Goal: Task Accomplishment & Management: Use online tool/utility

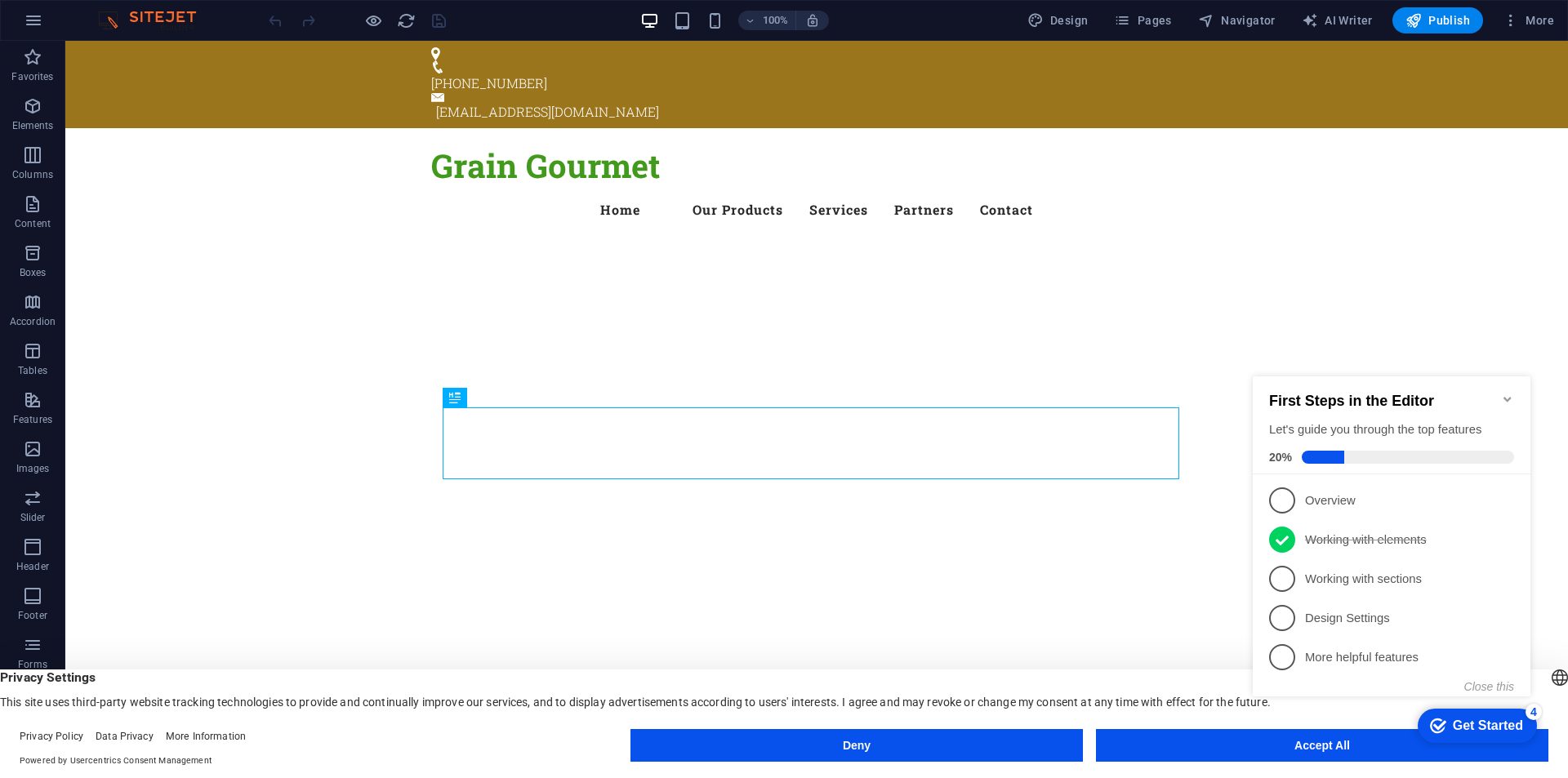
click at [1319, 748] on div "checkmark Get Started 4 First Steps in the Editor Let's guide you through the t…" at bounding box center [1395, 551] width 298 height 397
click at [1353, 573] on p "Working with sections - incomplete" at bounding box center [1403, 579] width 196 height 17
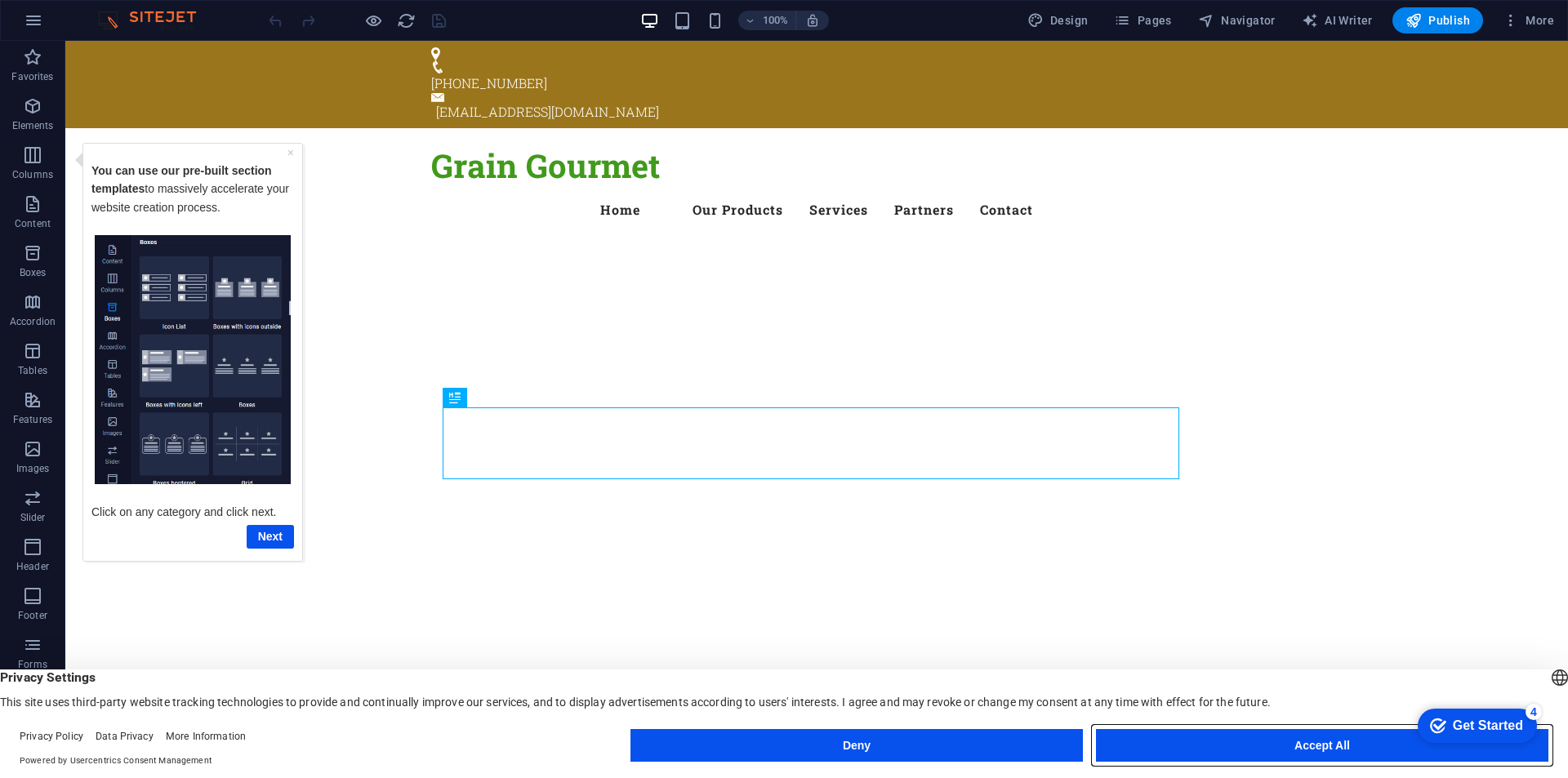
click at [1348, 747] on button "Accept All" at bounding box center [1321, 746] width 452 height 33
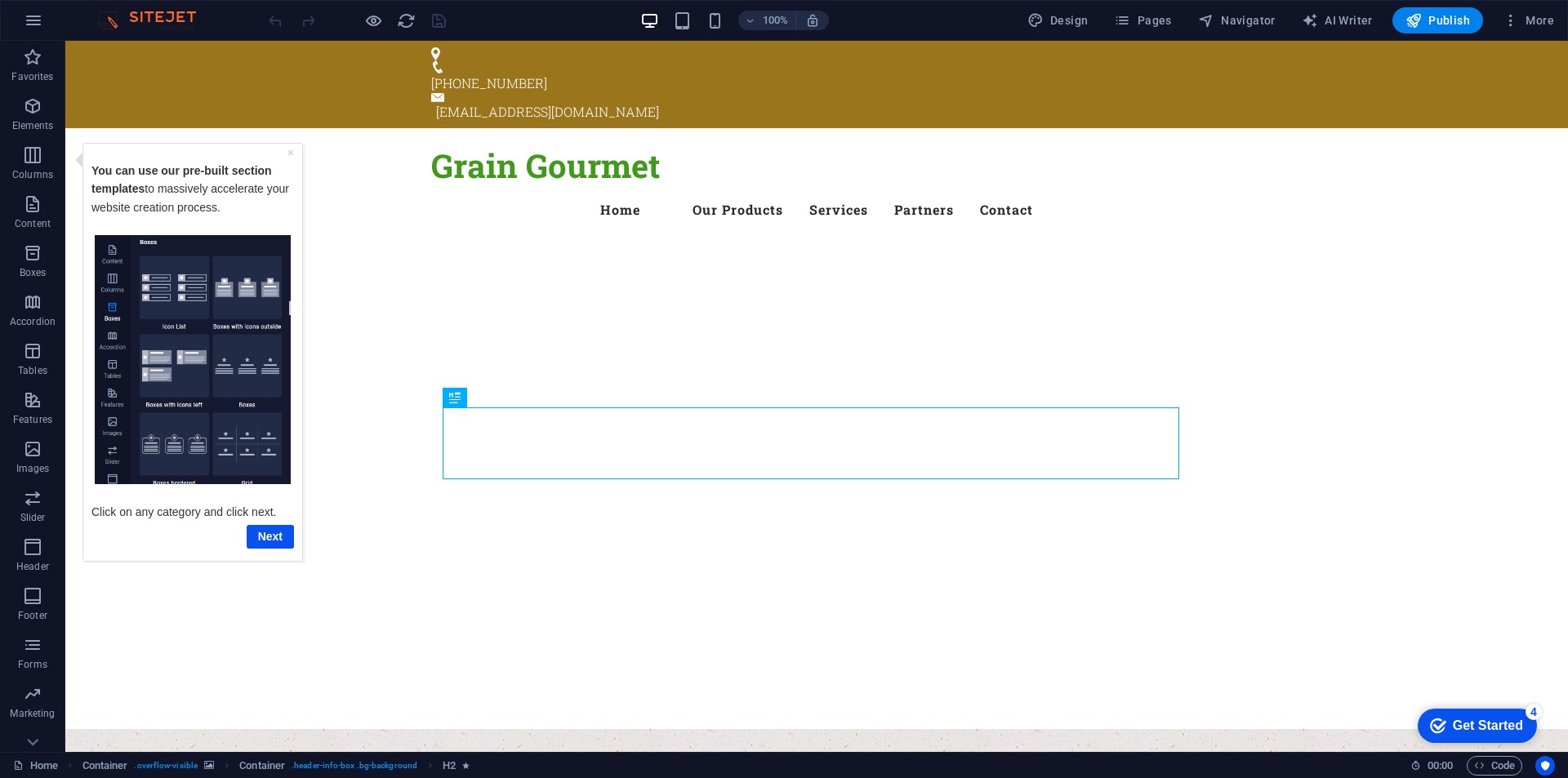
click at [180, 294] on img "Tooltip" at bounding box center [193, 360] width 196 height 250
click at [112, 279] on img "Tooltip" at bounding box center [193, 360] width 196 height 250
click at [27, 121] on p "Elements" at bounding box center [33, 126] width 42 height 13
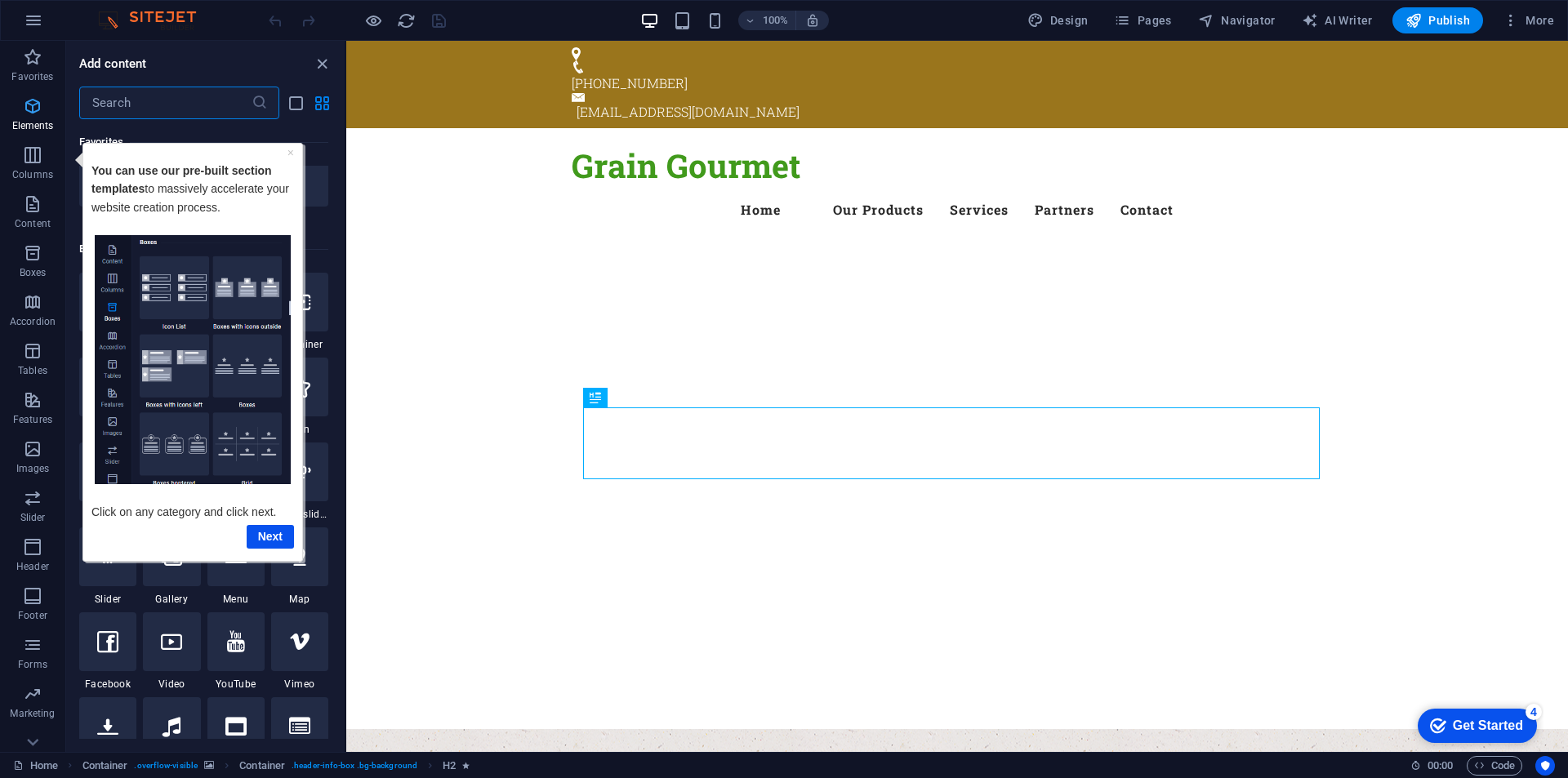
scroll to position [174, 0]
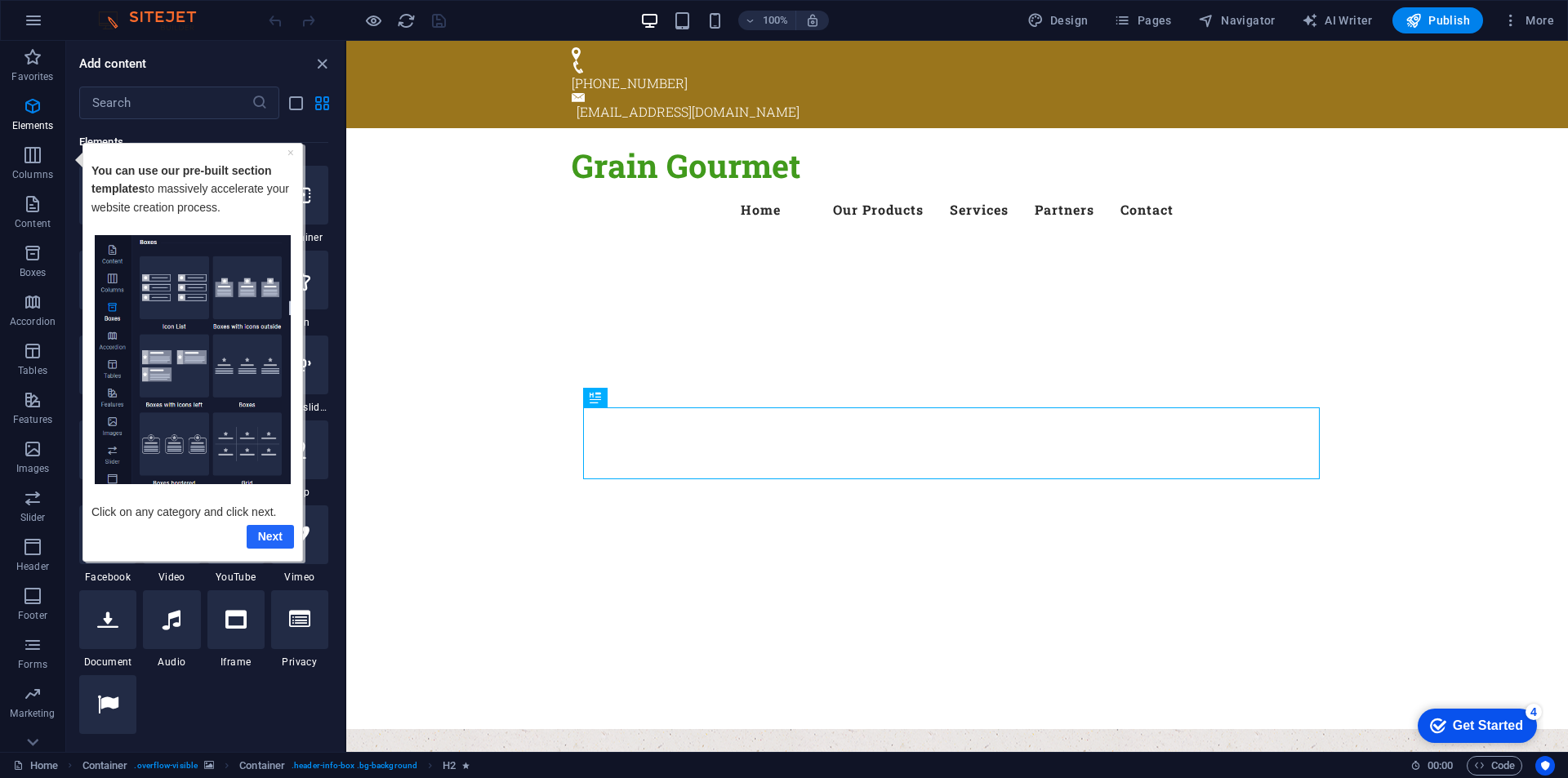
click at [280, 541] on link "Next" at bounding box center [270, 536] width 47 height 24
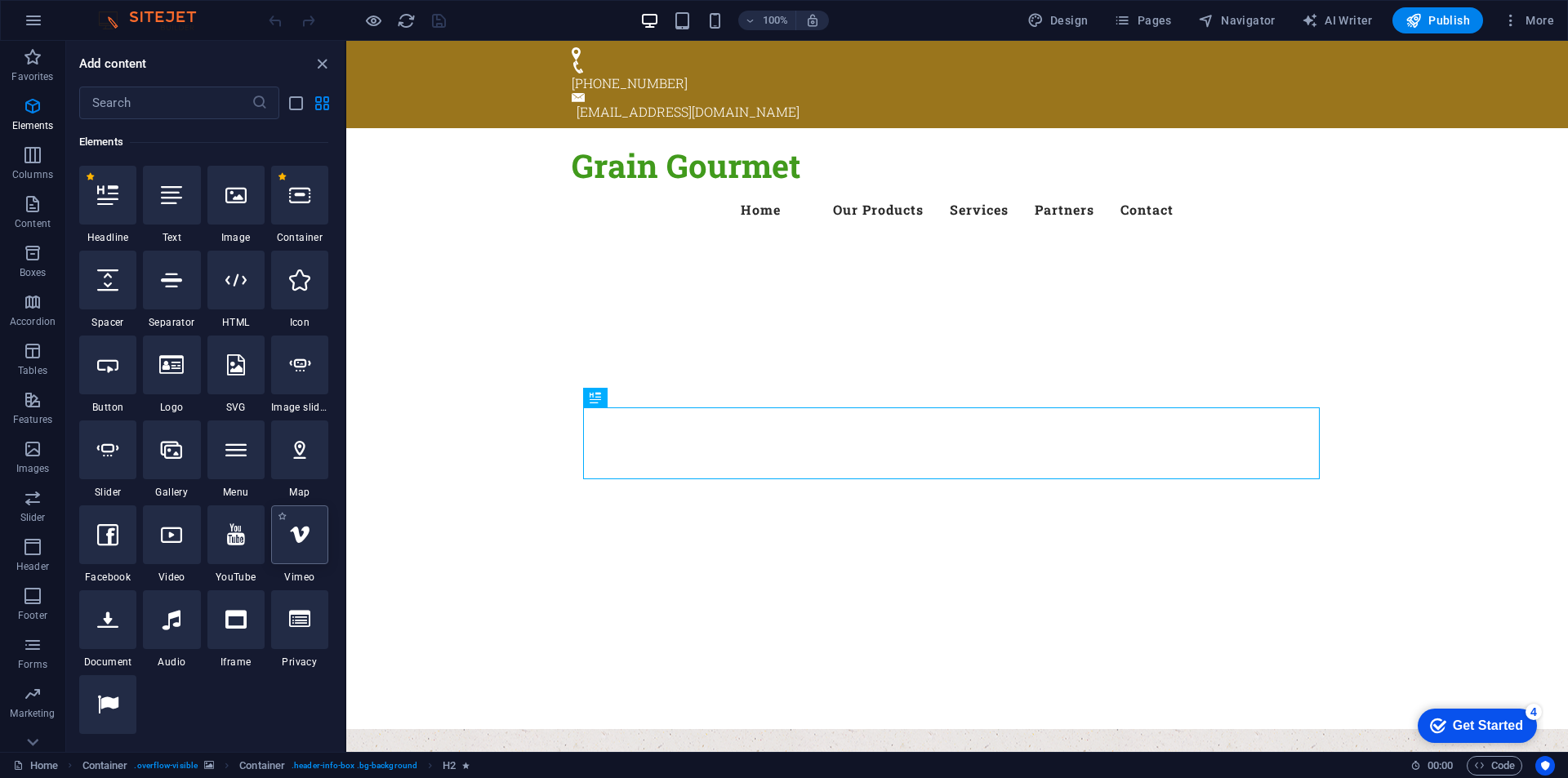
scroll to position [0, 0]
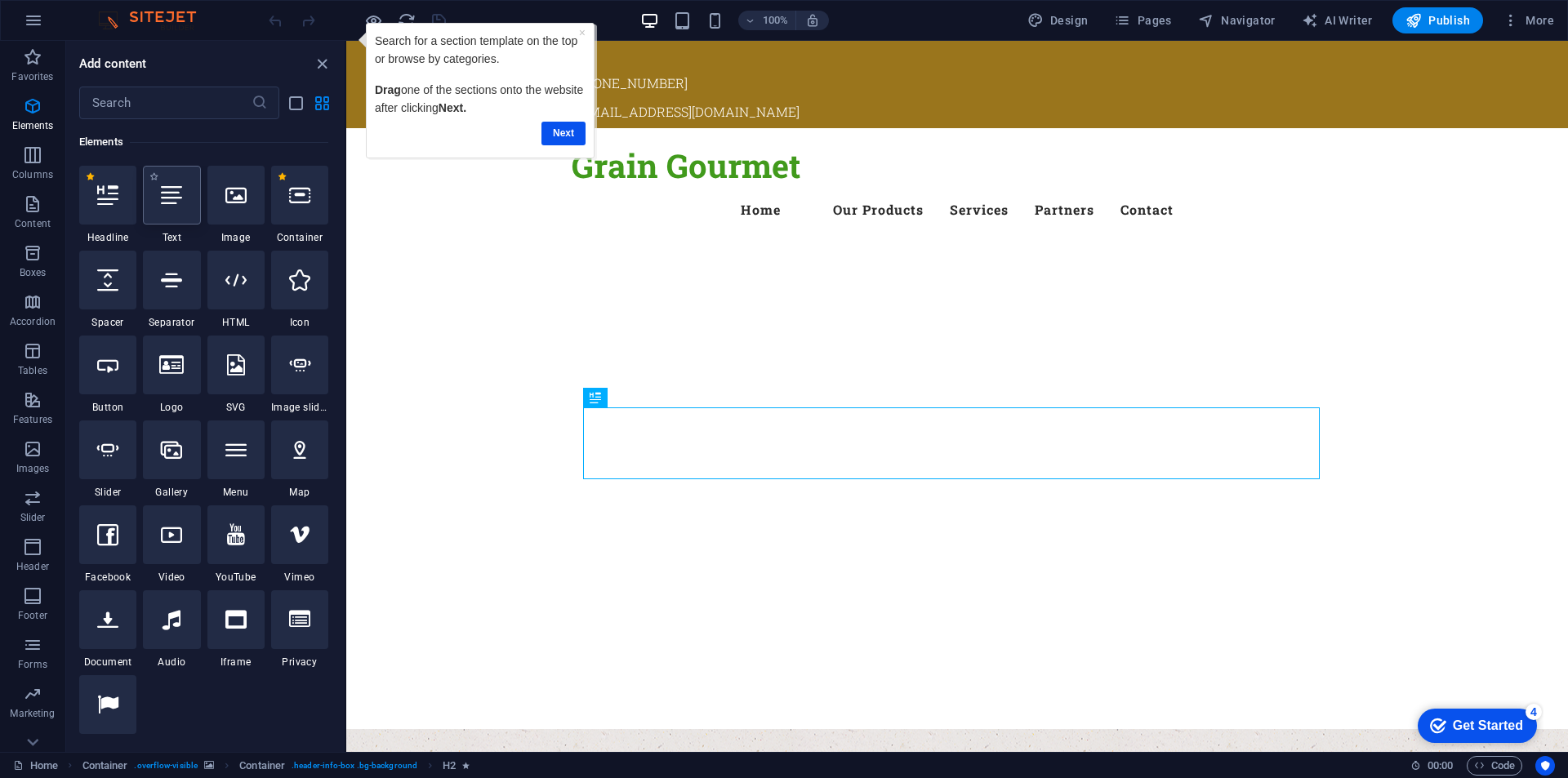
click at [174, 205] on icon at bounding box center [171, 194] width 21 height 21
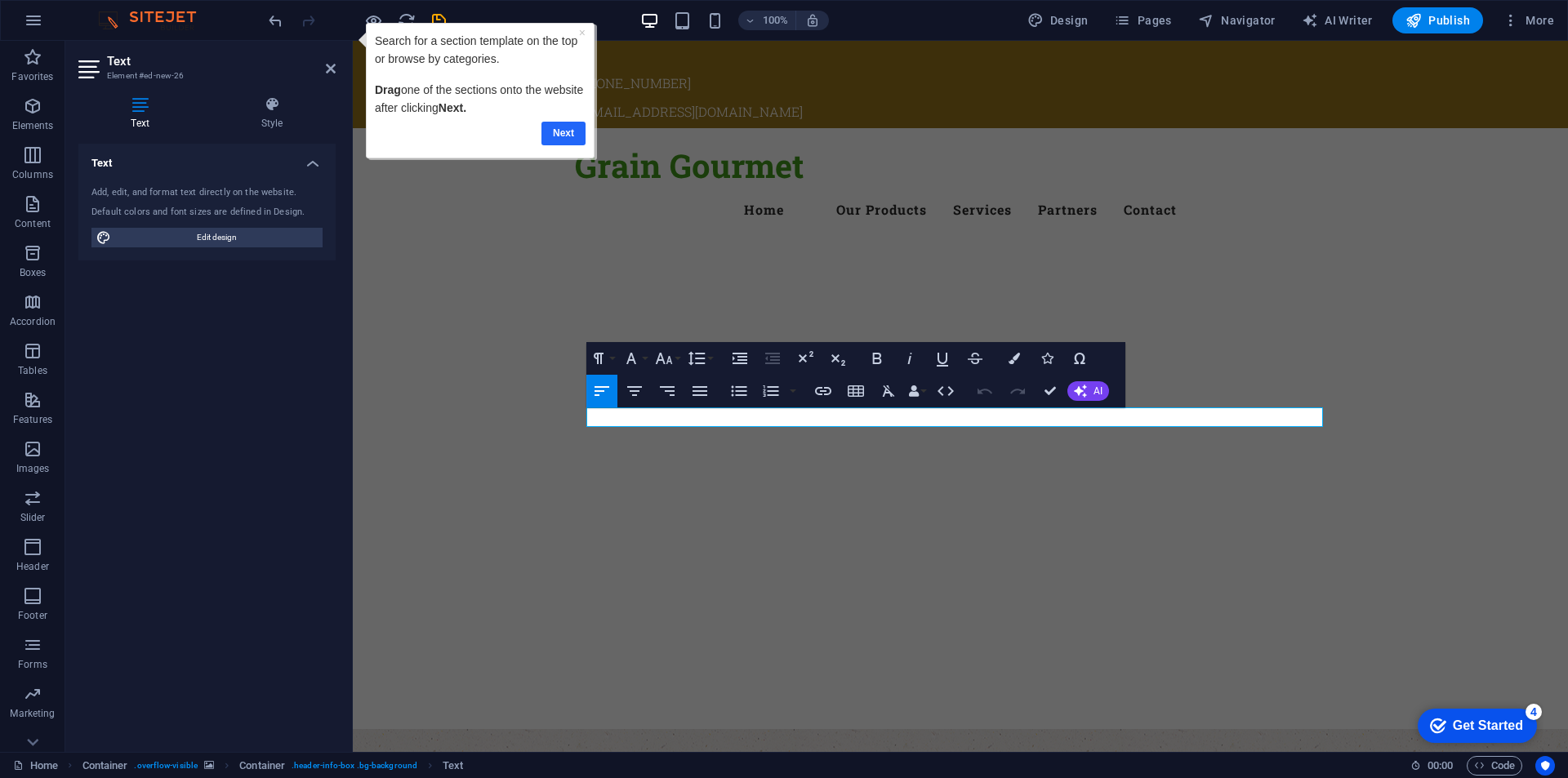
click at [553, 135] on link "Next" at bounding box center [563, 133] width 44 height 24
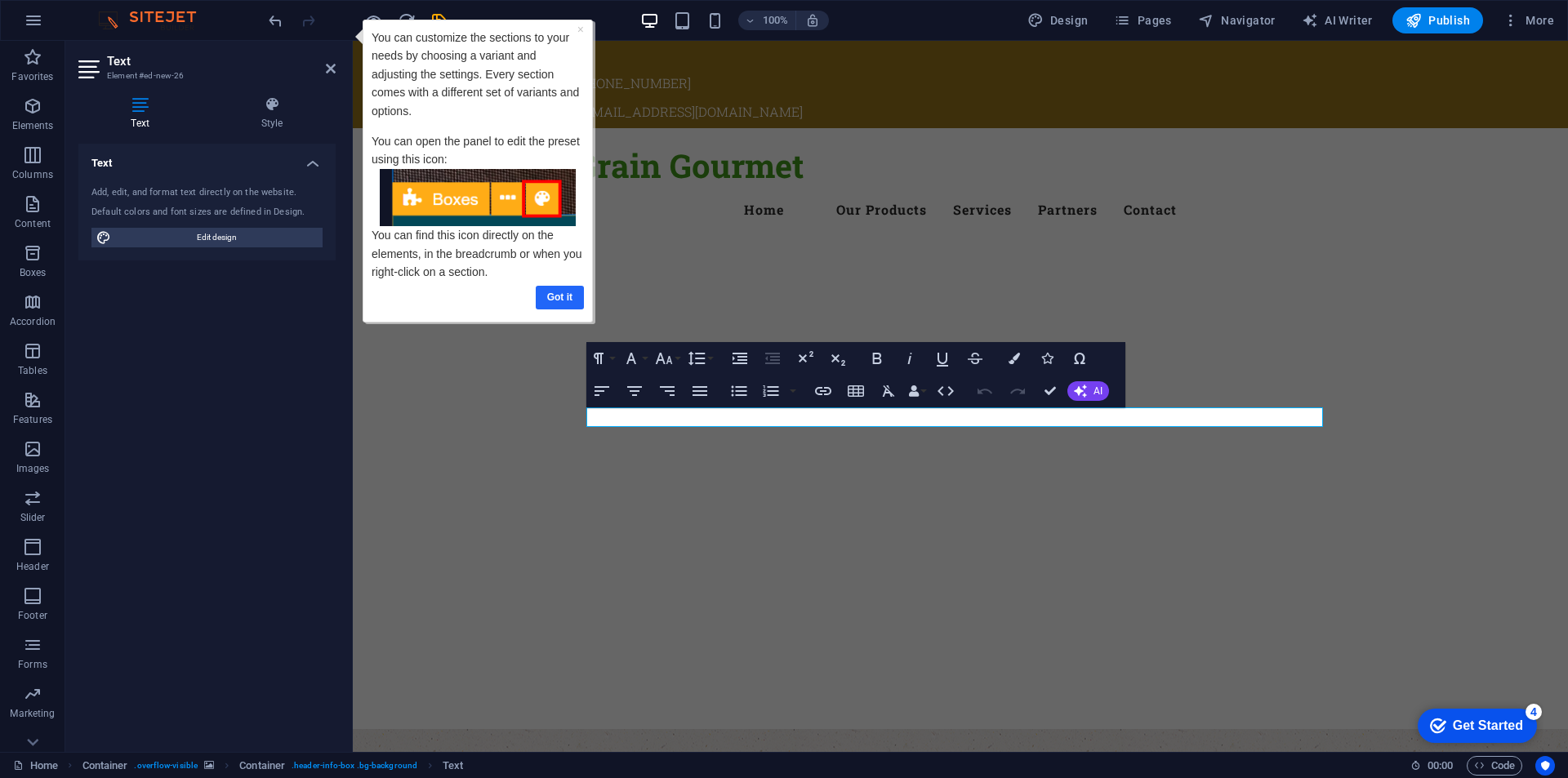
click at [558, 300] on link "Got it" at bounding box center [560, 298] width 48 height 24
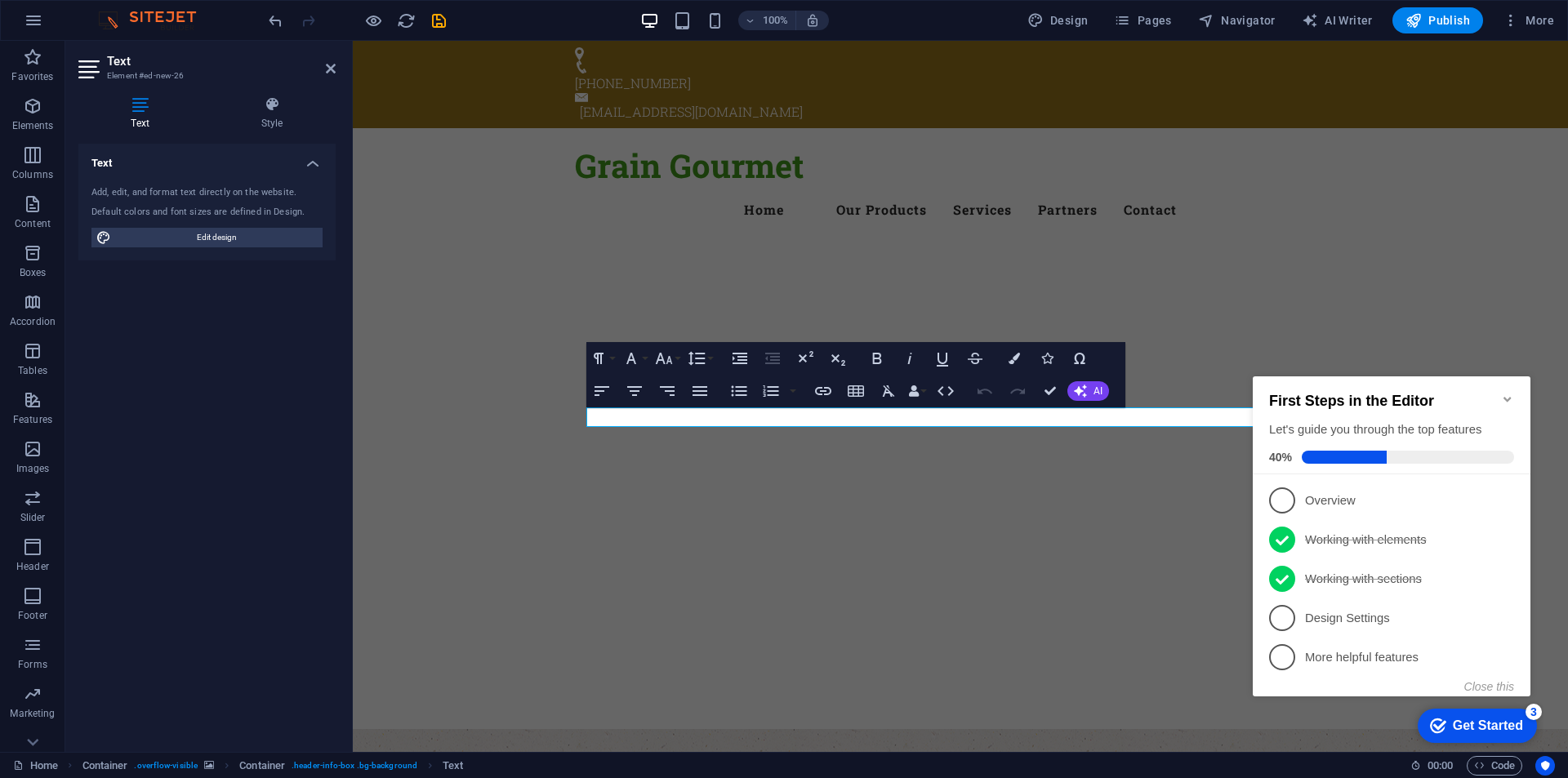
click at [1504, 393] on icon "Minimize checklist" at bounding box center [1508, 399] width 13 height 13
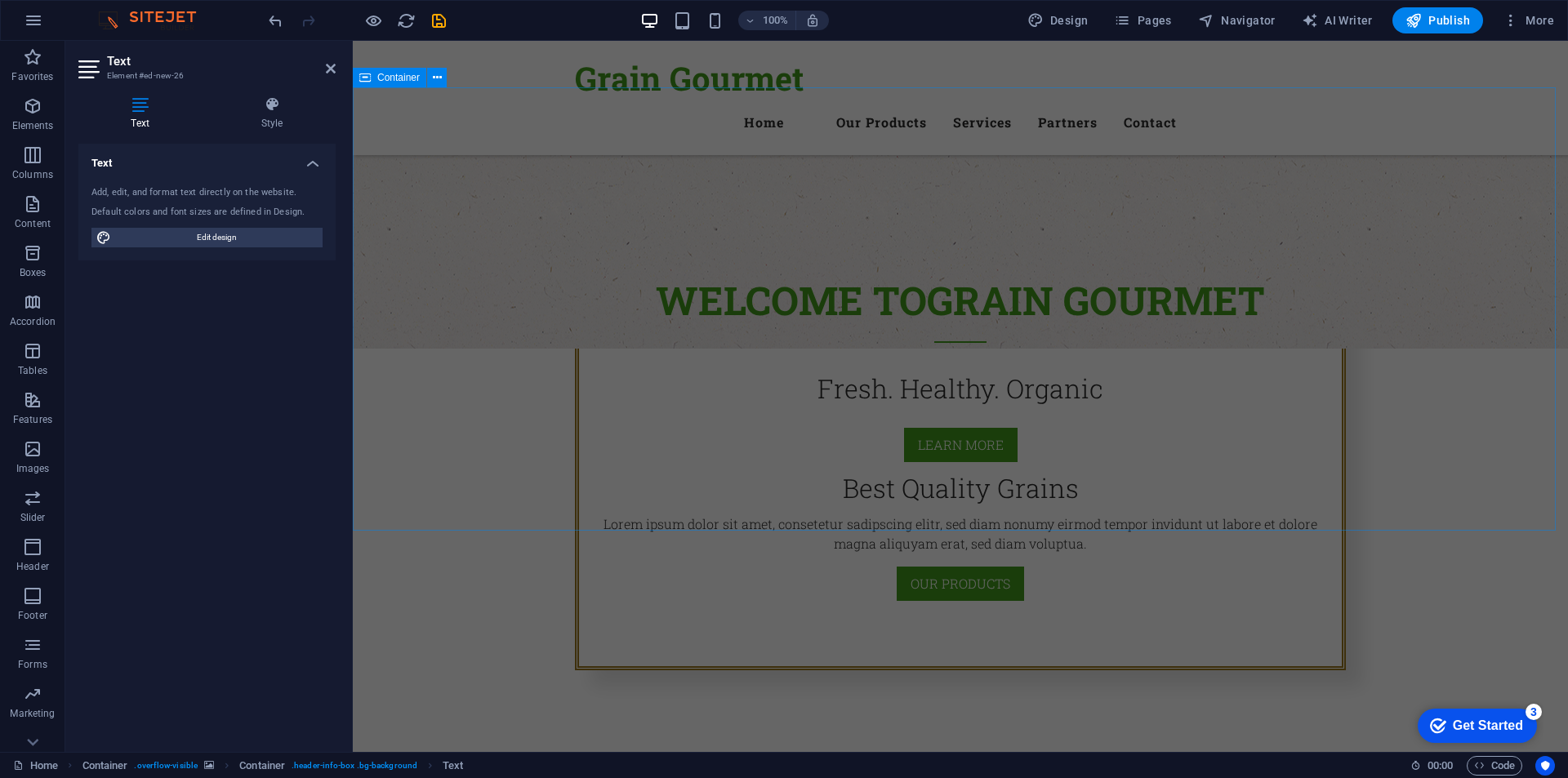
scroll to position [653, 0]
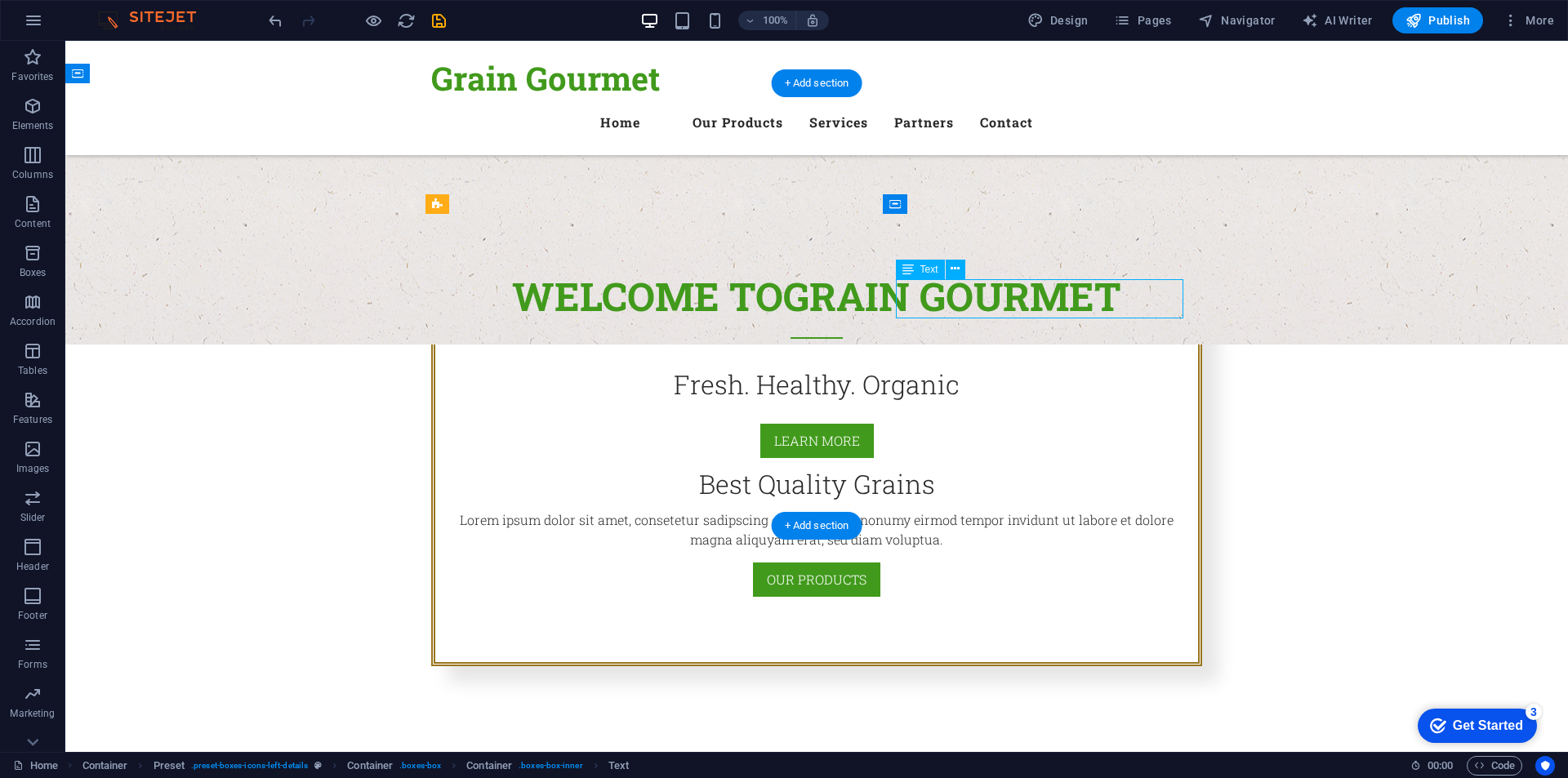
drag, startPoint x: 1100, startPoint y: 302, endPoint x: 1025, endPoint y: 298, distance: 75.1
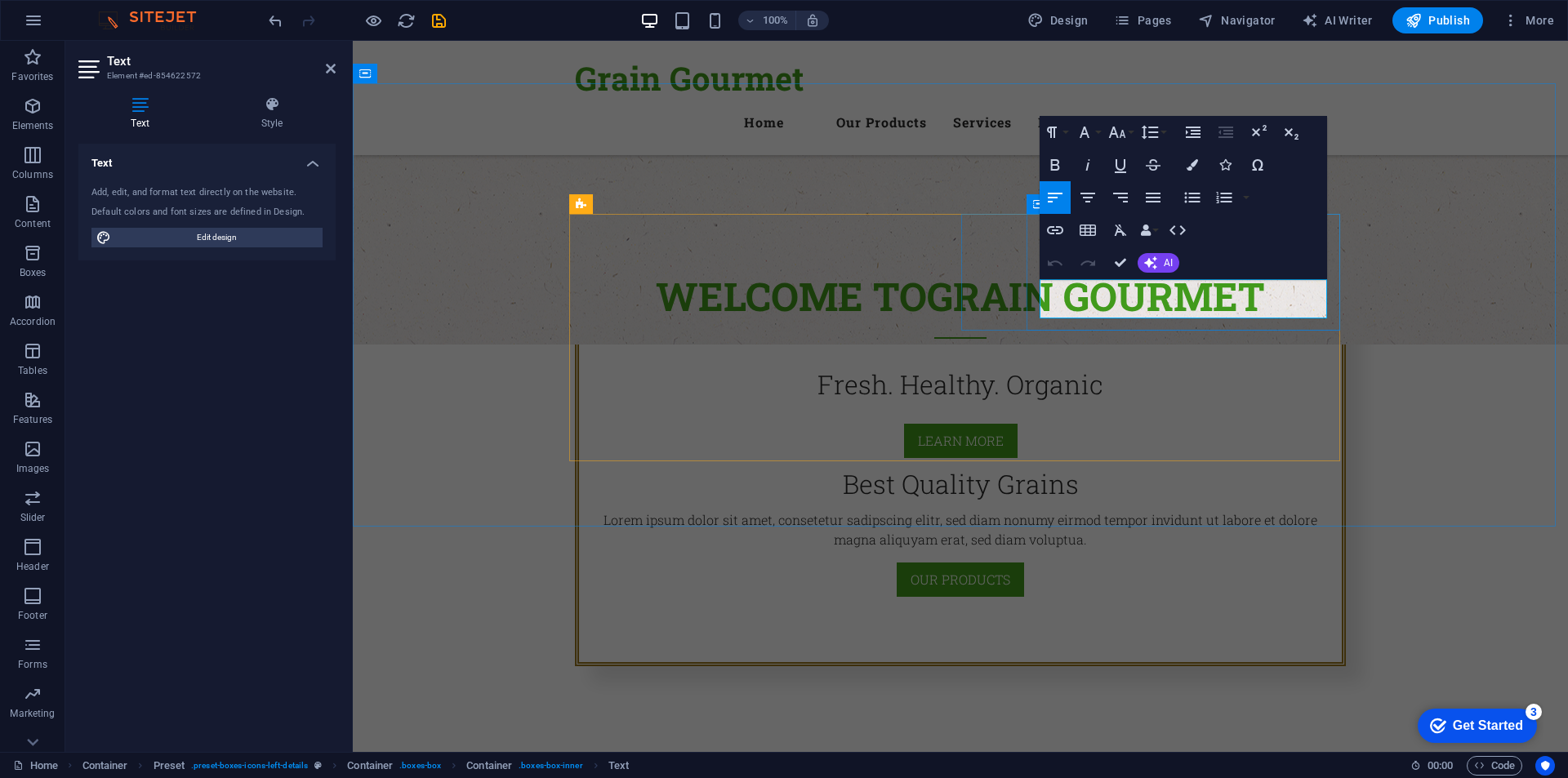
drag, startPoint x: 1255, startPoint y: 304, endPoint x: 1026, endPoint y: 272, distance: 231.2
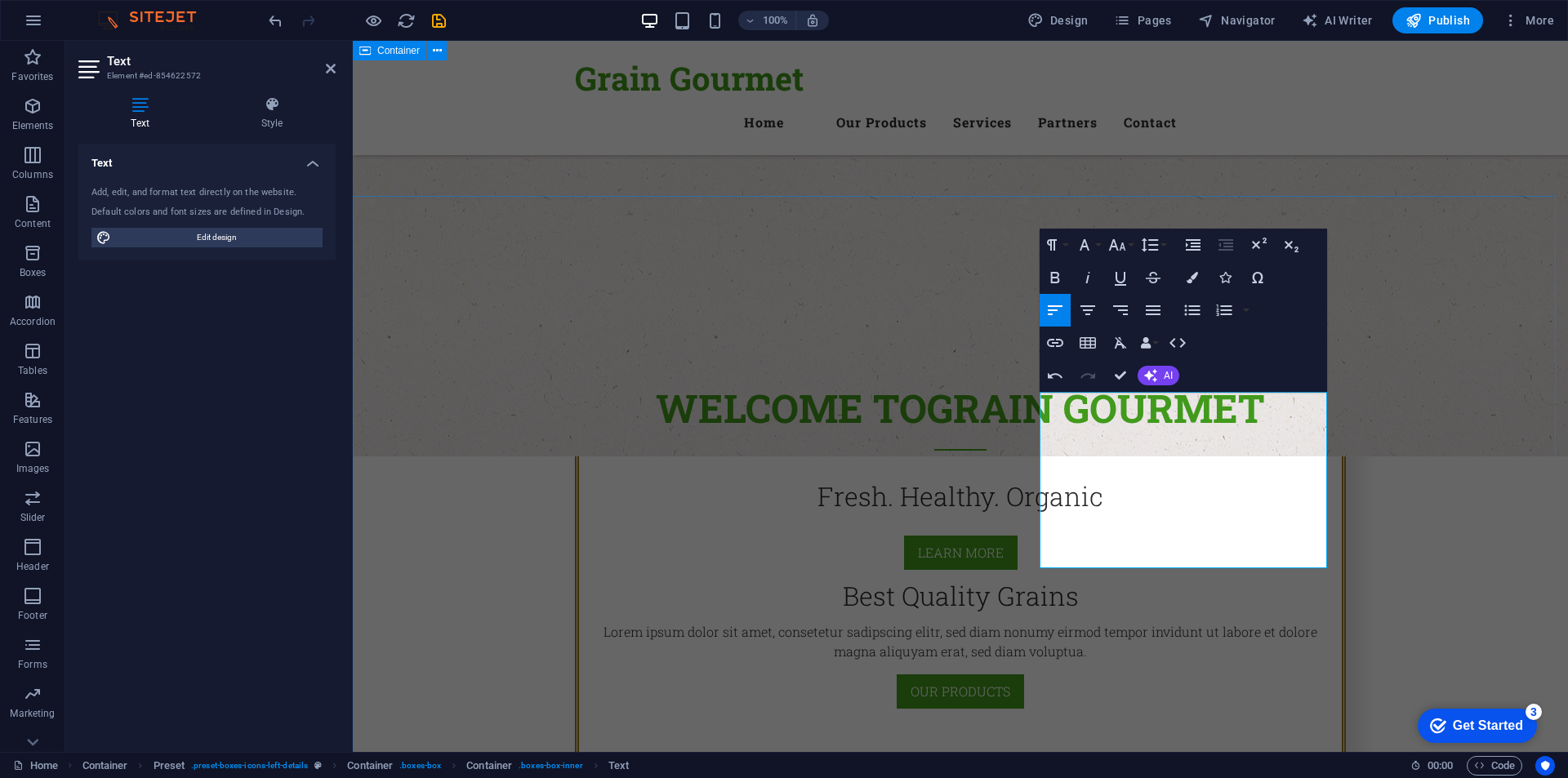
scroll to position [541, 0]
click at [1165, 377] on span "AI" at bounding box center [1168, 375] width 9 height 10
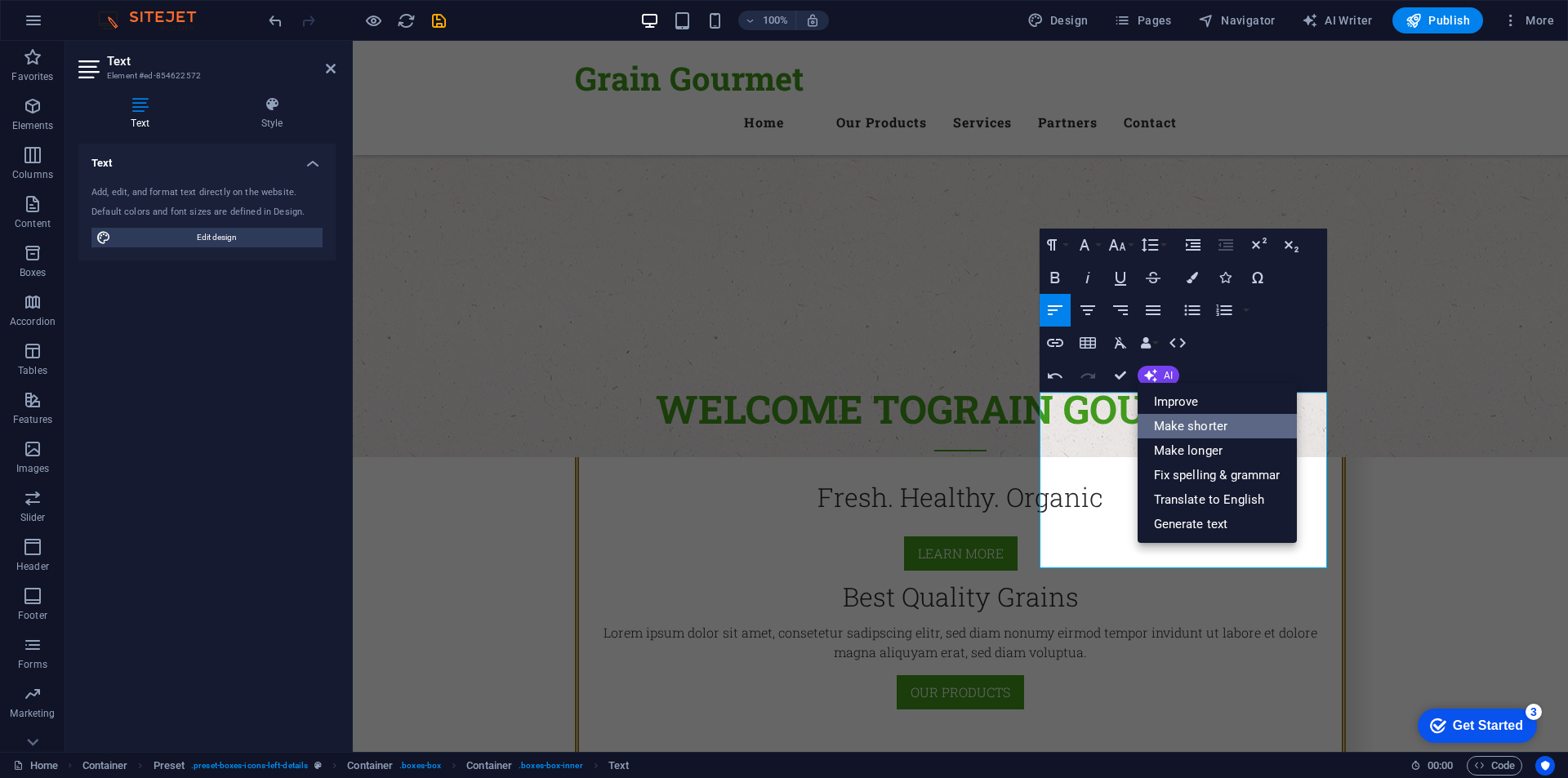
click at [1181, 424] on link "Make shorter" at bounding box center [1217, 426] width 159 height 25
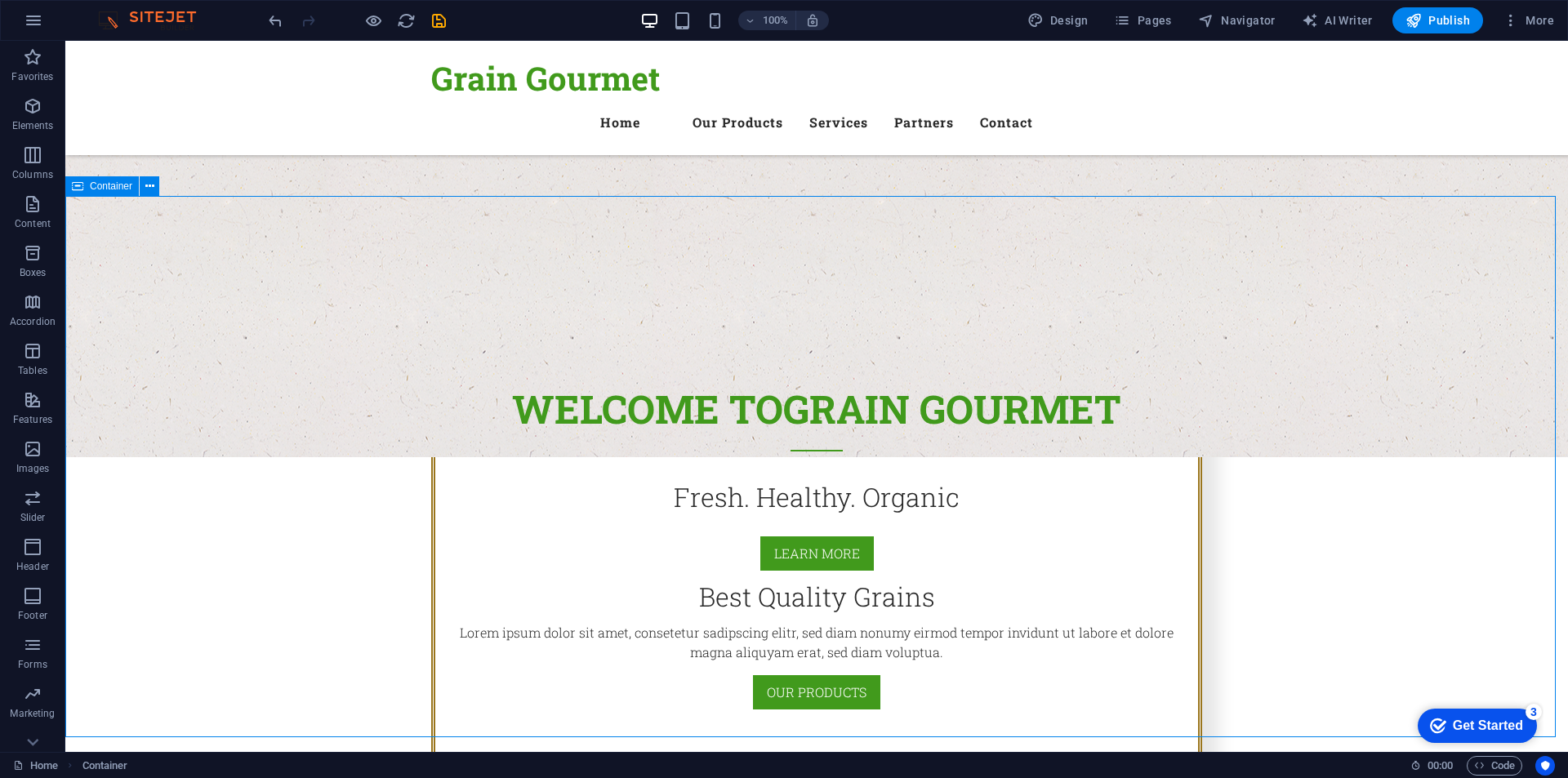
scroll to position [623, 0]
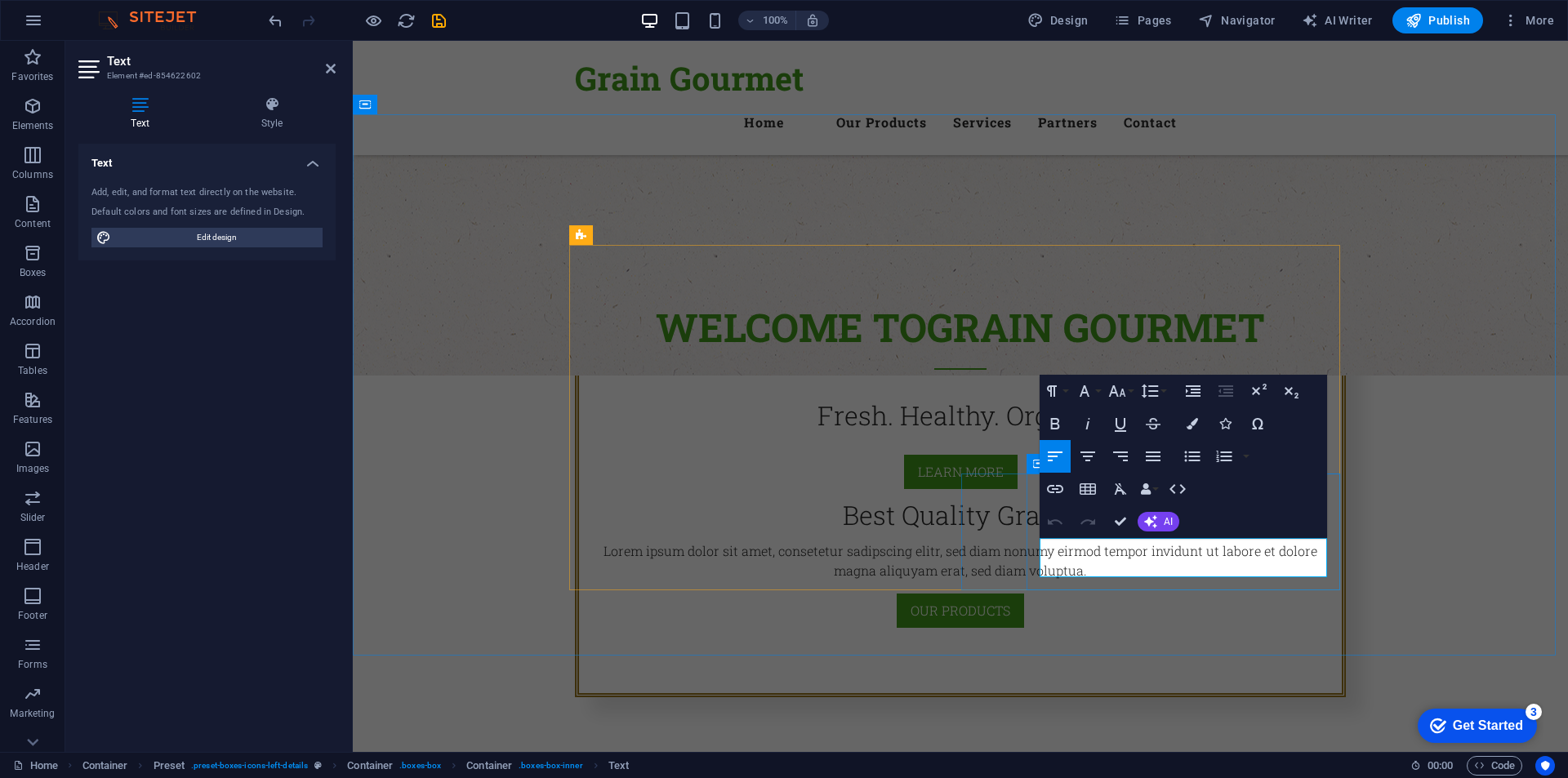
drag, startPoint x: 1260, startPoint y: 569, endPoint x: 1032, endPoint y: 535, distance: 230.5
click at [1161, 522] on button "AI" at bounding box center [1159, 521] width 42 height 19
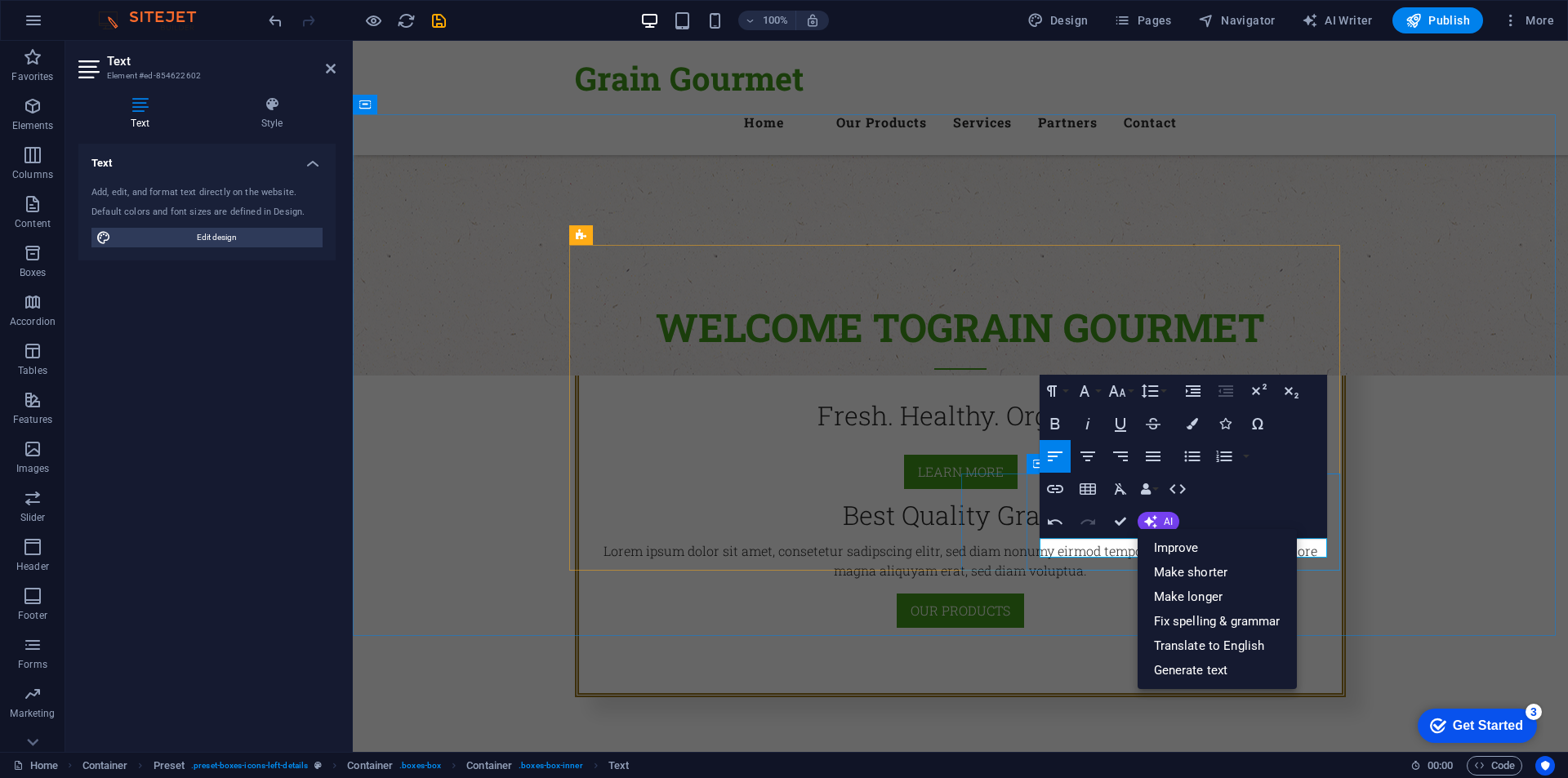
click at [1193, 594] on link "Make longer" at bounding box center [1217, 596] width 159 height 25
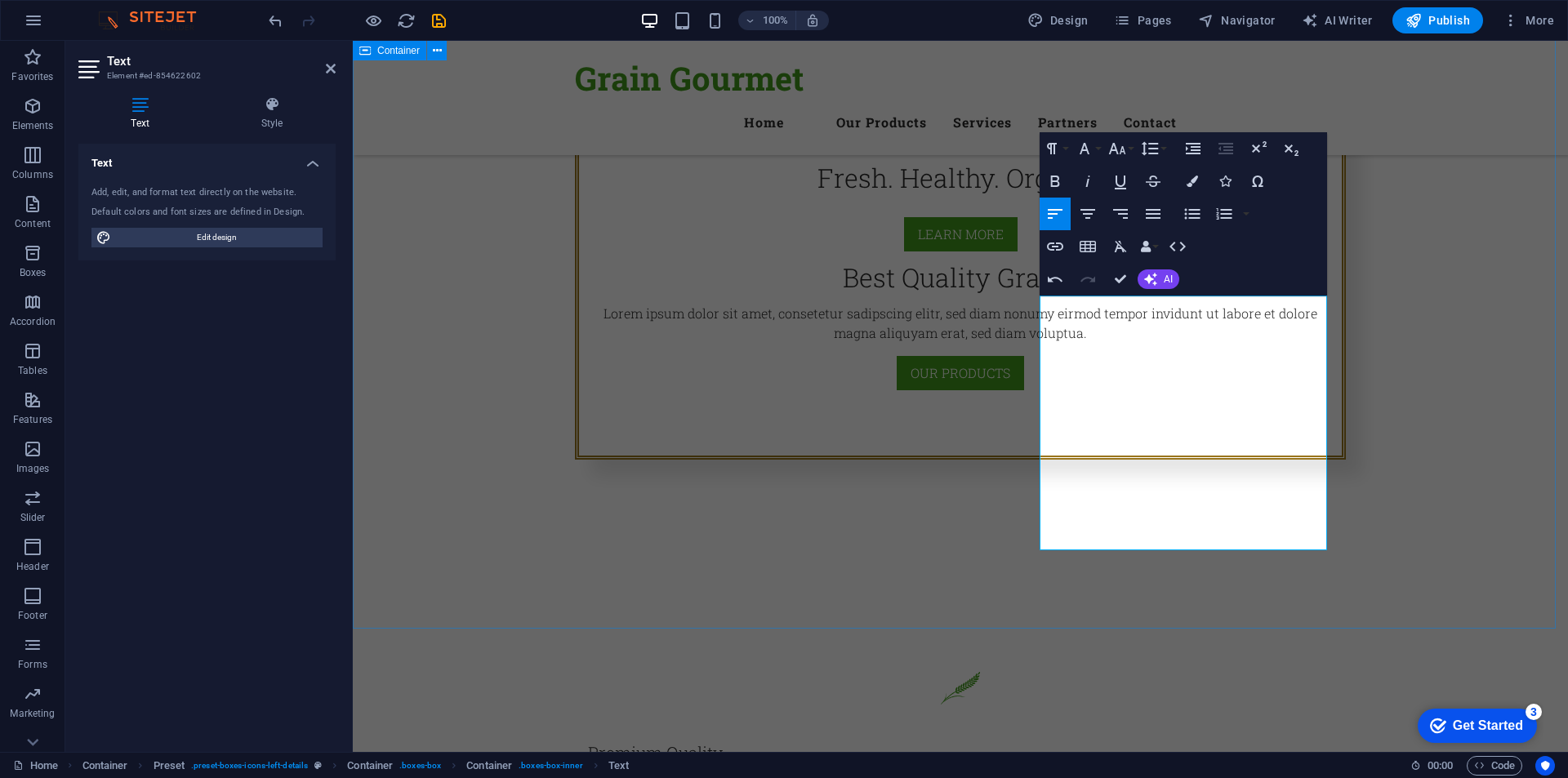
scroll to position [867, 0]
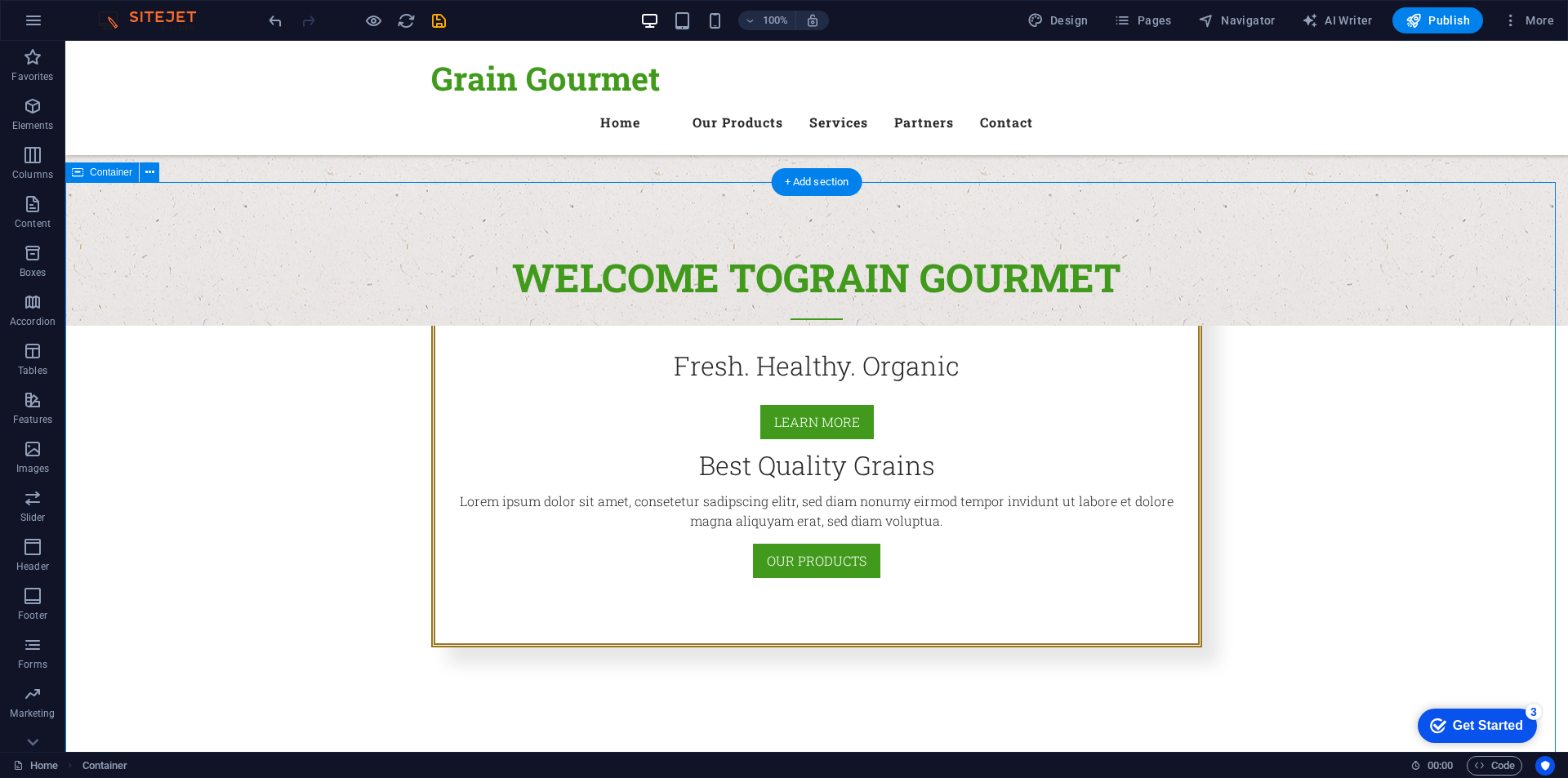
scroll to position [704, 0]
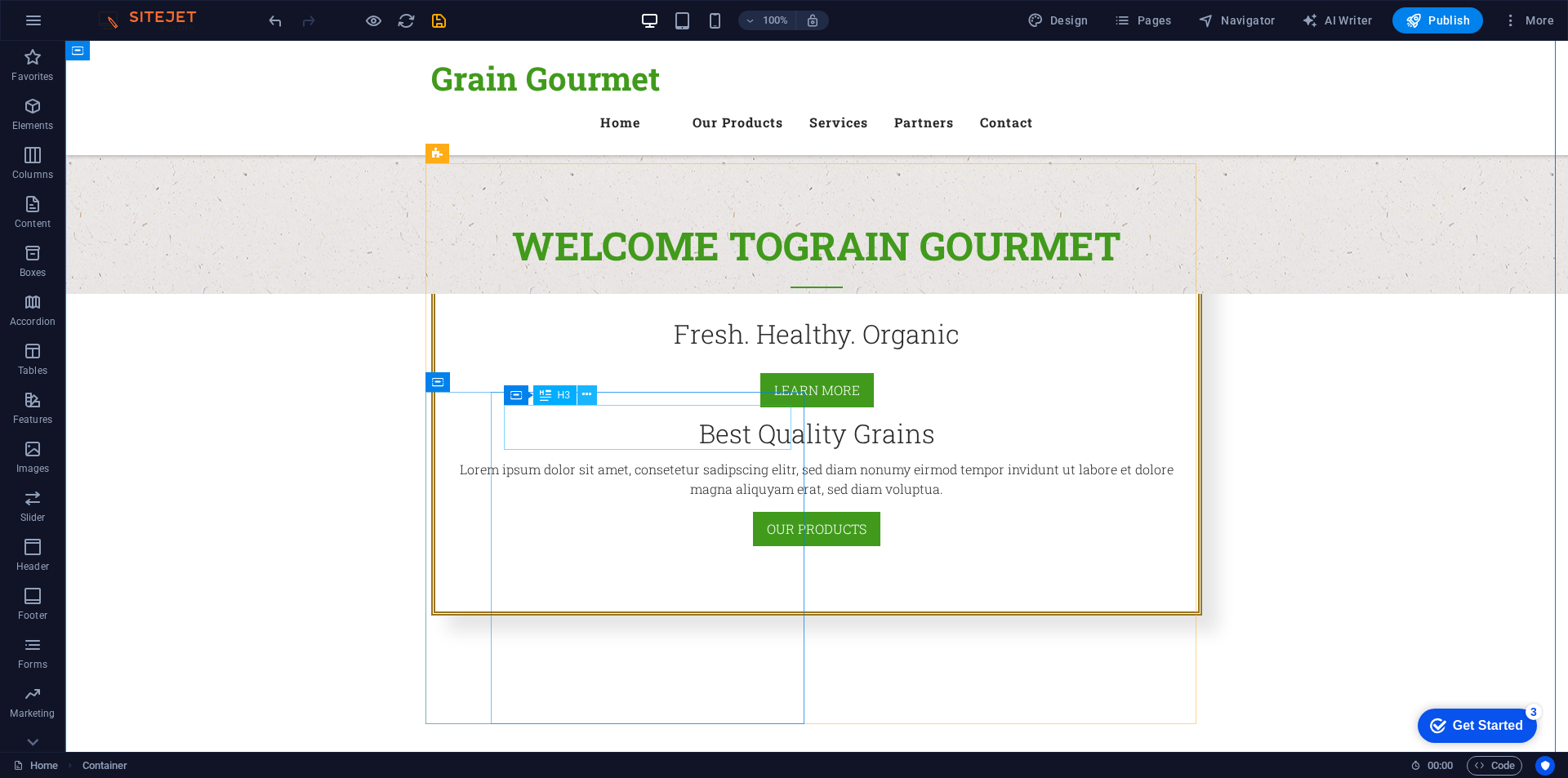
click at [590, 393] on icon at bounding box center [587, 394] width 9 height 17
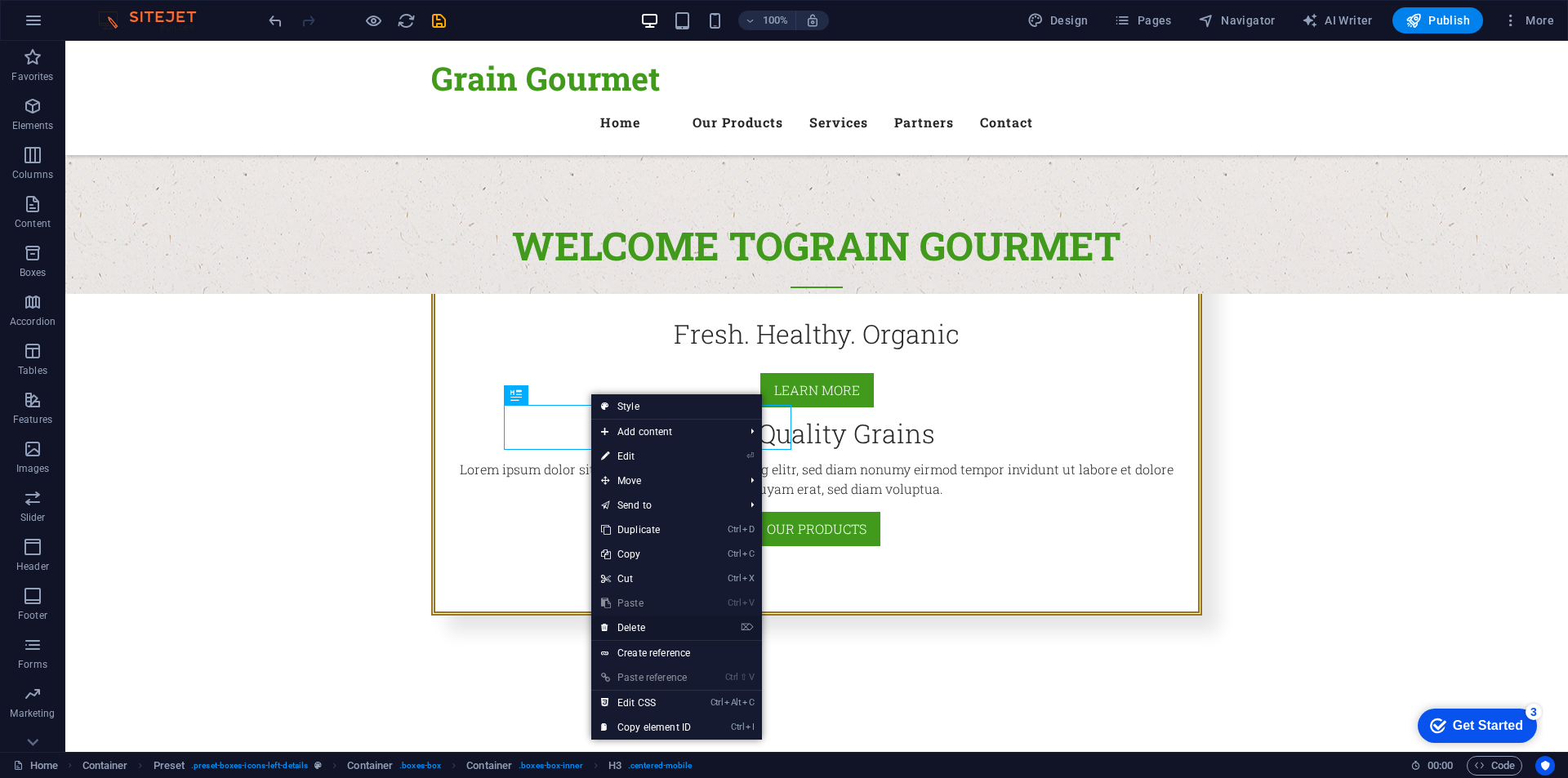
click at [662, 635] on link "⌦ Delete" at bounding box center [647, 627] width 110 height 25
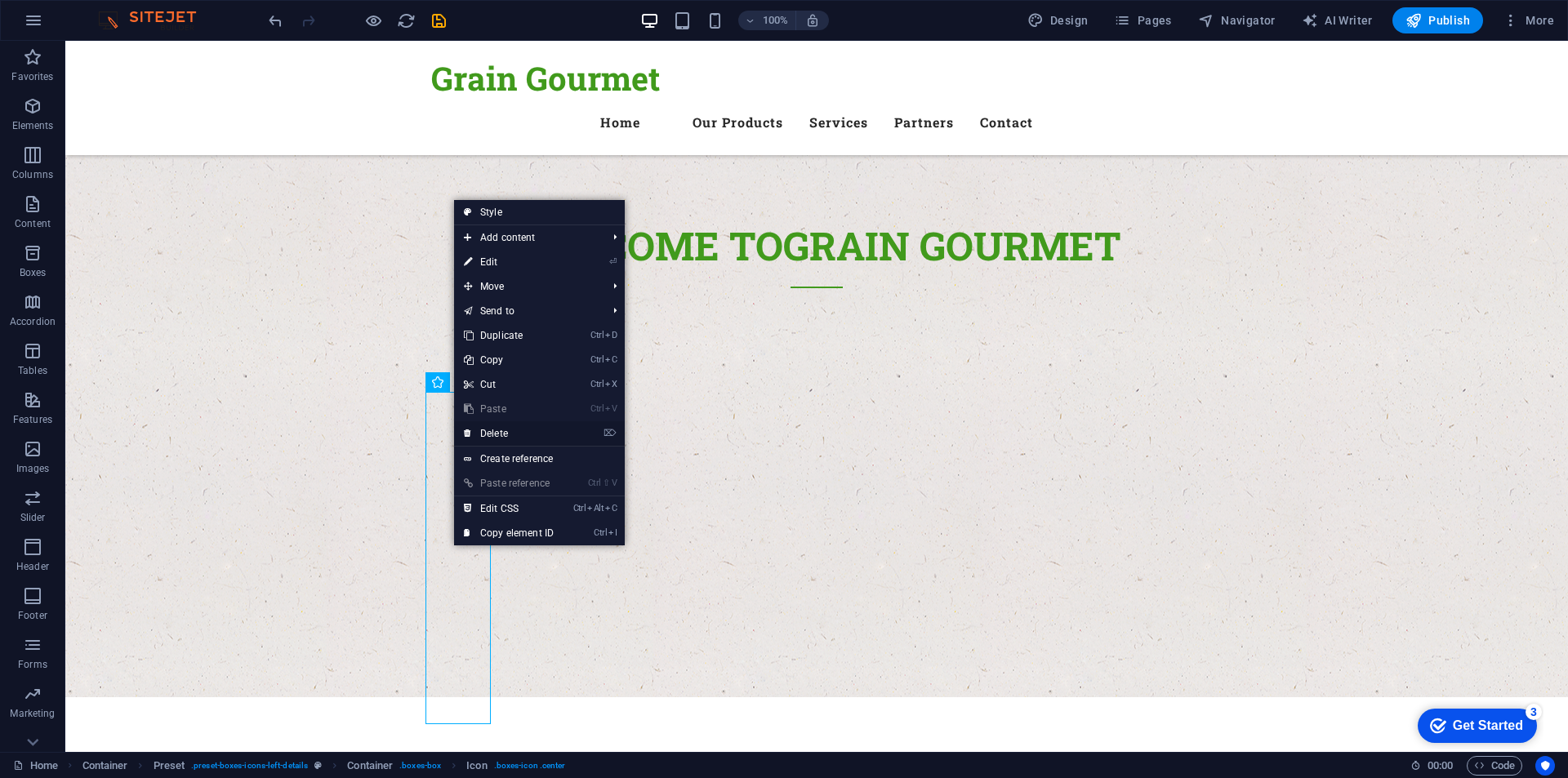
click at [516, 433] on link "⌦ Delete" at bounding box center [509, 433] width 110 height 25
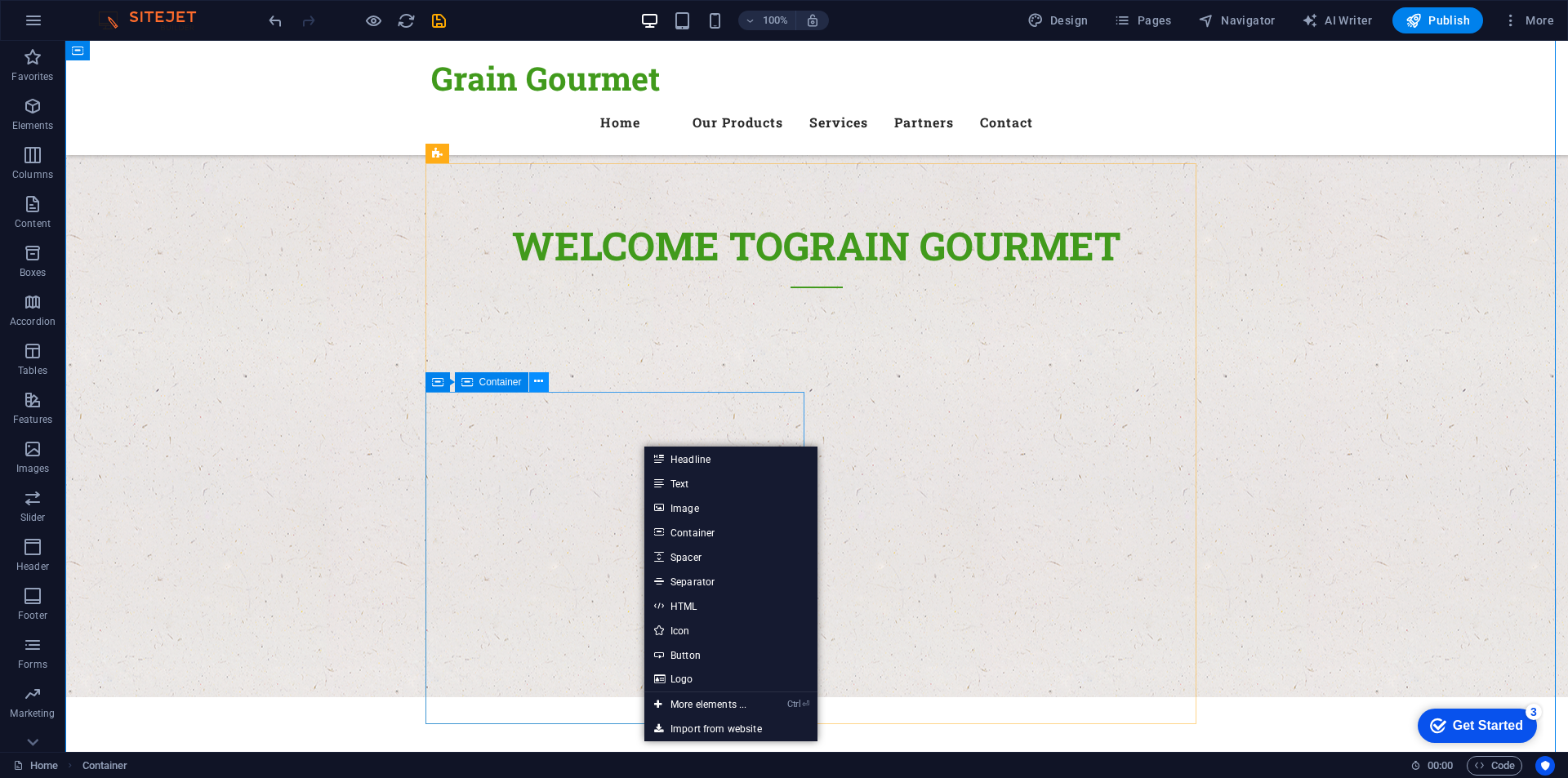
click at [533, 380] on button at bounding box center [539, 382] width 19 height 19
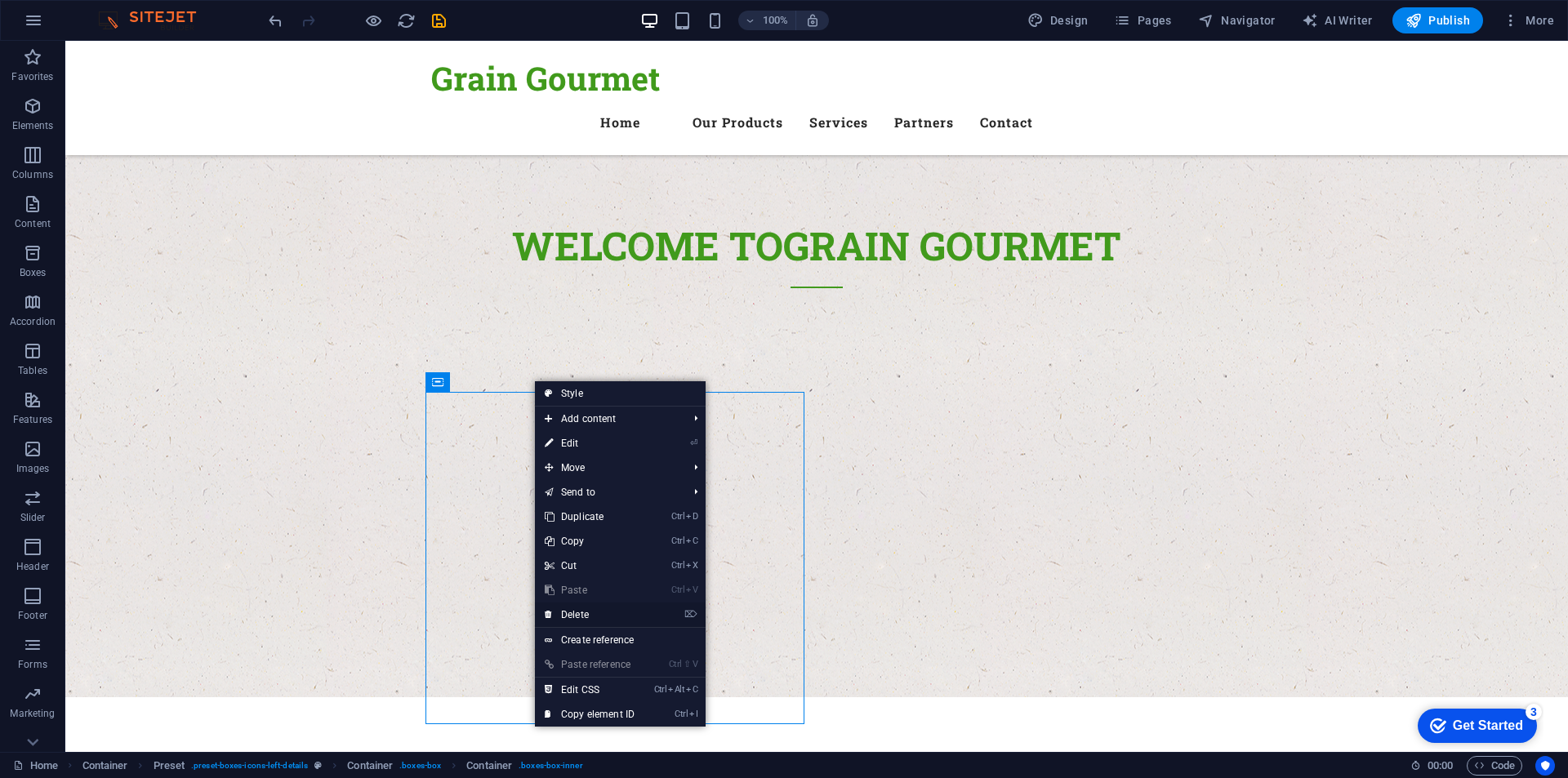
click at [566, 615] on link "⌦ Delete" at bounding box center [590, 615] width 110 height 25
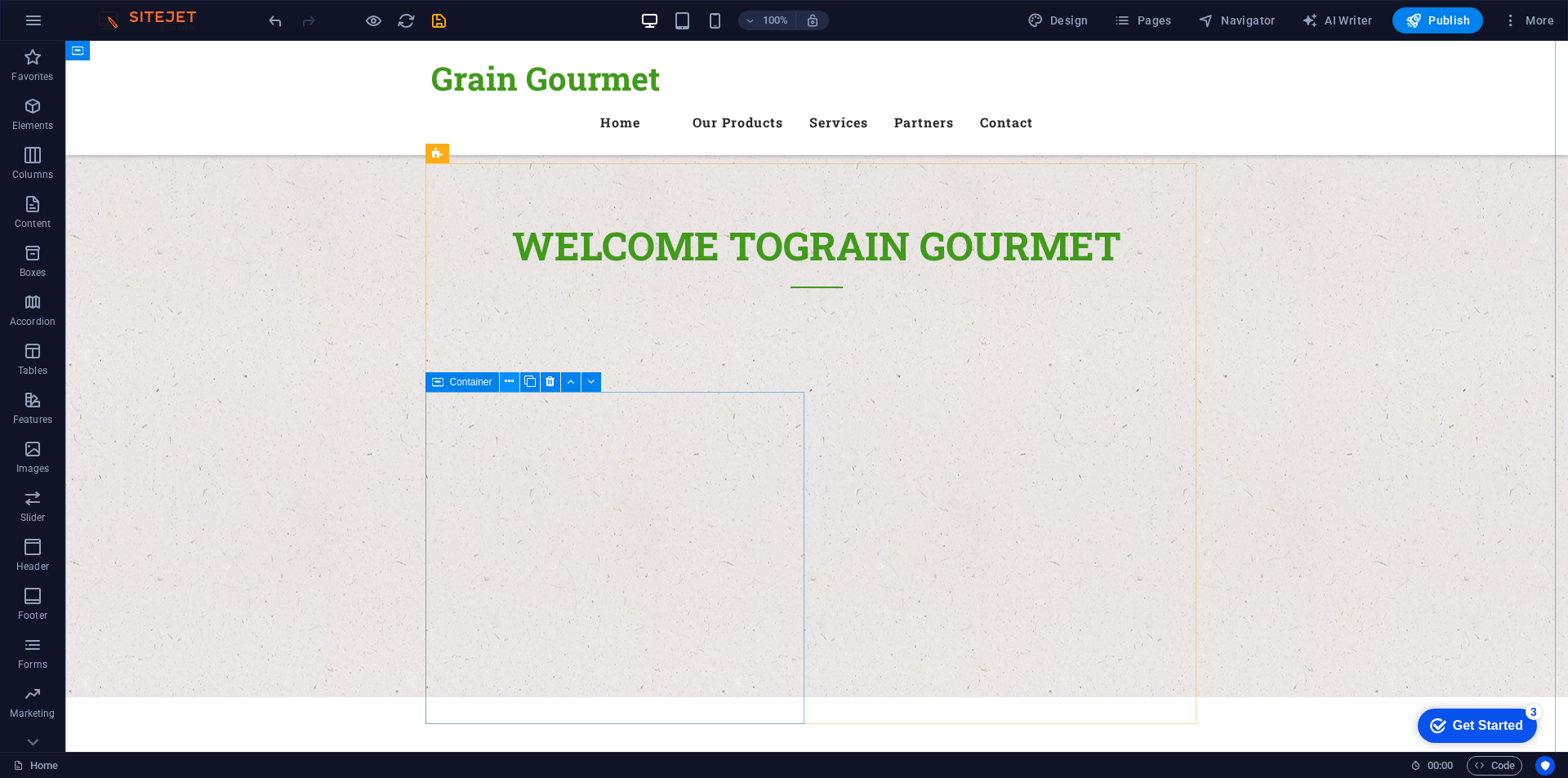
click at [512, 383] on icon at bounding box center [510, 382] width 9 height 17
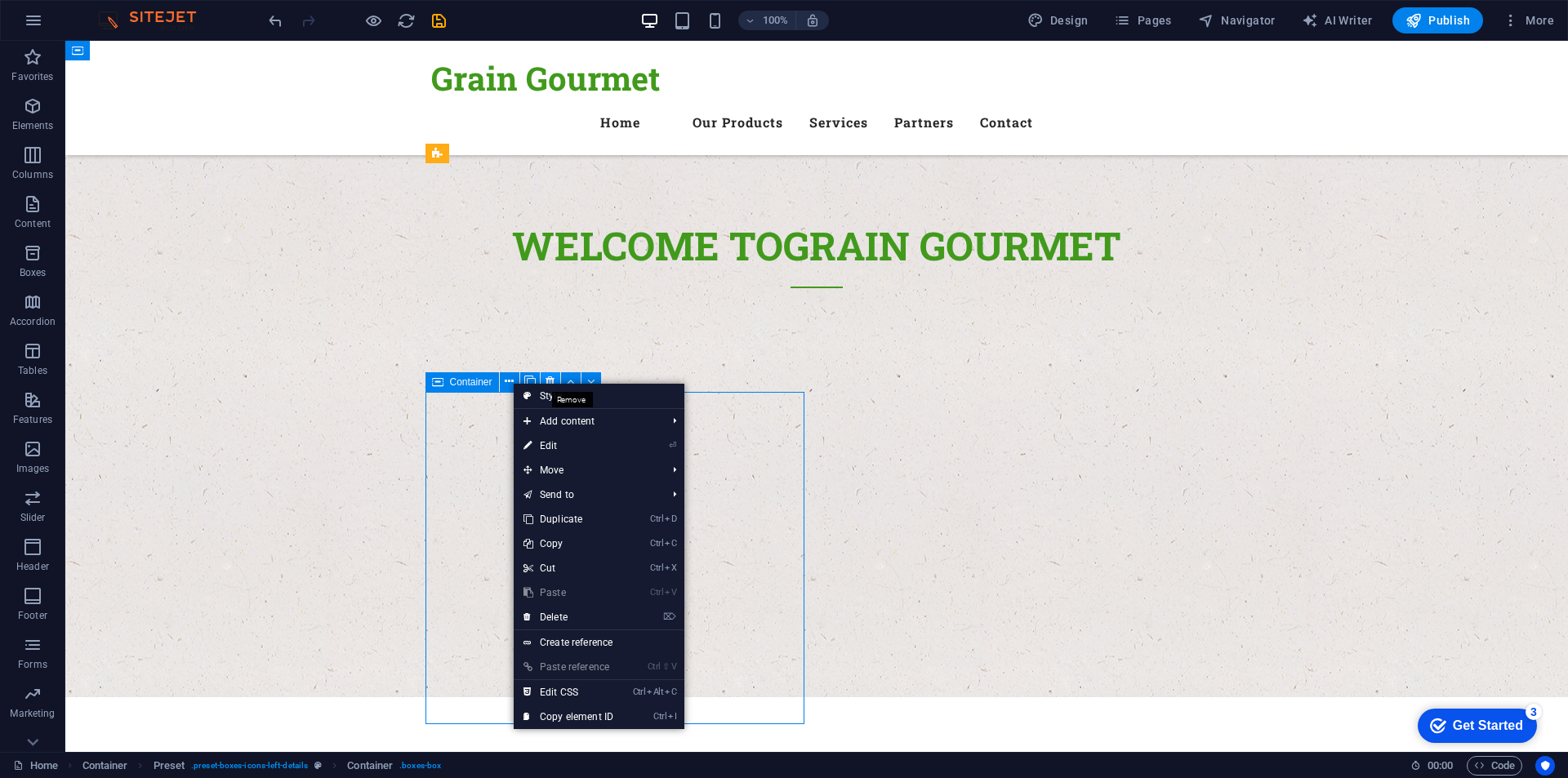
click at [550, 375] on icon at bounding box center [550, 382] width 9 height 17
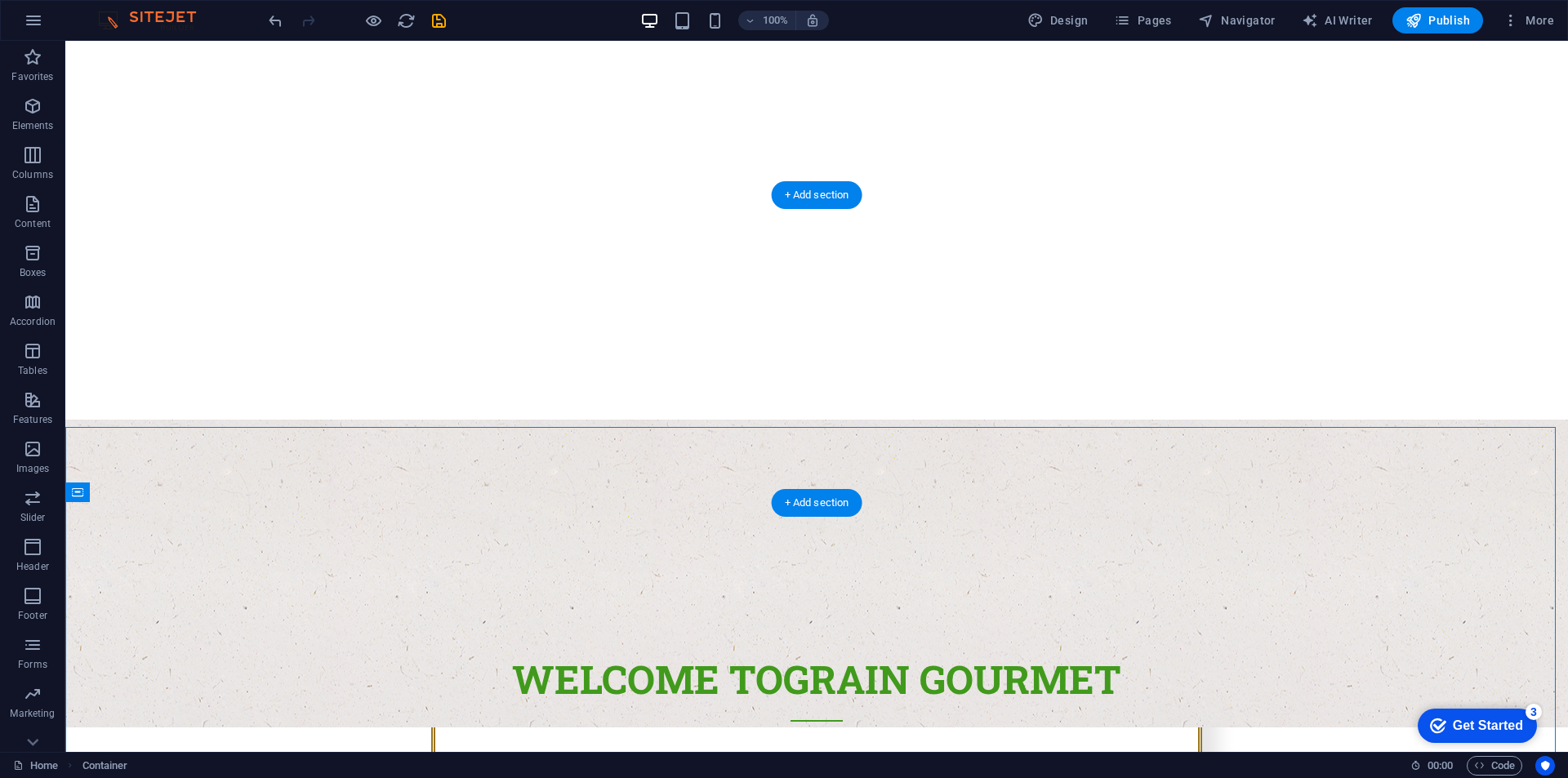
scroll to position [296, 0]
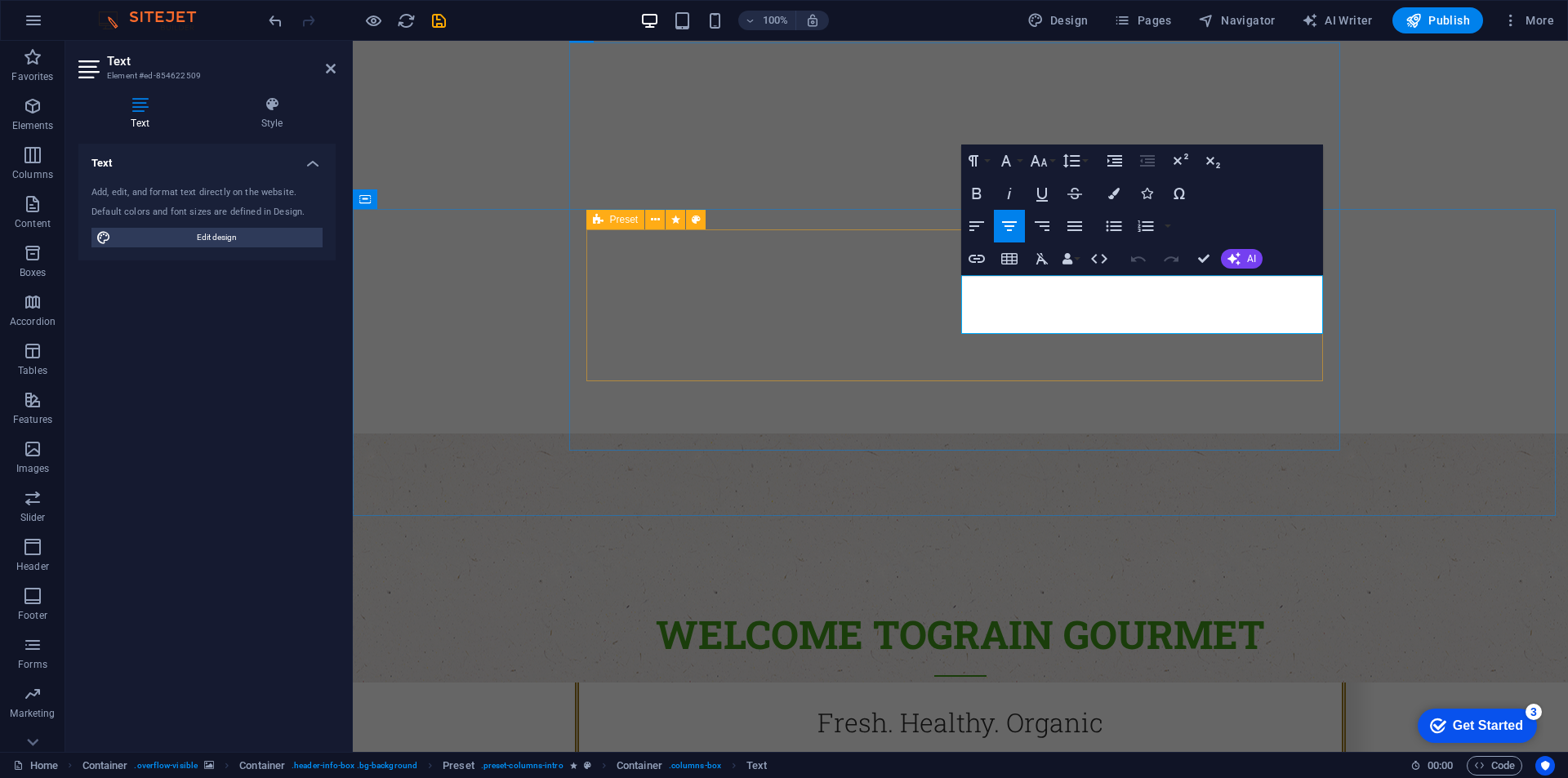
drag, startPoint x: 1291, startPoint y: 323, endPoint x: 952, endPoint y: 278, distance: 342.0
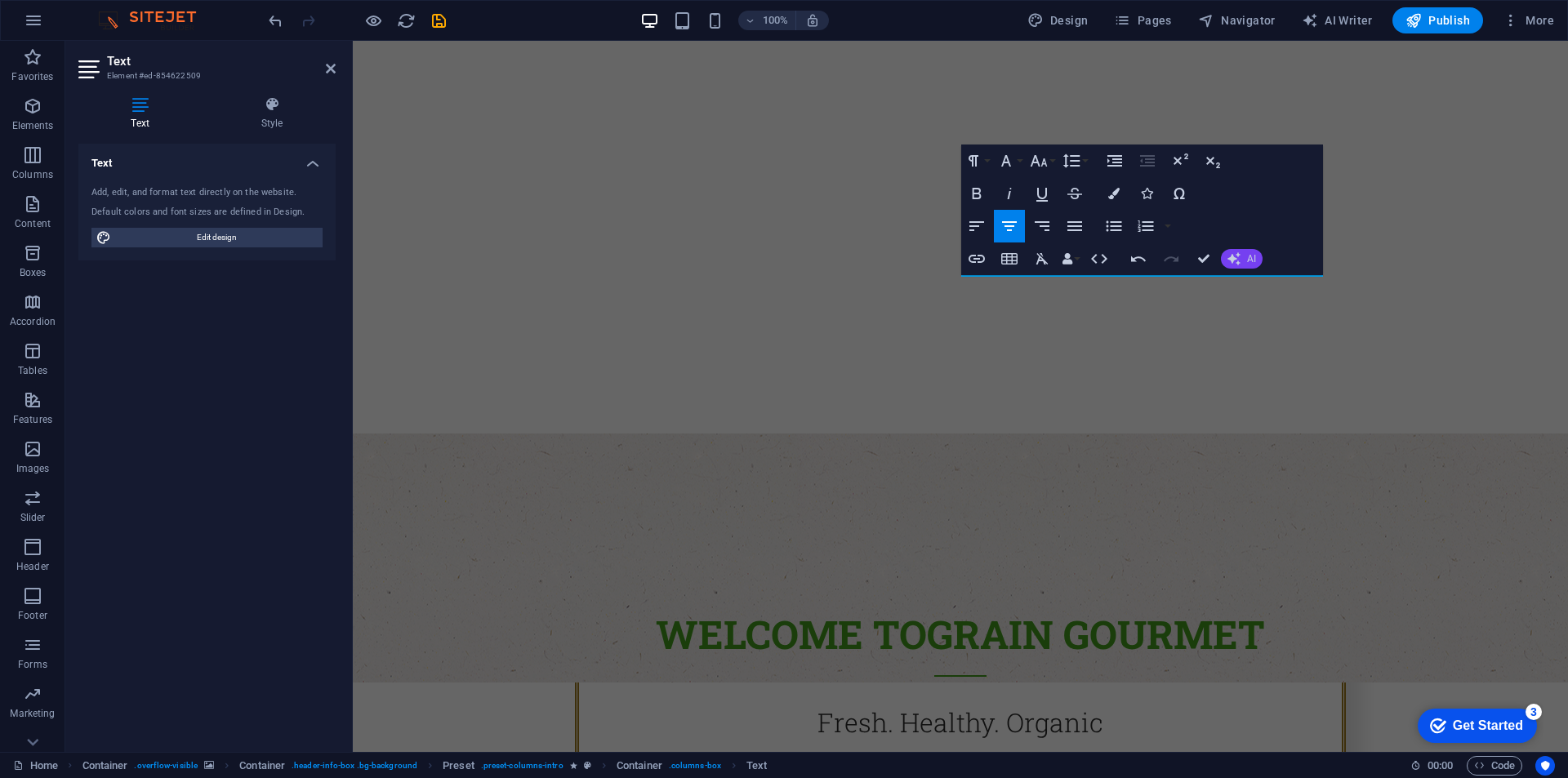
click at [1247, 258] on span "AI" at bounding box center [1252, 258] width 9 height 10
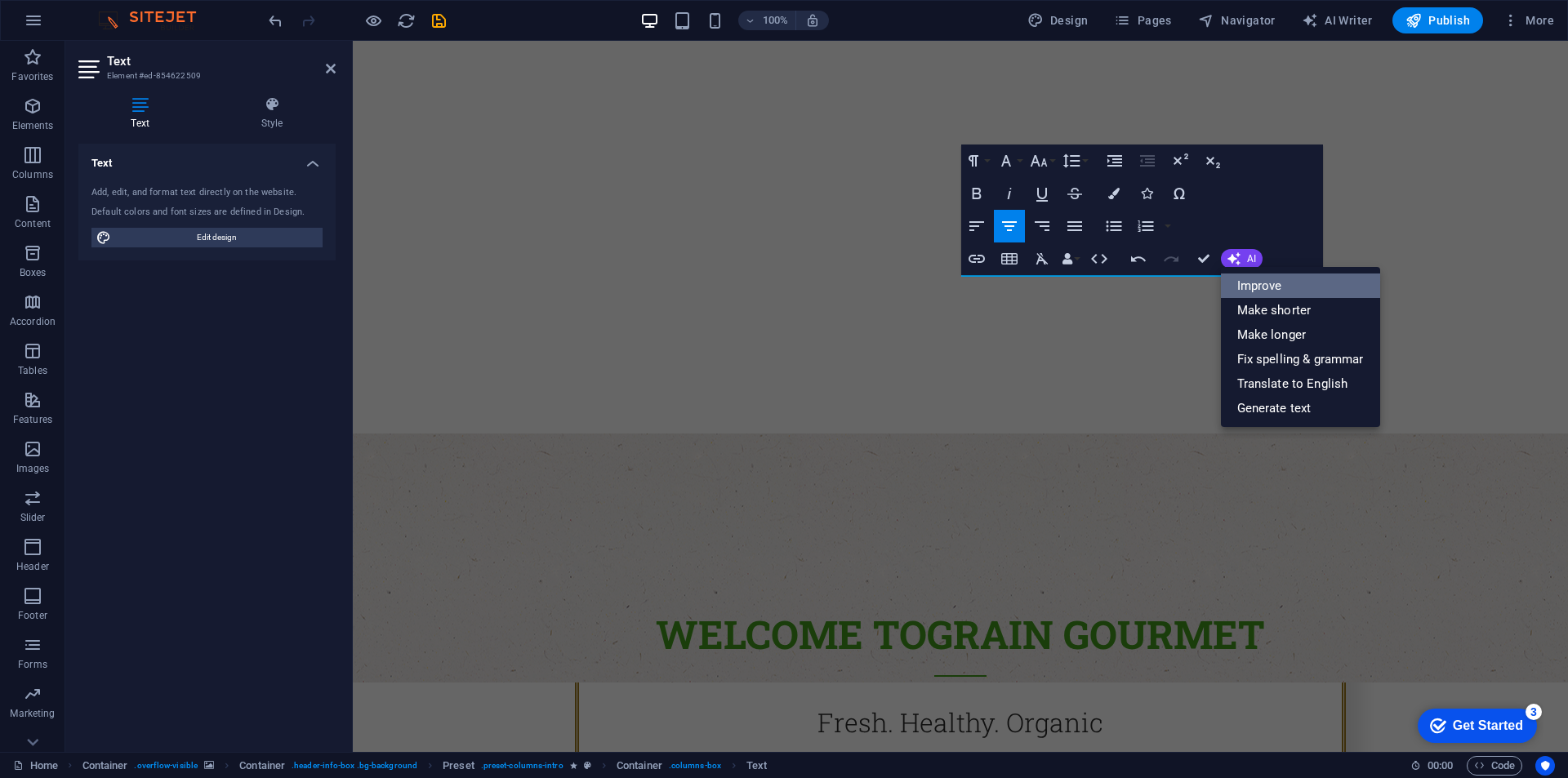
click at [1274, 295] on link "Improve" at bounding box center [1300, 286] width 159 height 25
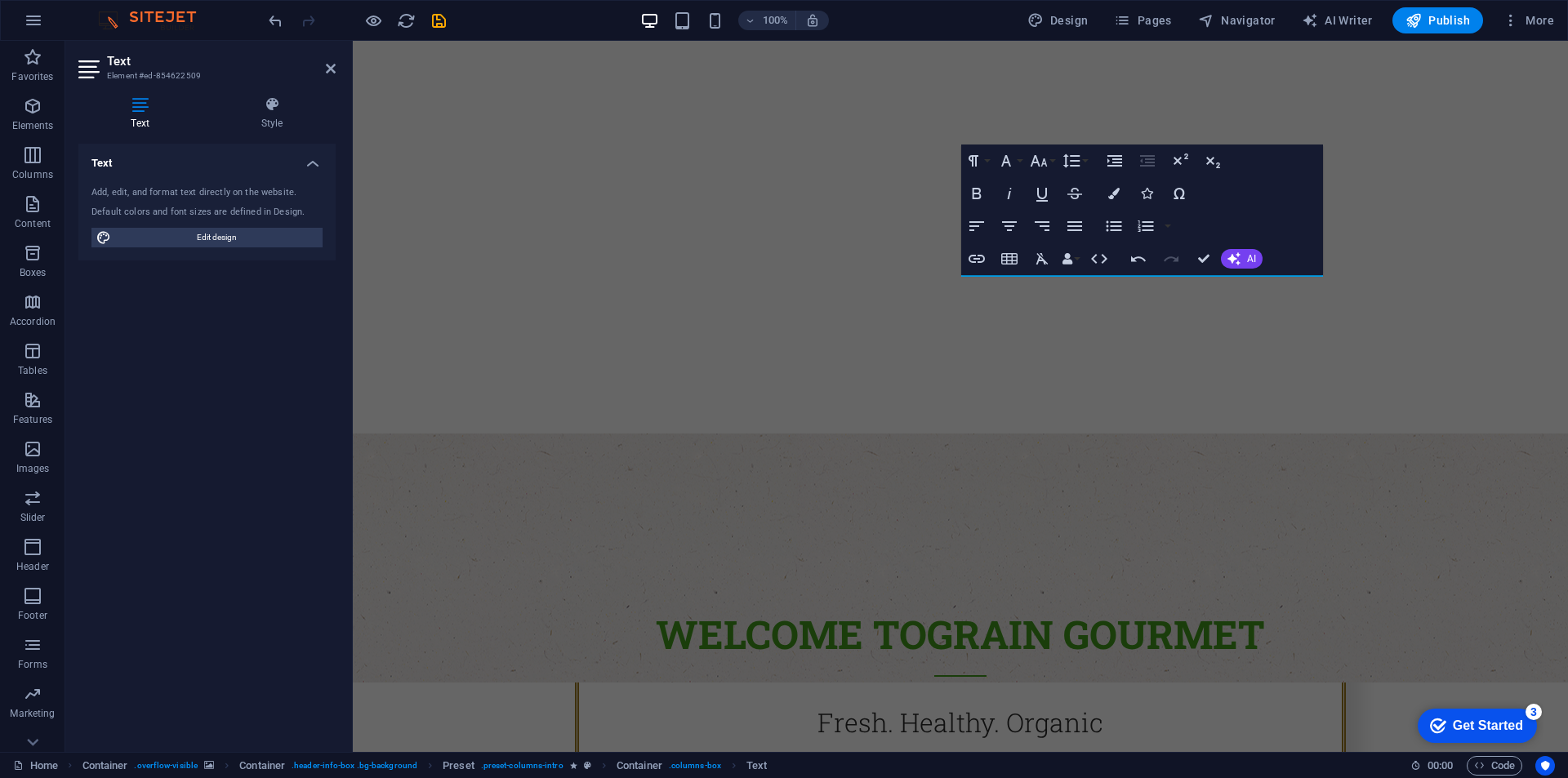
click at [1481, 434] on figure at bounding box center [960, 558] width 1215 height 249
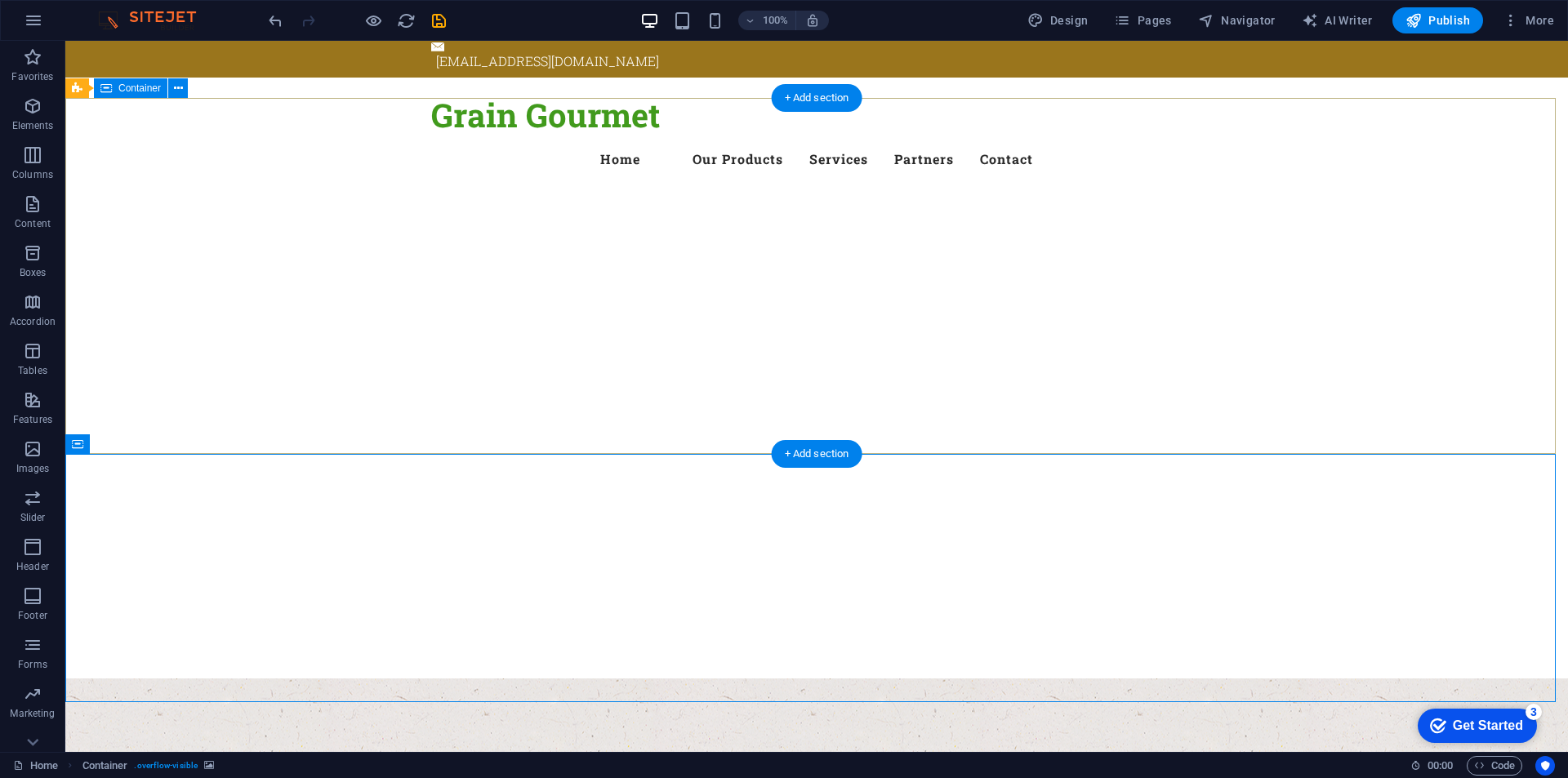
scroll to position [0, 0]
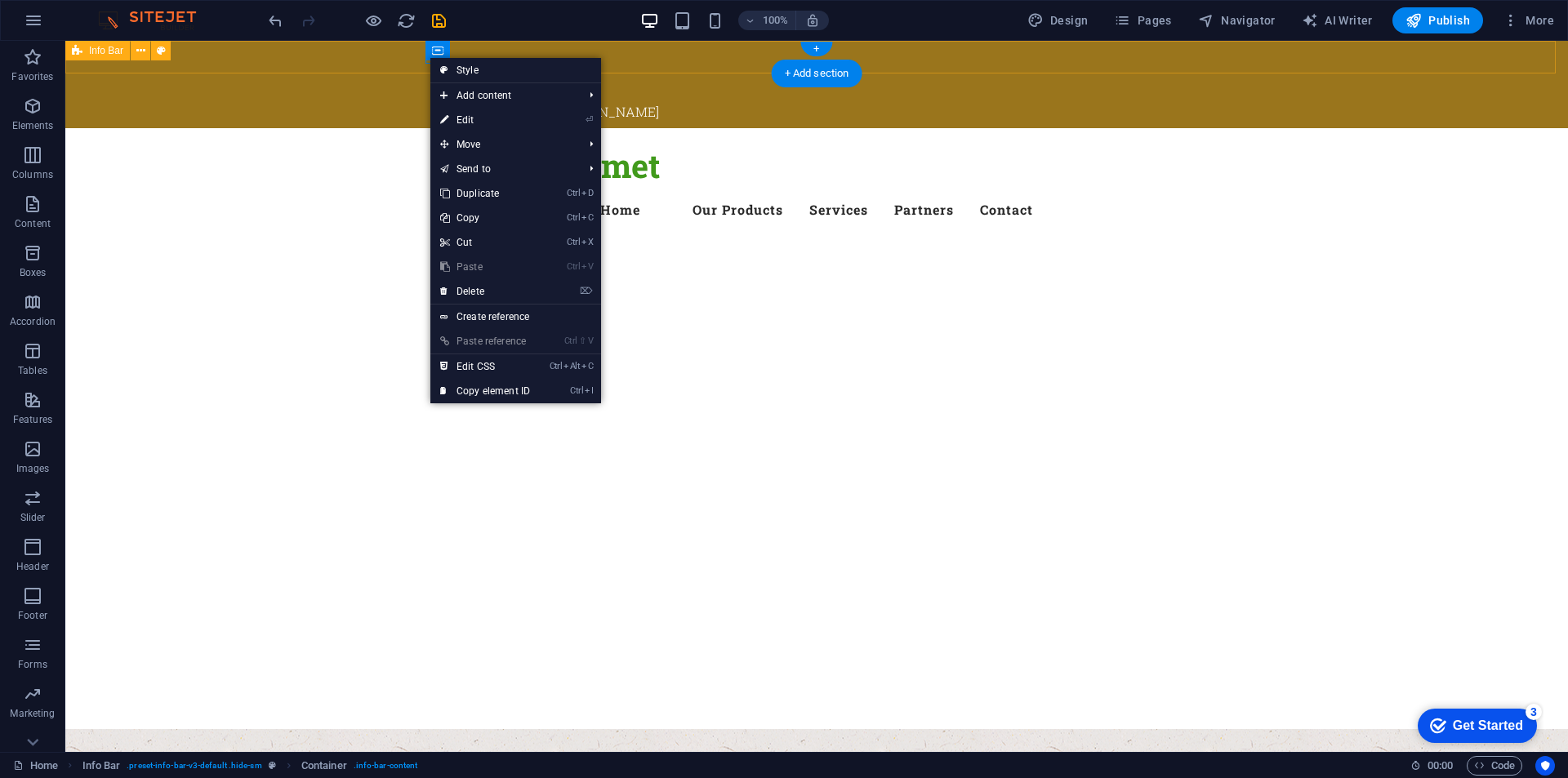
click at [411, 58] on div "[PHONE_NUMBER] [EMAIL_ADDRESS][DOMAIN_NAME]" at bounding box center [817, 85] width 1503 height 88
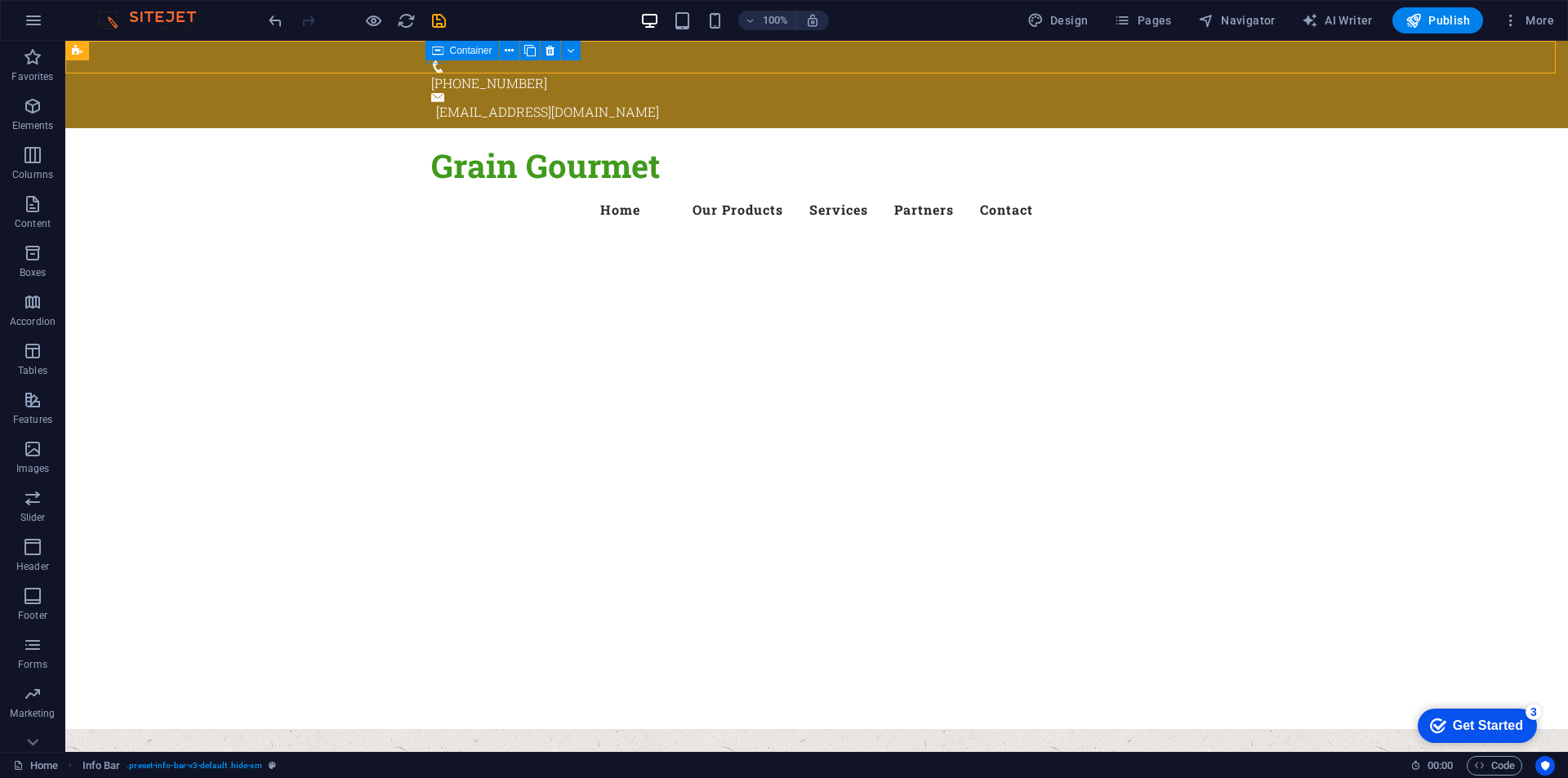
click at [426, 56] on div "Container" at bounding box center [462, 50] width 73 height 19
click at [510, 51] on icon at bounding box center [510, 51] width 9 height 17
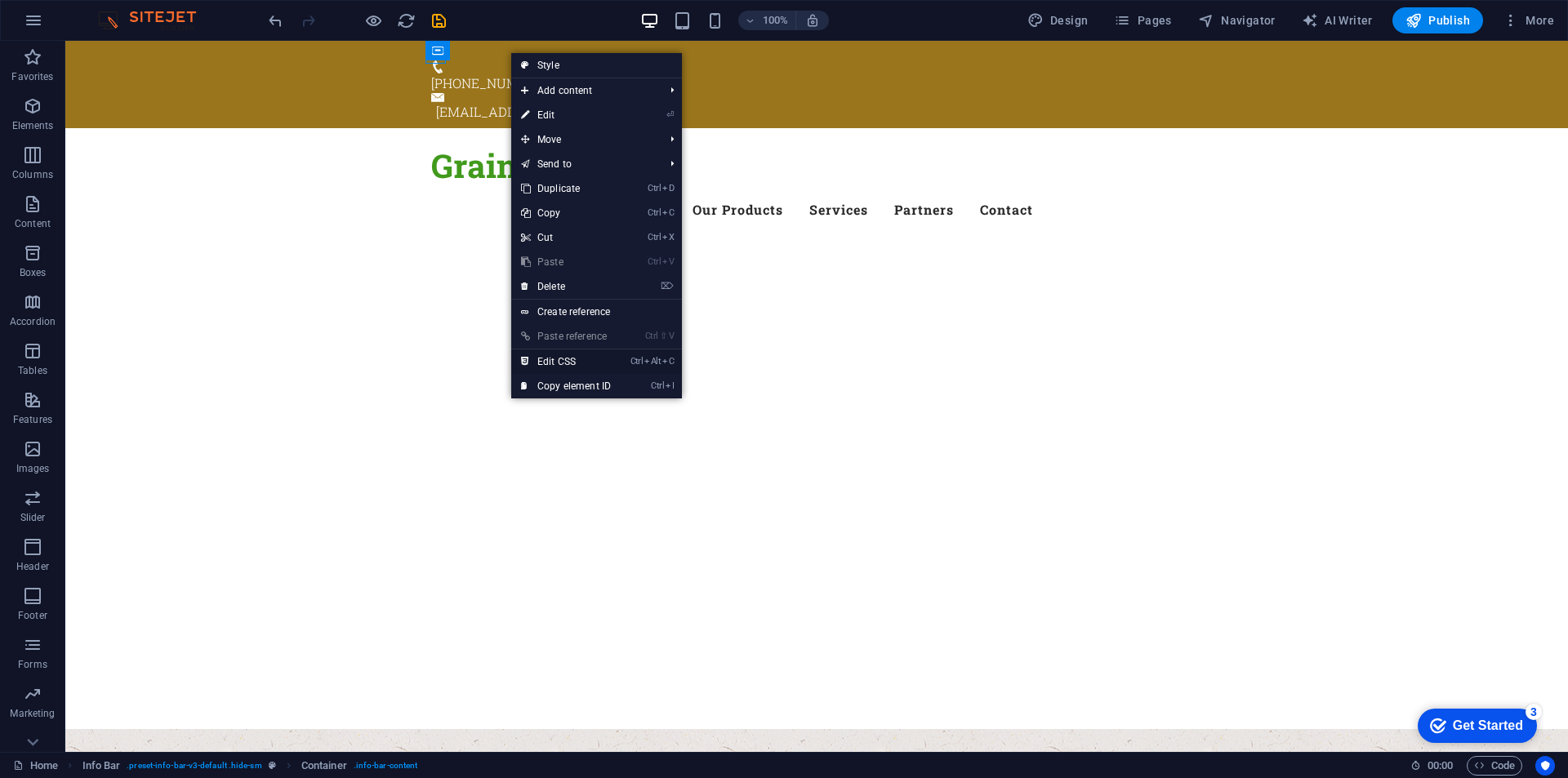
click at [568, 360] on link "Ctrl Alt C Edit CSS" at bounding box center [566, 362] width 110 height 25
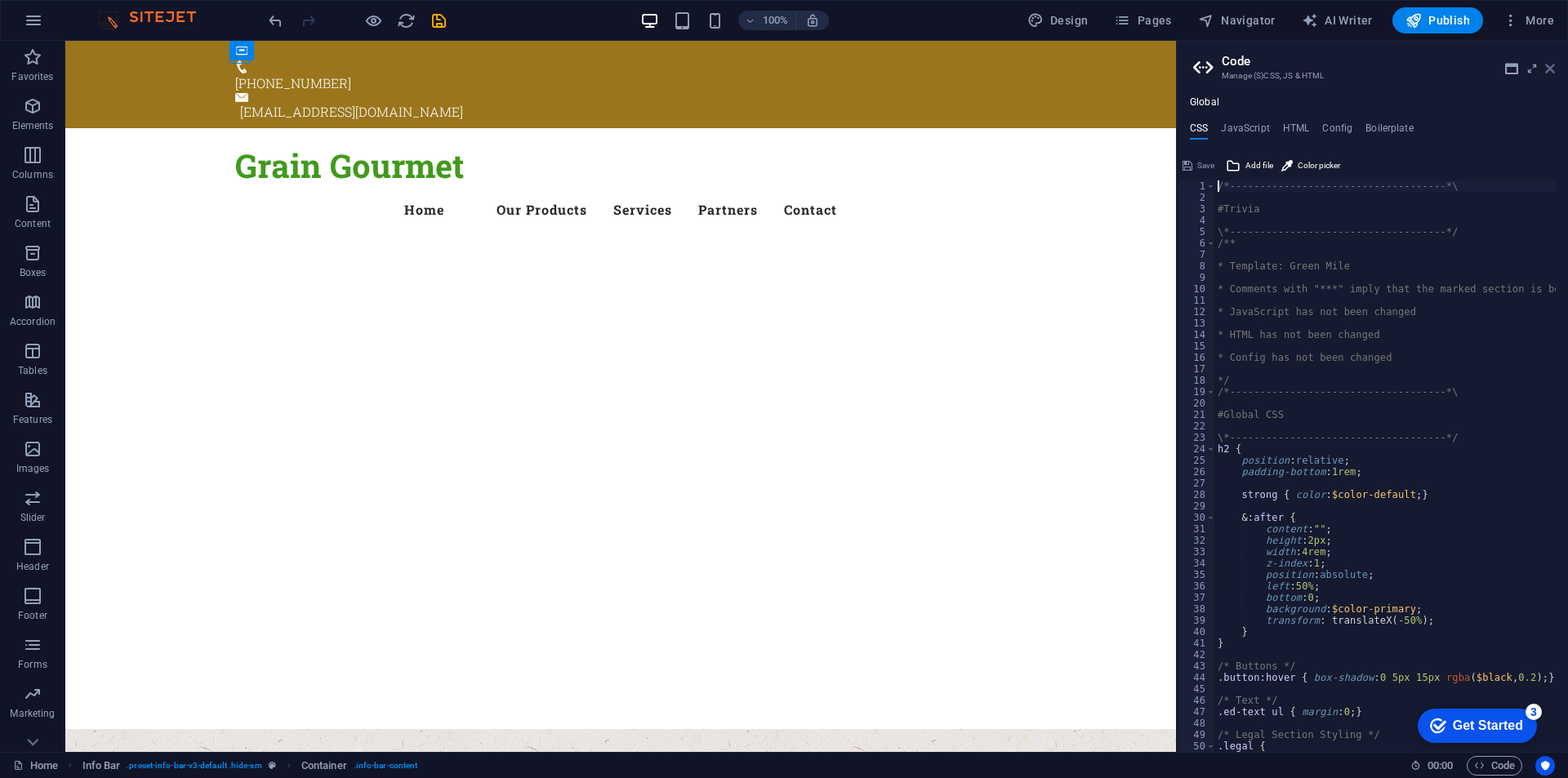
click at [1551, 66] on icon at bounding box center [1550, 68] width 10 height 13
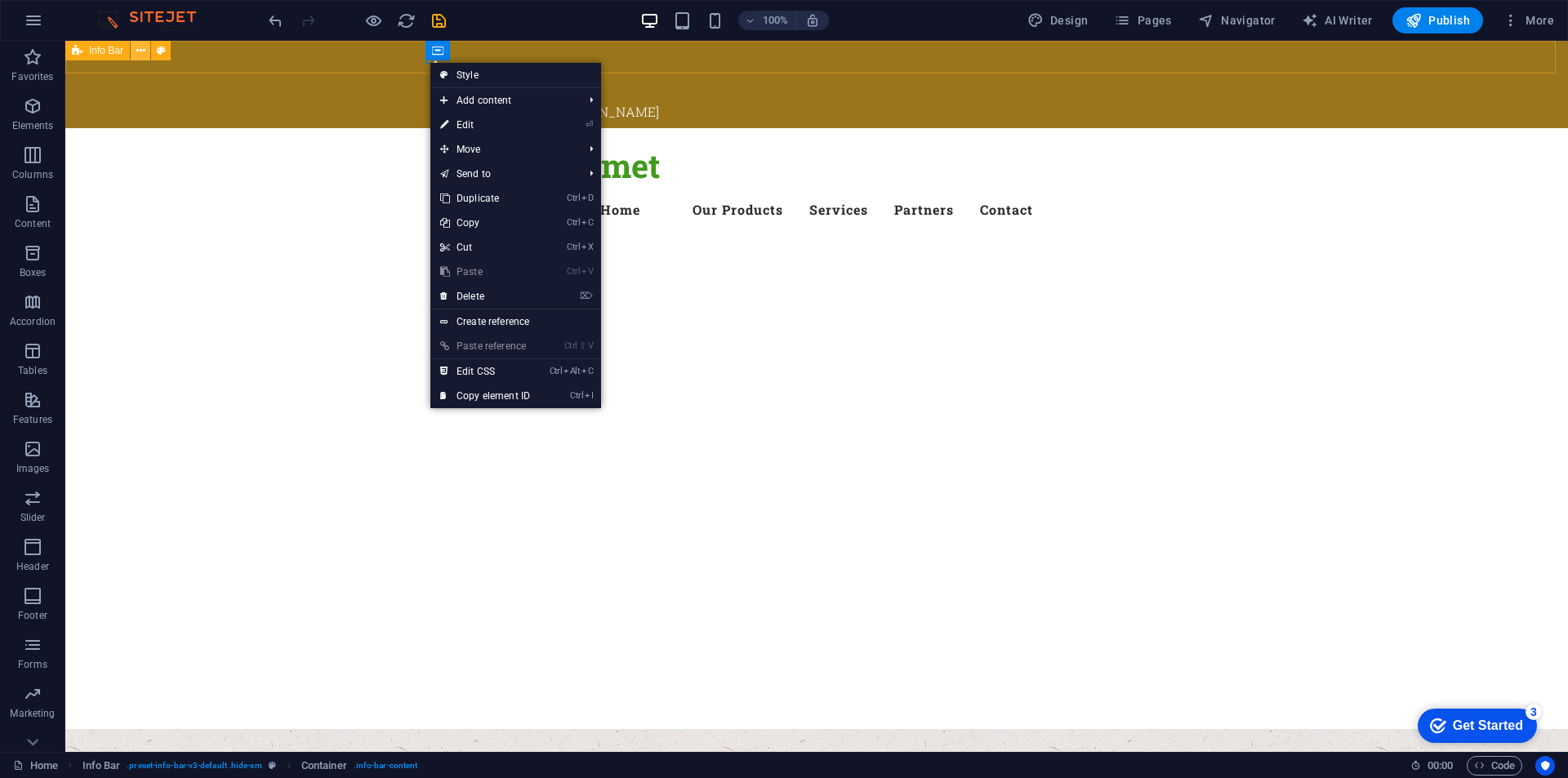
click at [140, 47] on icon at bounding box center [141, 51] width 9 height 17
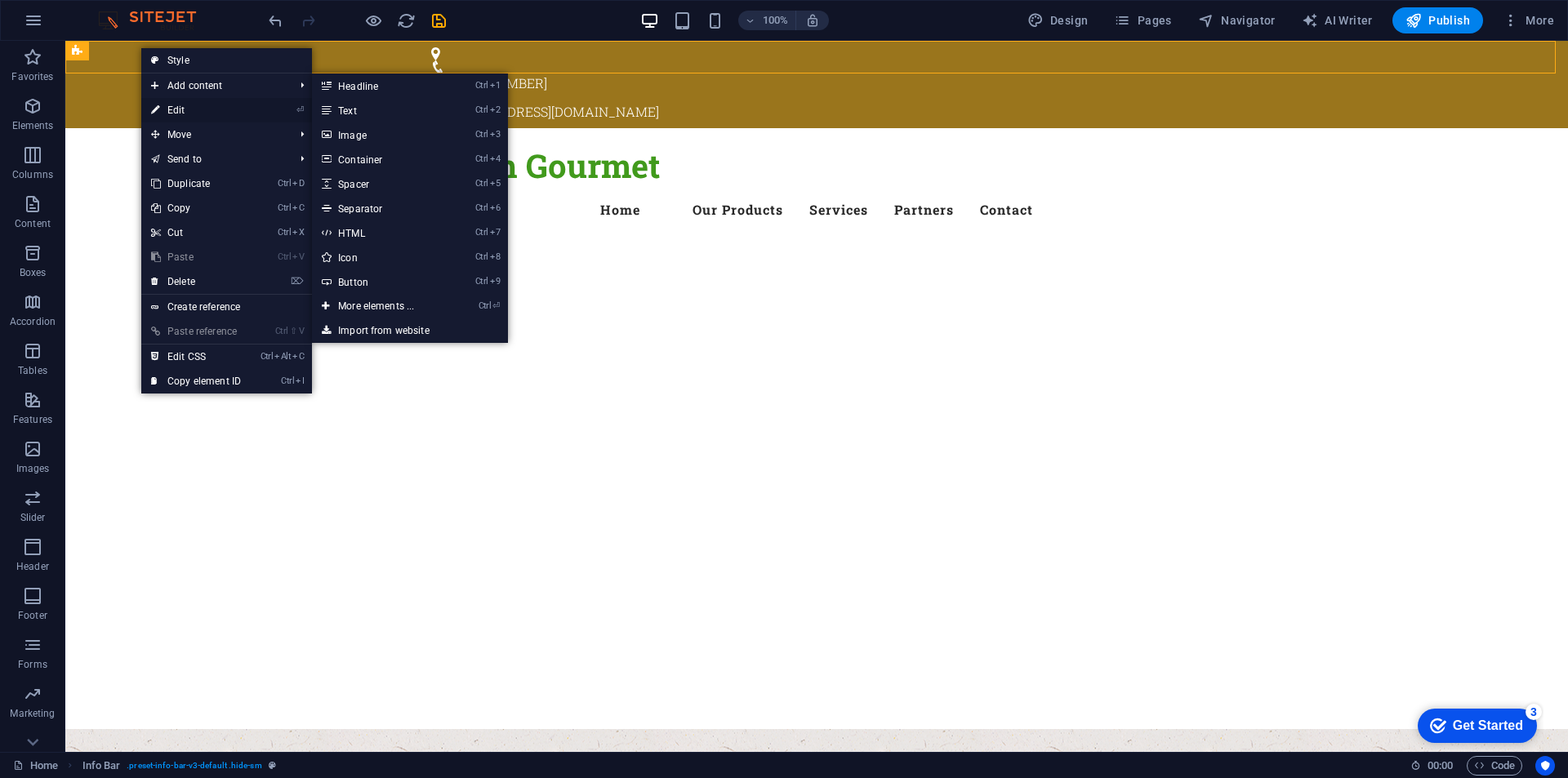
click at [166, 104] on link "⏎ Edit" at bounding box center [196, 110] width 110 height 25
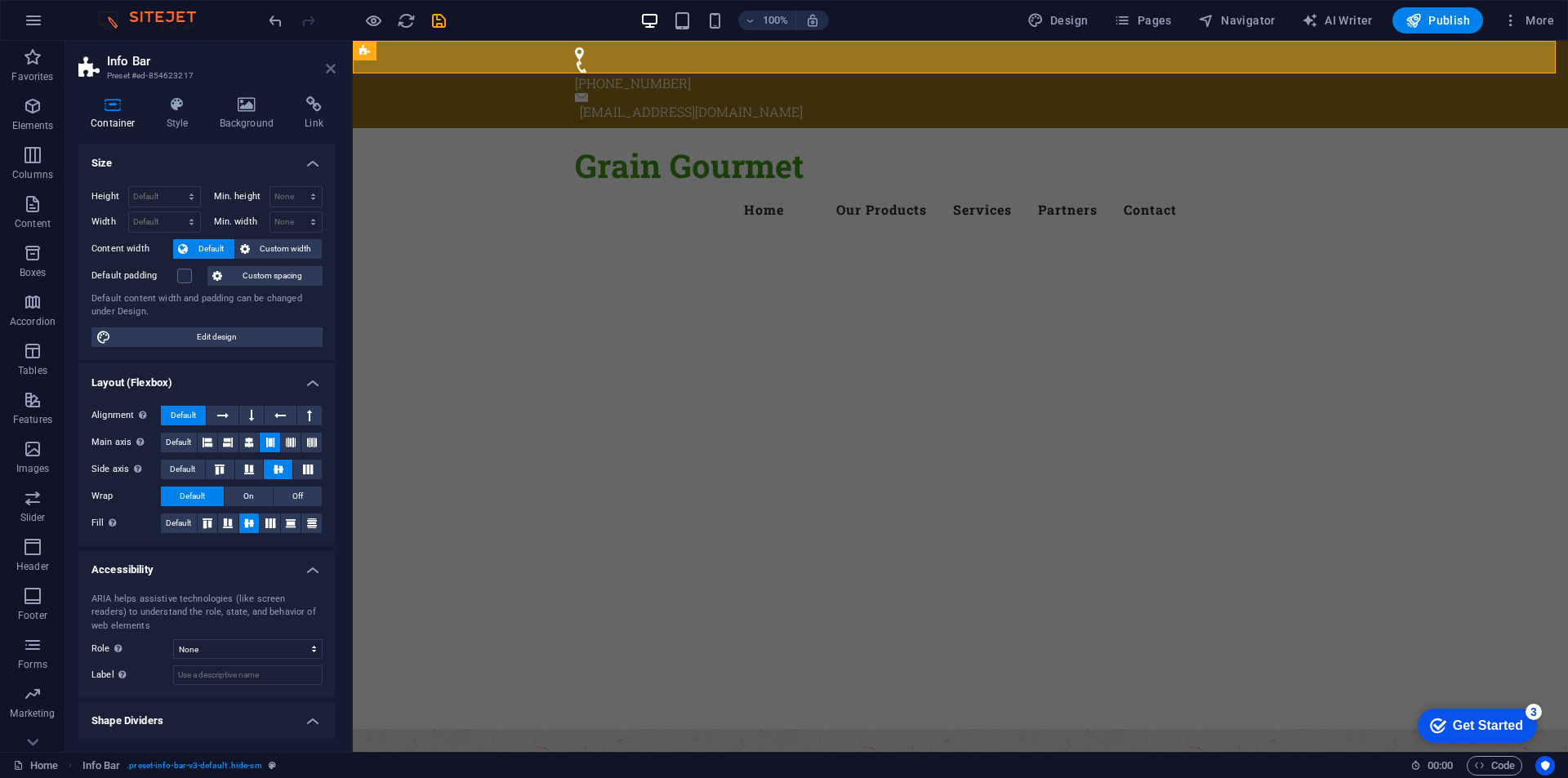
click at [332, 67] on icon at bounding box center [331, 68] width 10 height 13
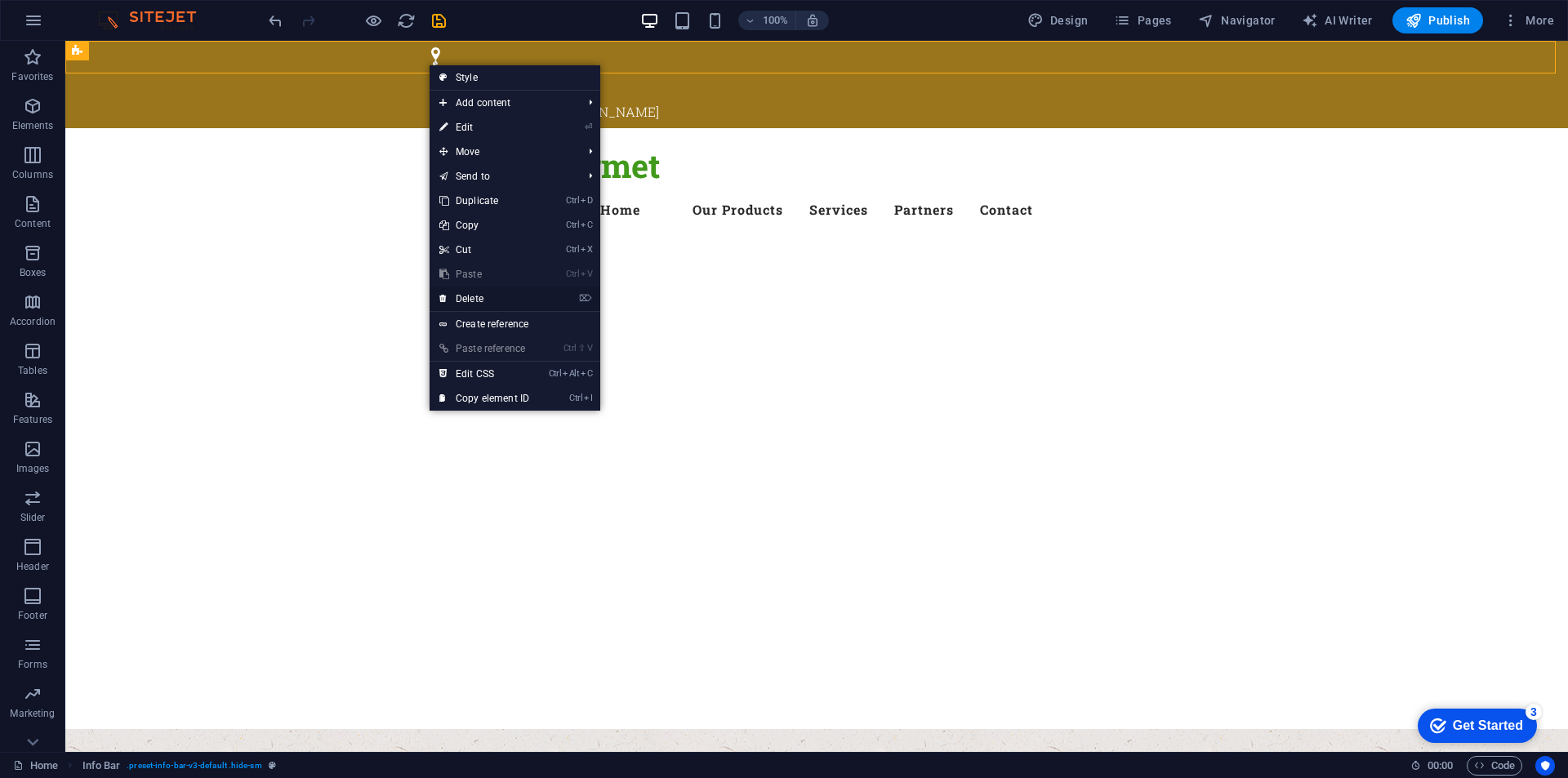
click at [479, 292] on link "⌦ Delete" at bounding box center [484, 299] width 110 height 25
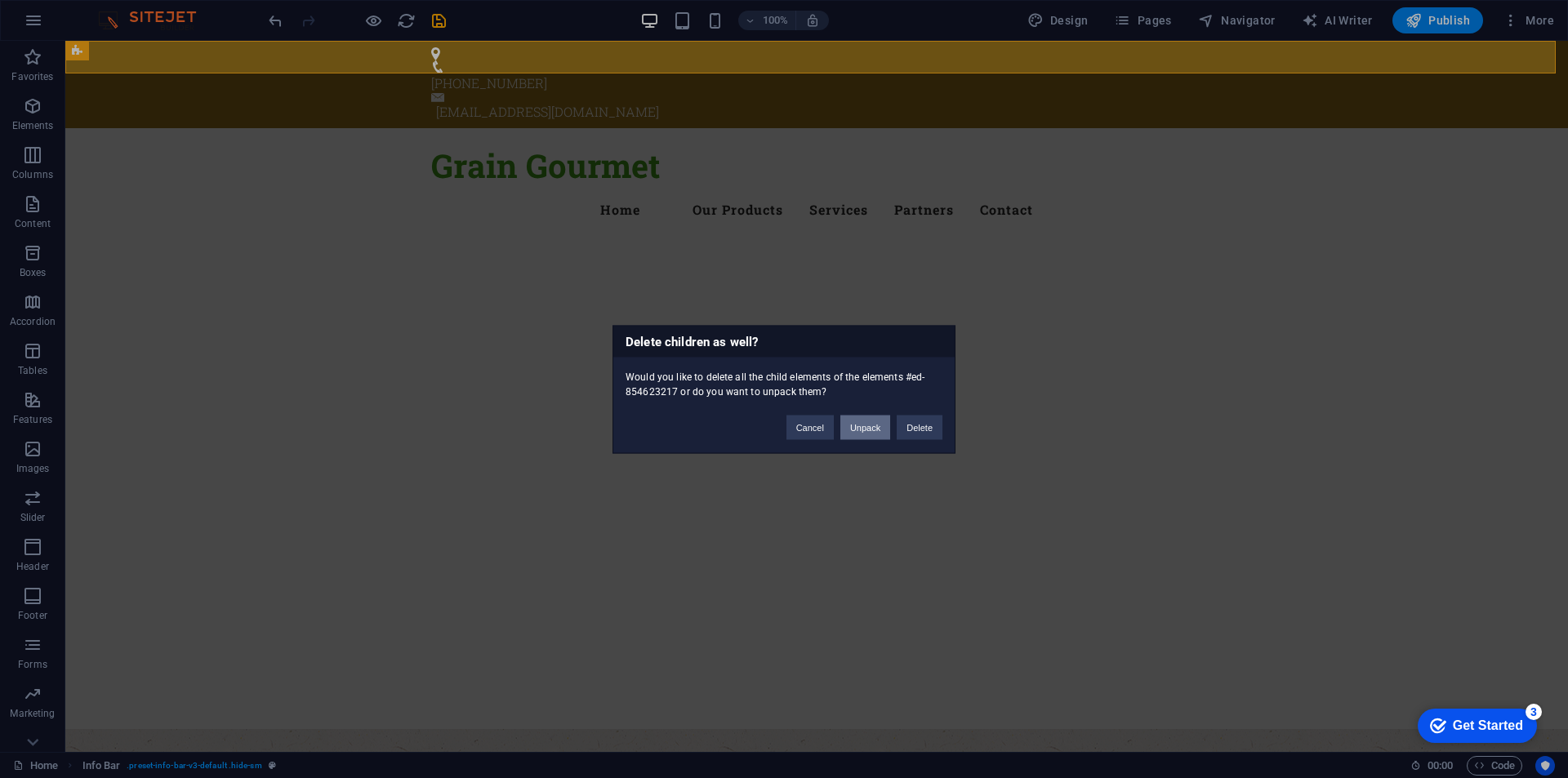
click at [864, 434] on button "Unpack" at bounding box center [865, 426] width 50 height 25
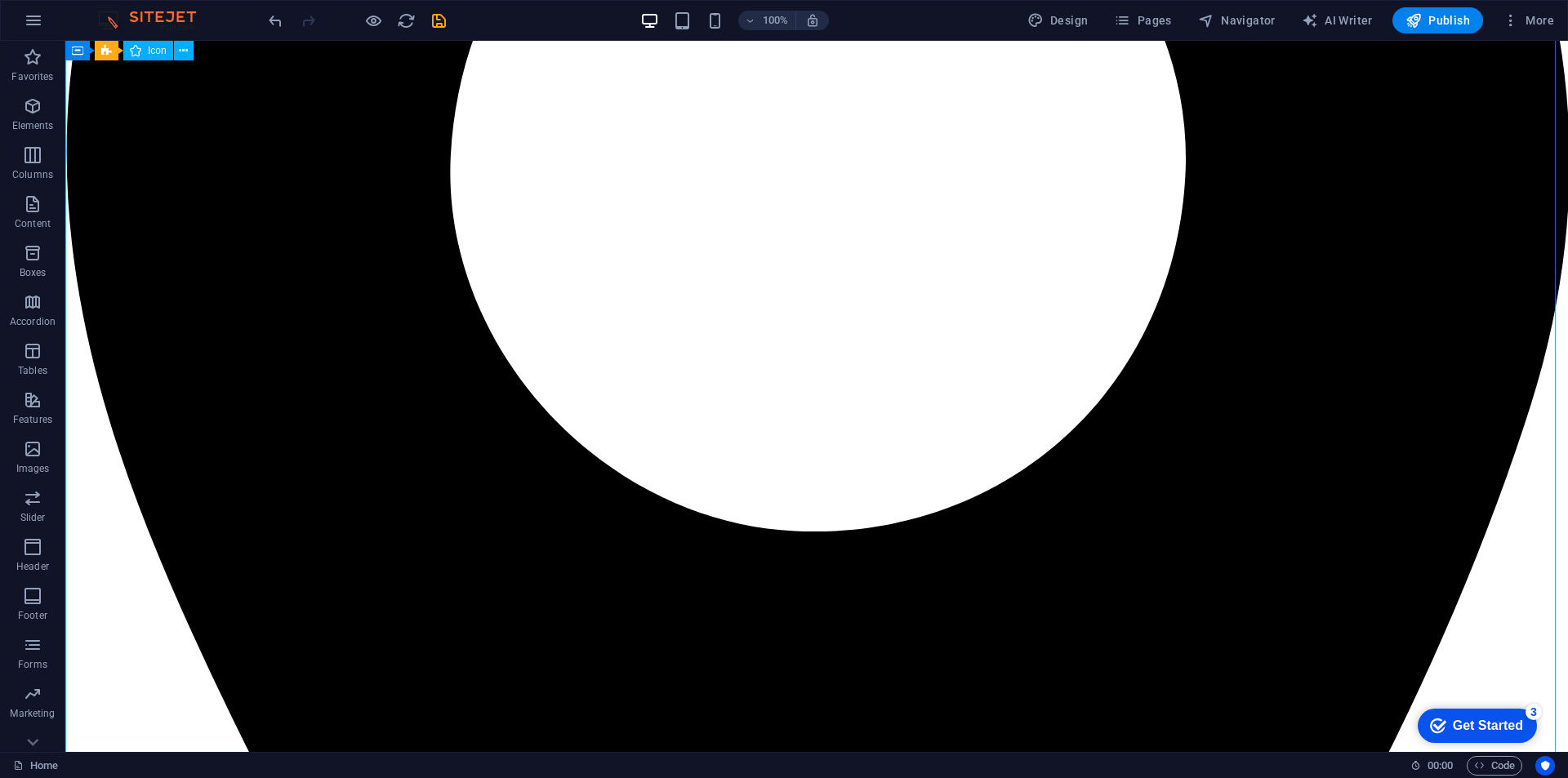
scroll to position [327, 0]
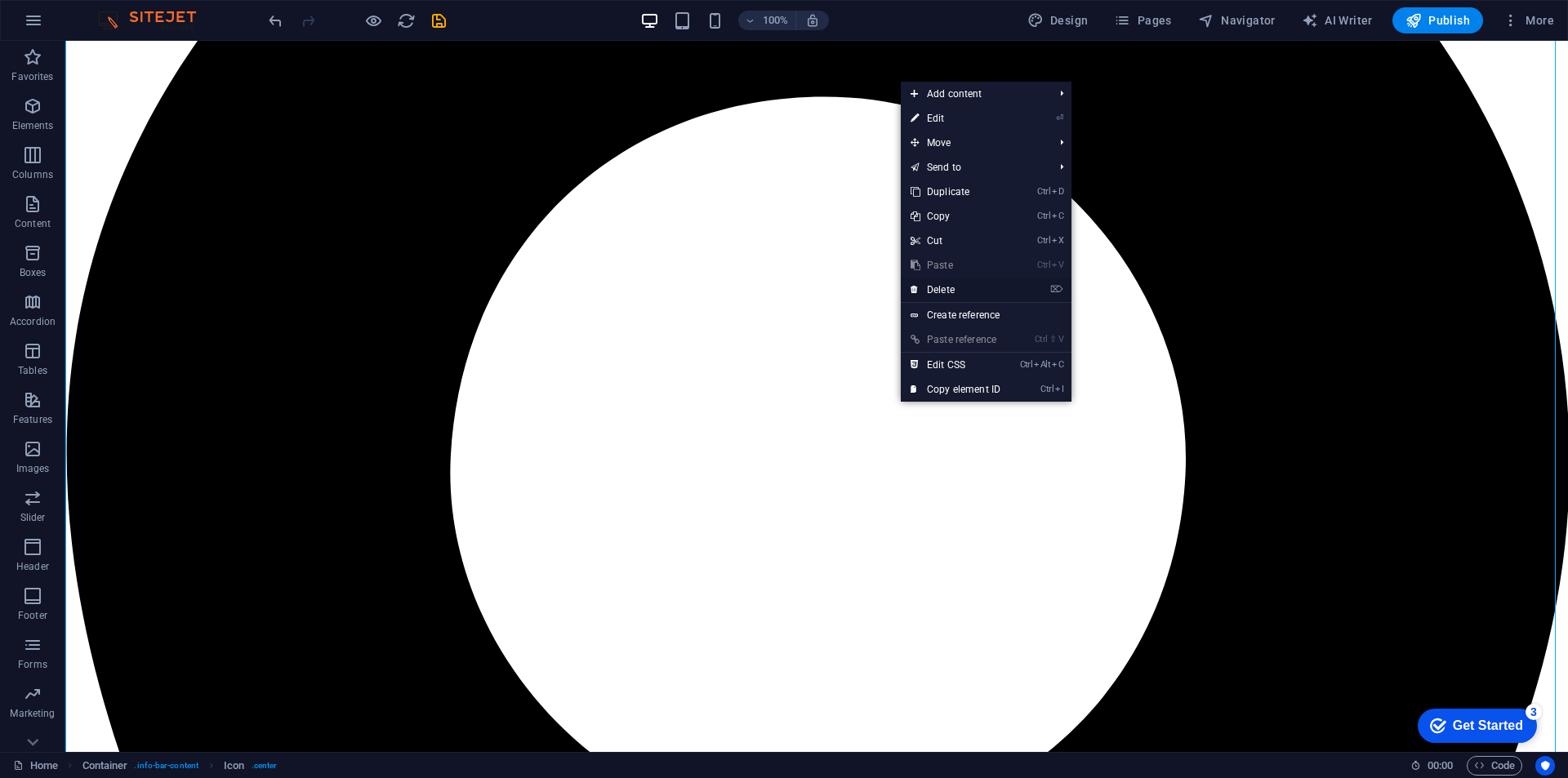
click at [945, 288] on link "⌦ Delete" at bounding box center [955, 289] width 110 height 25
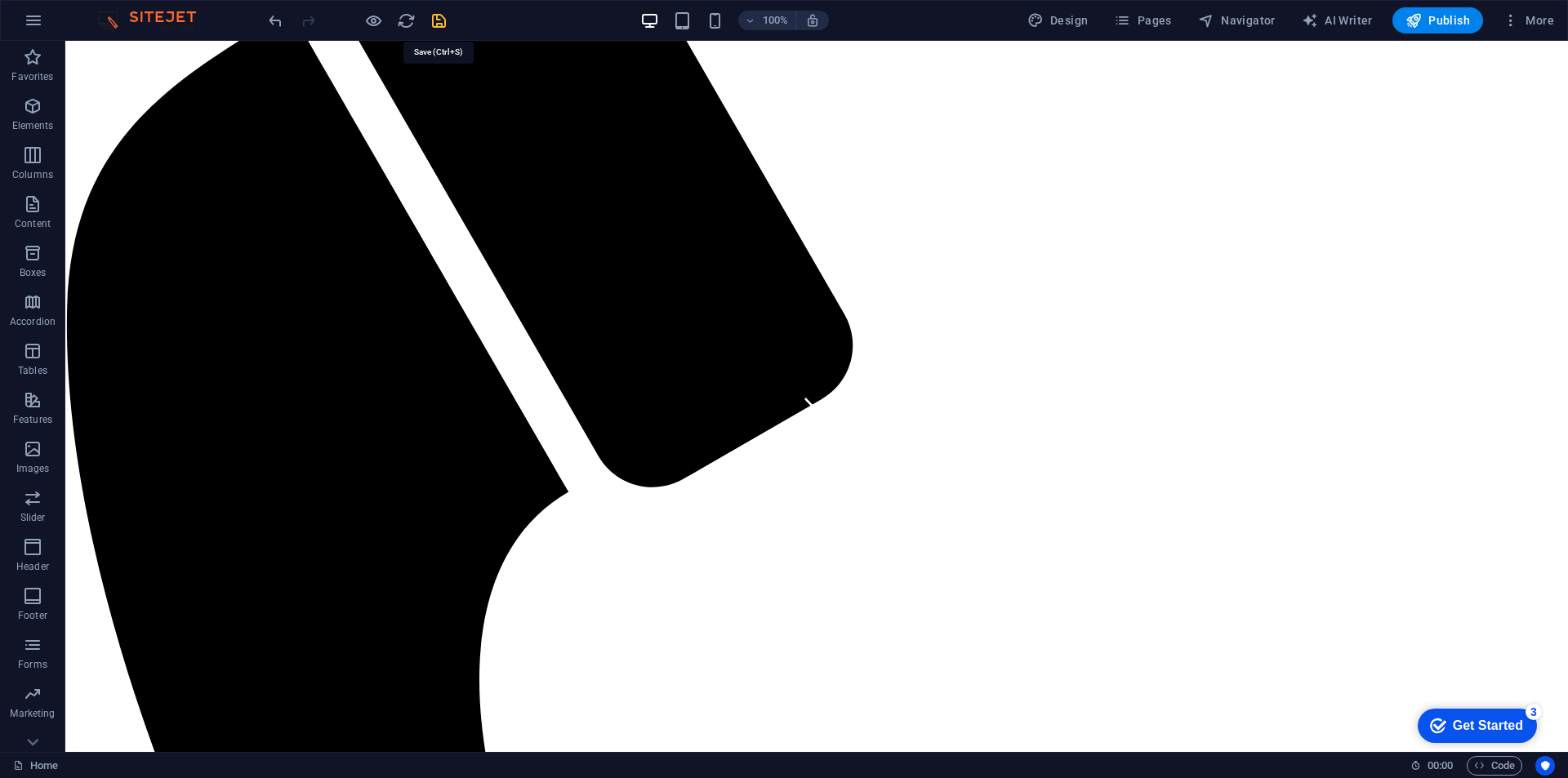
click at [0, 0] on icon "undo" at bounding box center [0, 0] width 0 height 0
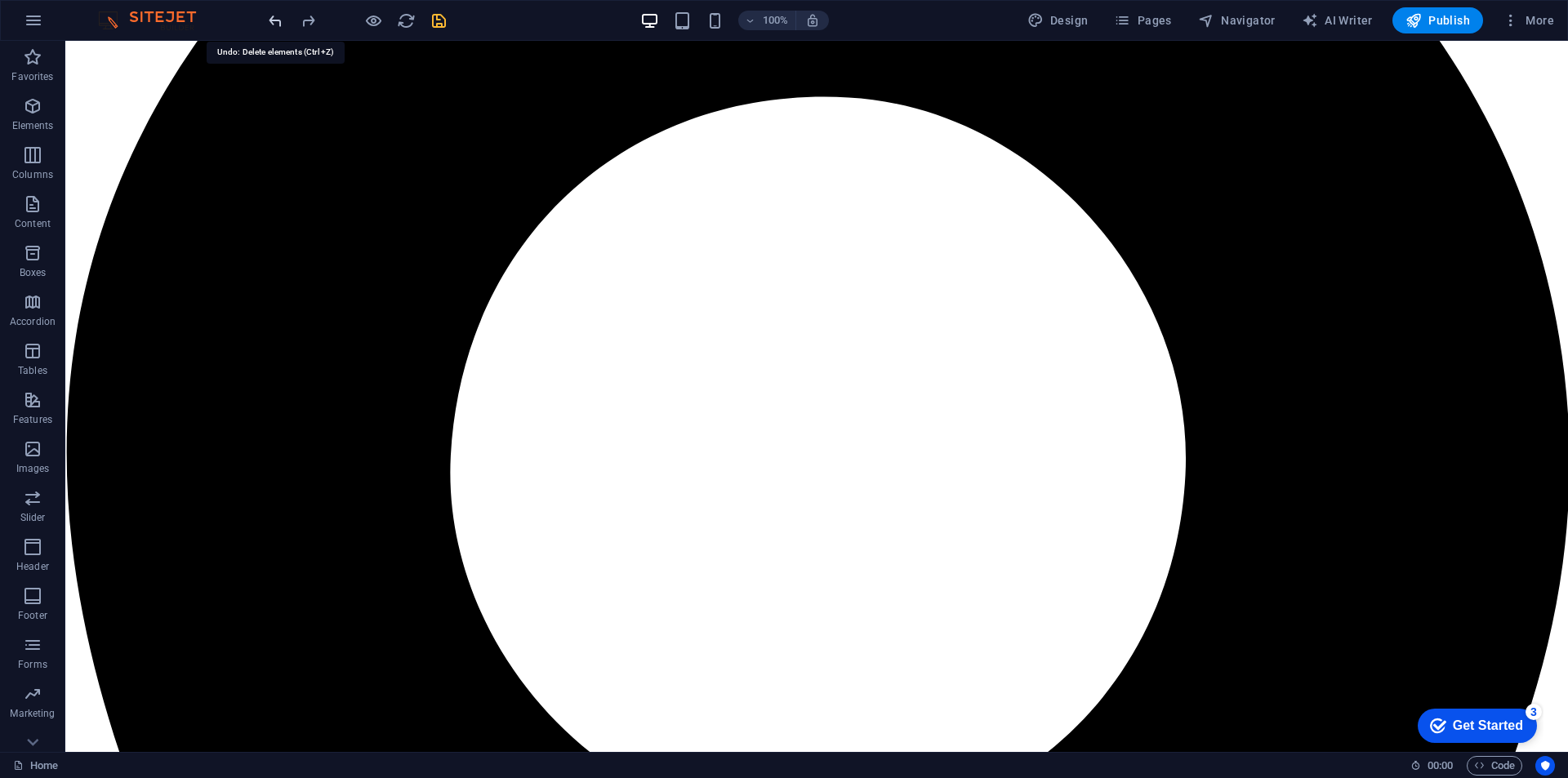
click at [0, 0] on icon "undo" at bounding box center [0, 0] width 0 height 0
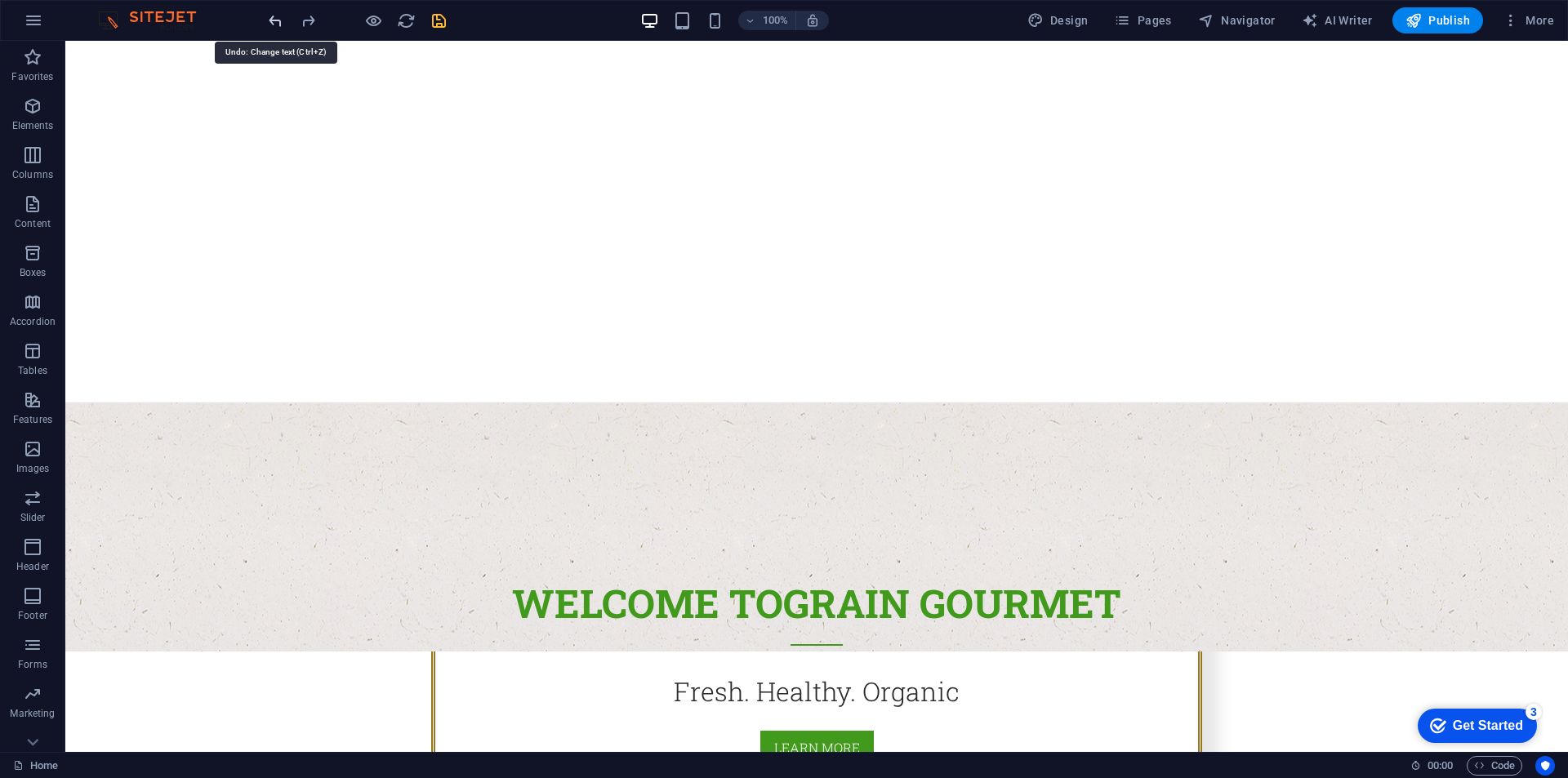
scroll to position [0, 0]
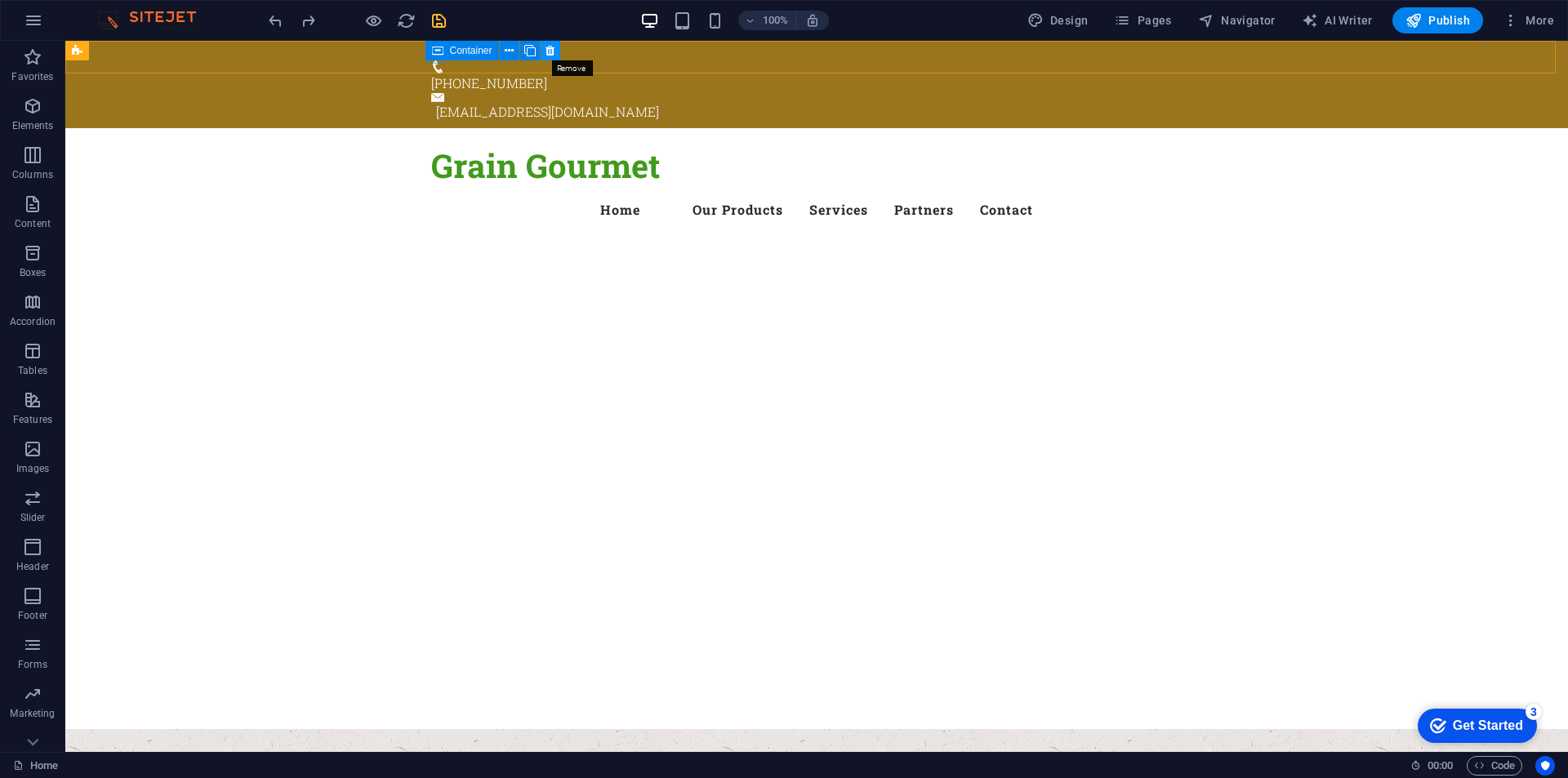
click at [552, 43] on icon at bounding box center [550, 51] width 9 height 17
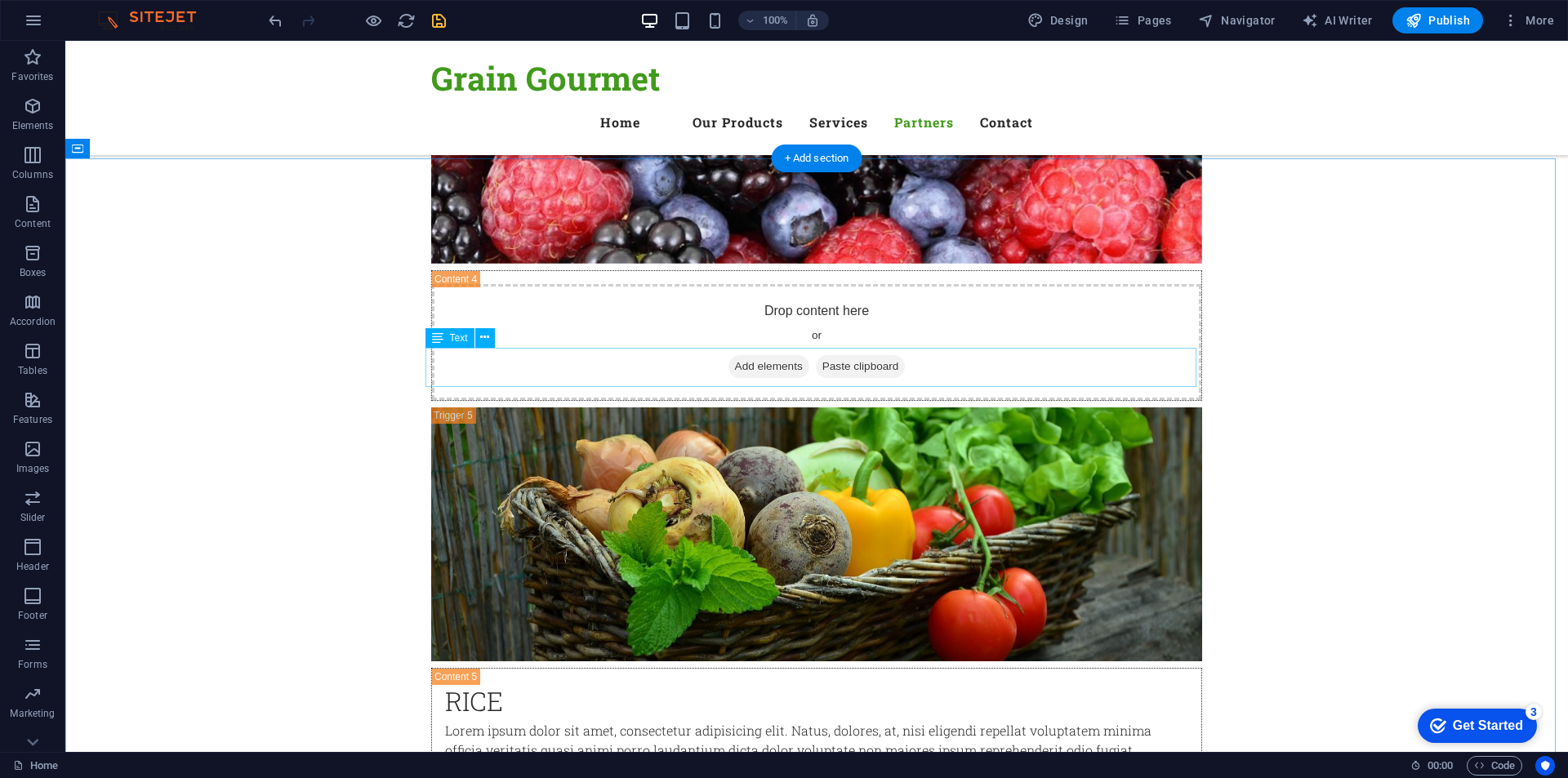
scroll to position [6697, 0]
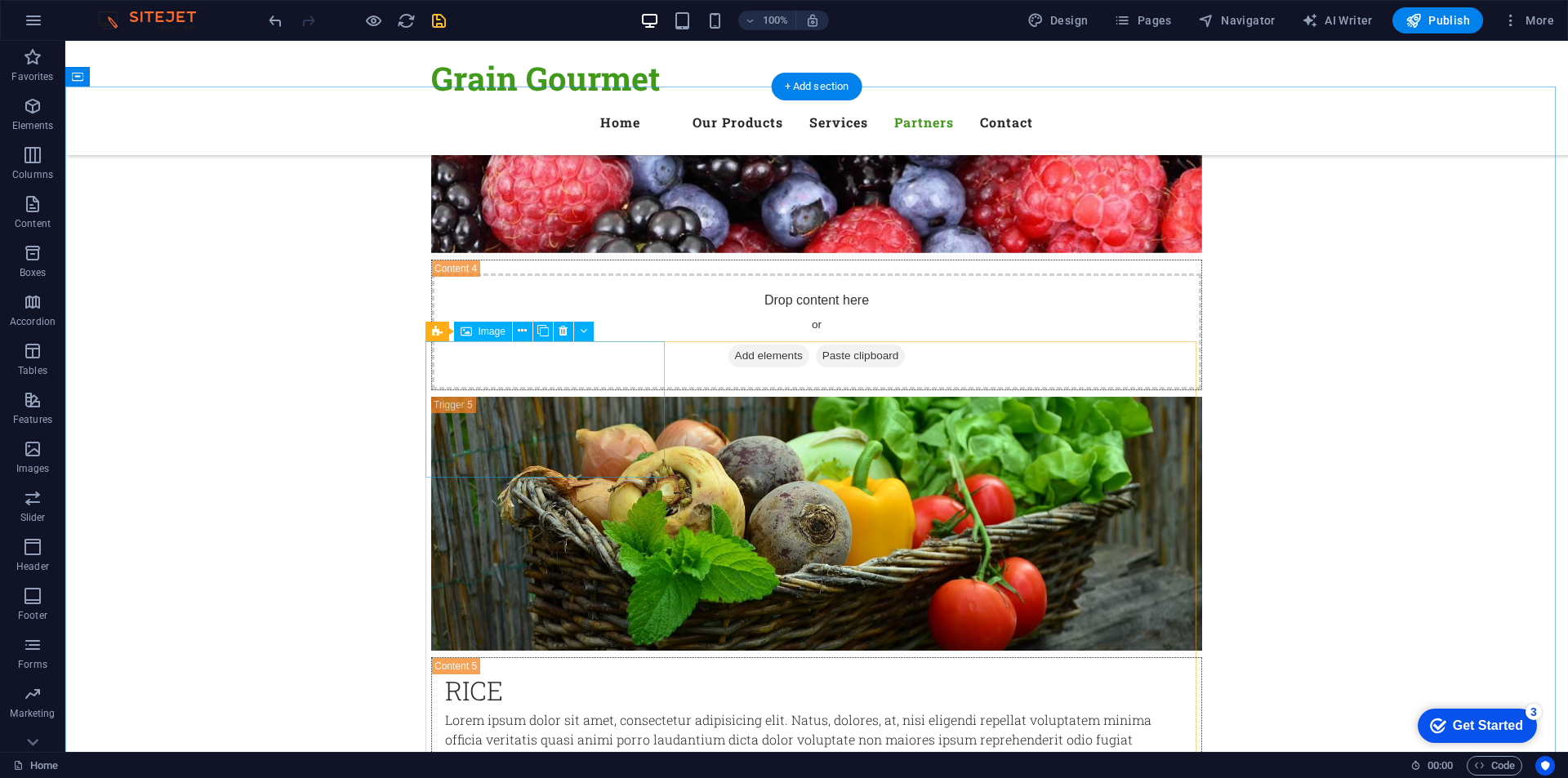
click at [562, 329] on icon at bounding box center [563, 331] width 9 height 17
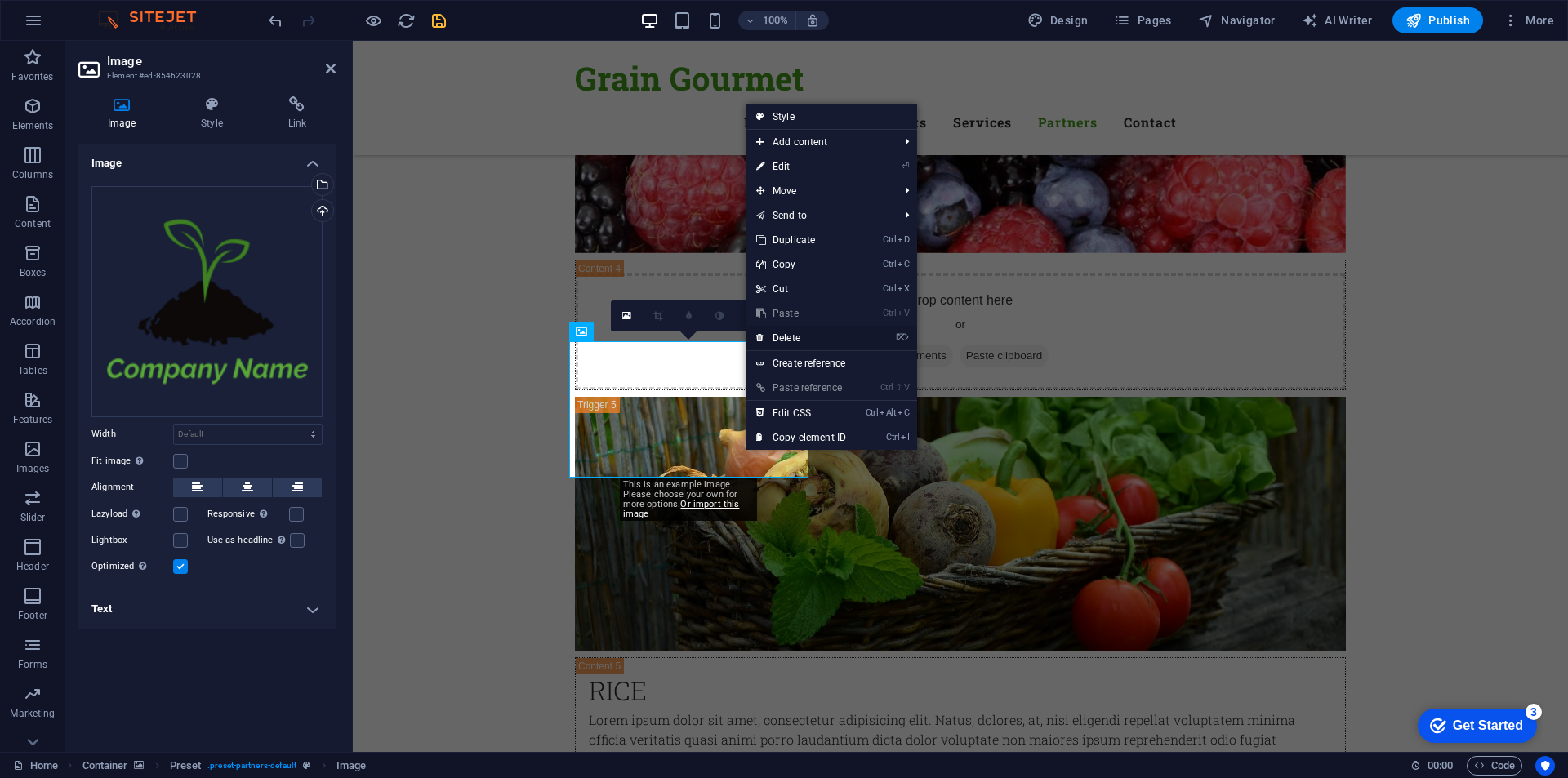
click at [807, 336] on link "⌦ Delete" at bounding box center [801, 338] width 110 height 25
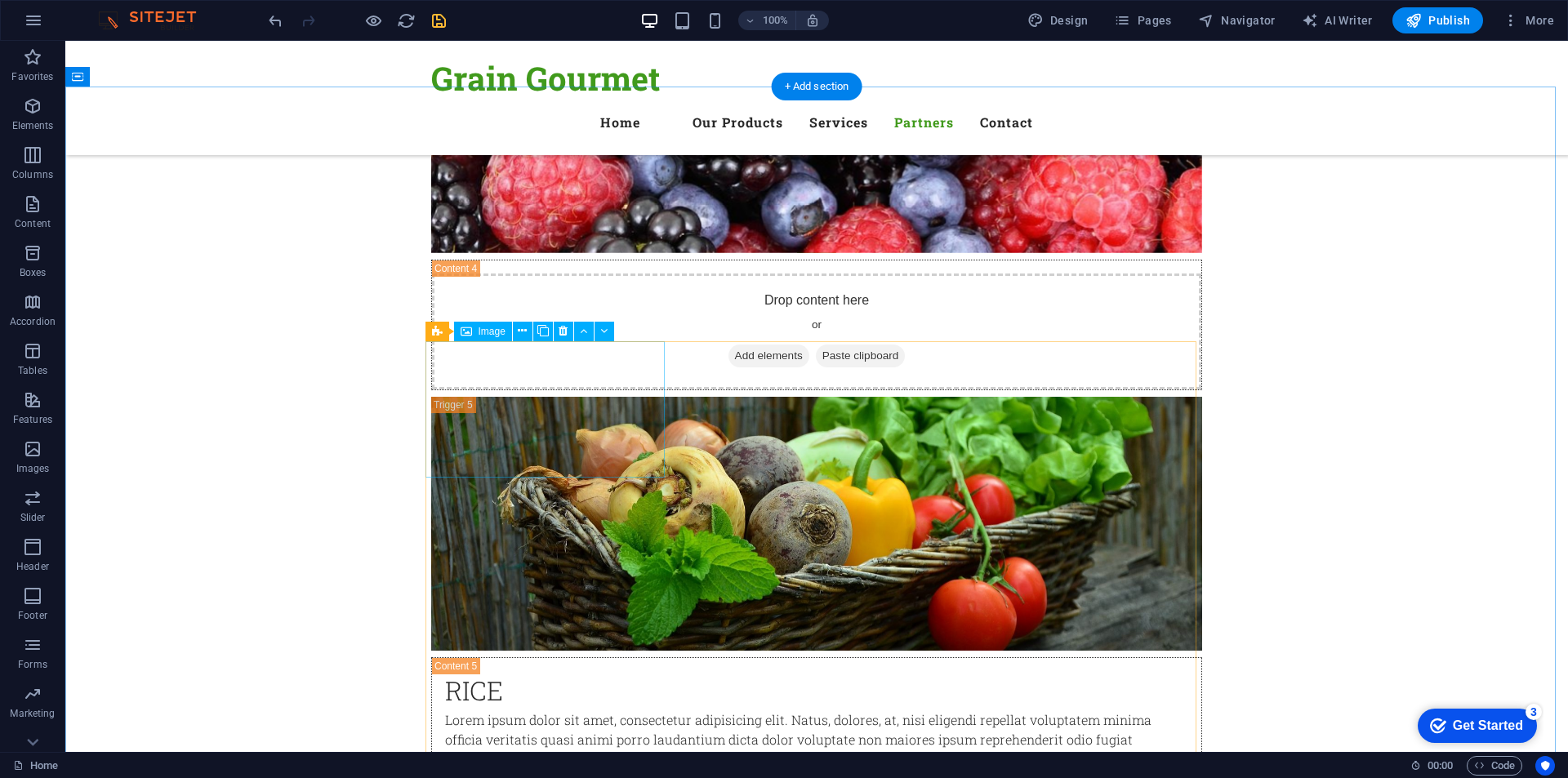
click at [569, 334] on button at bounding box center [563, 331] width 19 height 19
click at [566, 333] on icon at bounding box center [563, 331] width 9 height 17
click at [564, 331] on icon at bounding box center [563, 331] width 9 height 17
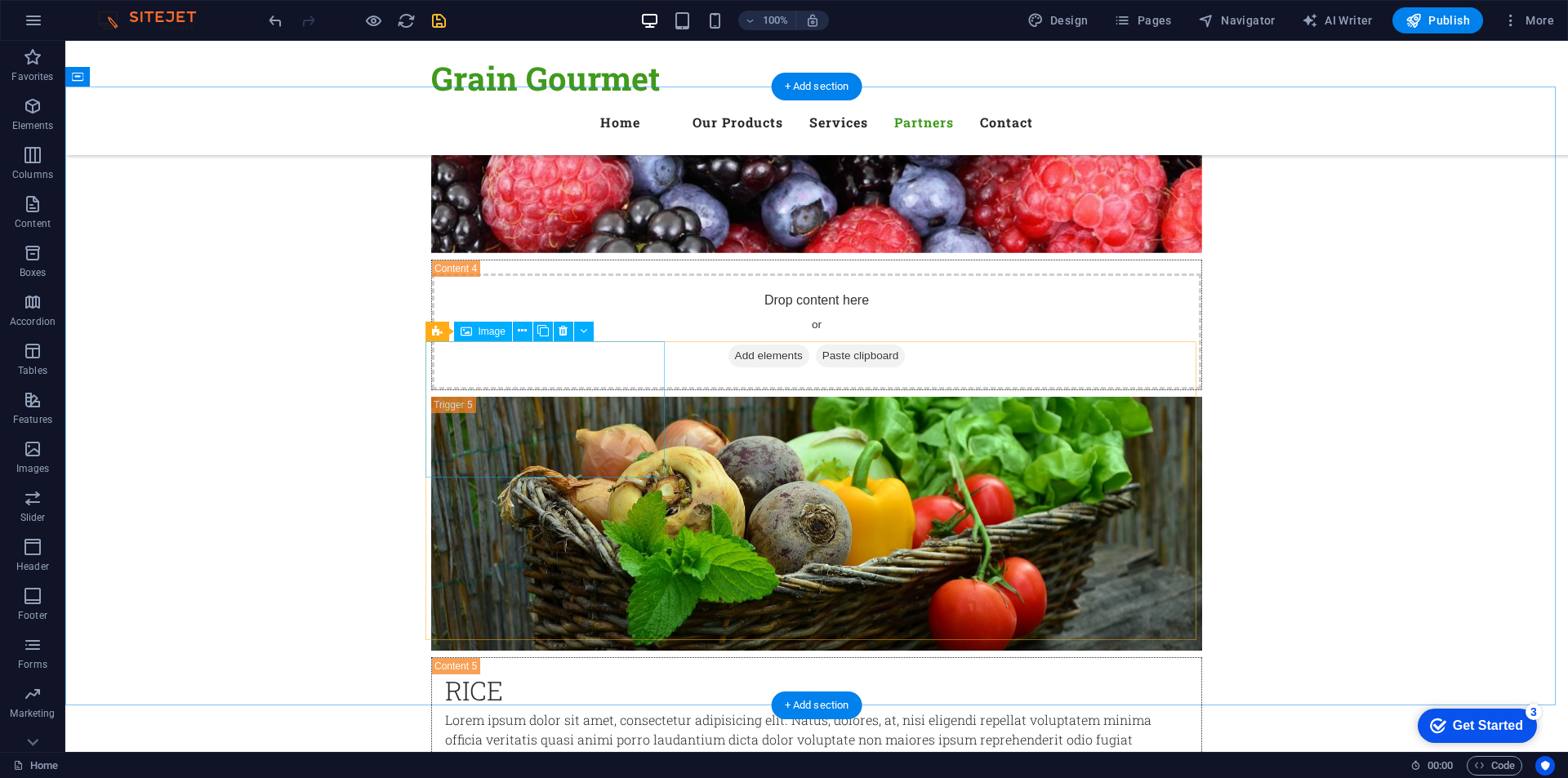
click at [565, 335] on icon at bounding box center [563, 331] width 9 height 17
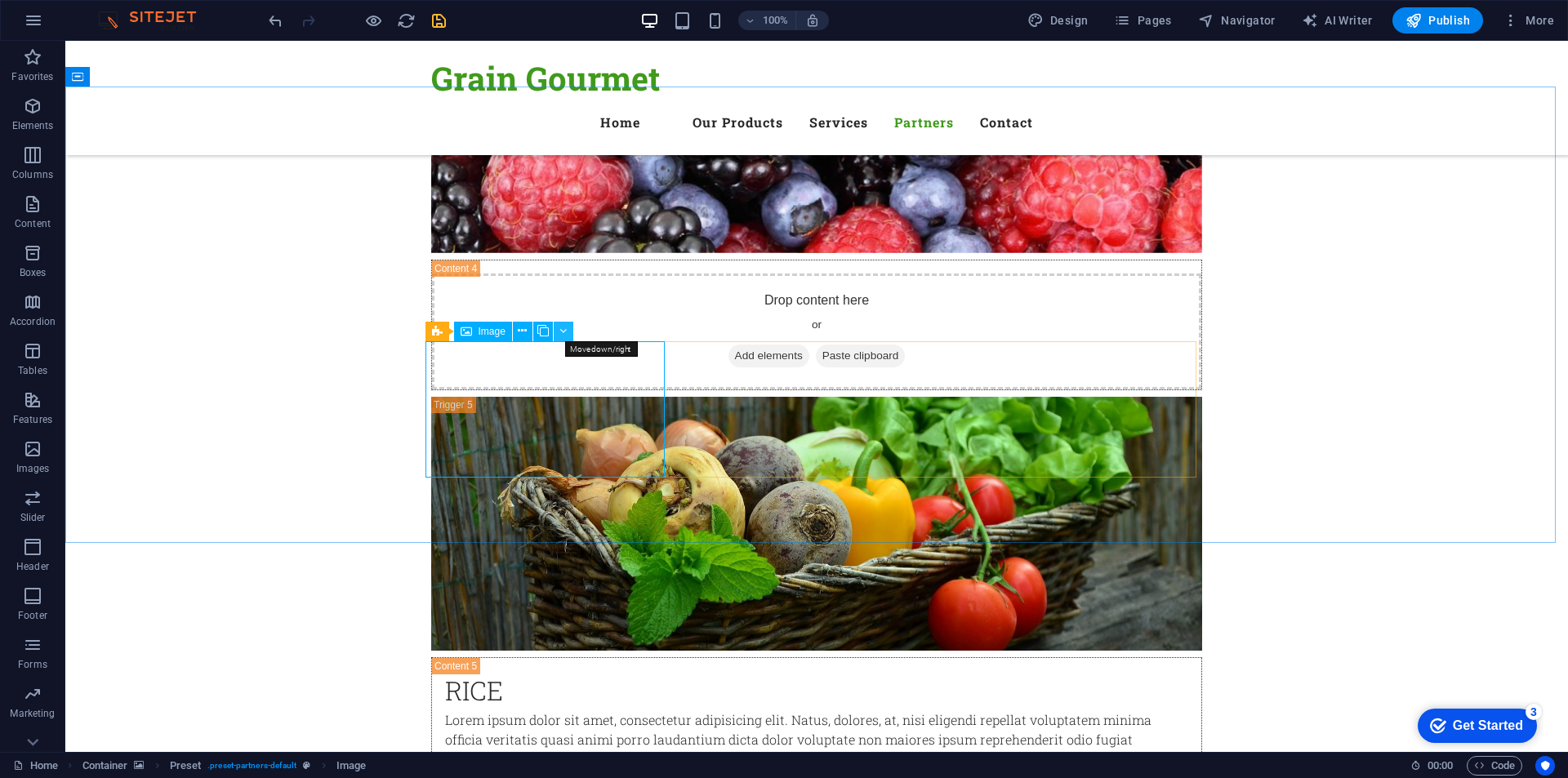
click at [564, 329] on icon at bounding box center [563, 331] width 7 height 17
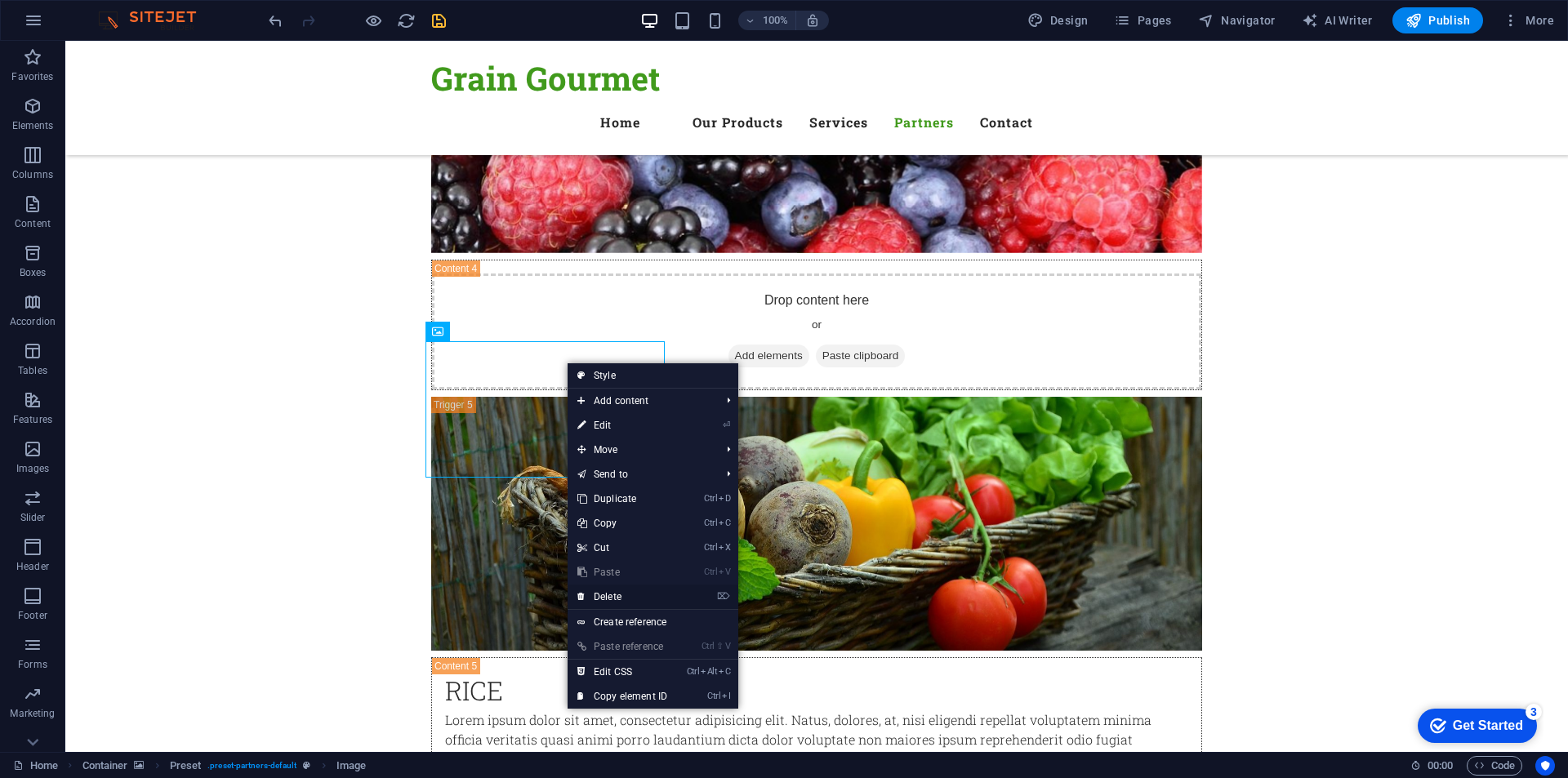
click at [607, 591] on link "⌦ Delete" at bounding box center [623, 596] width 110 height 25
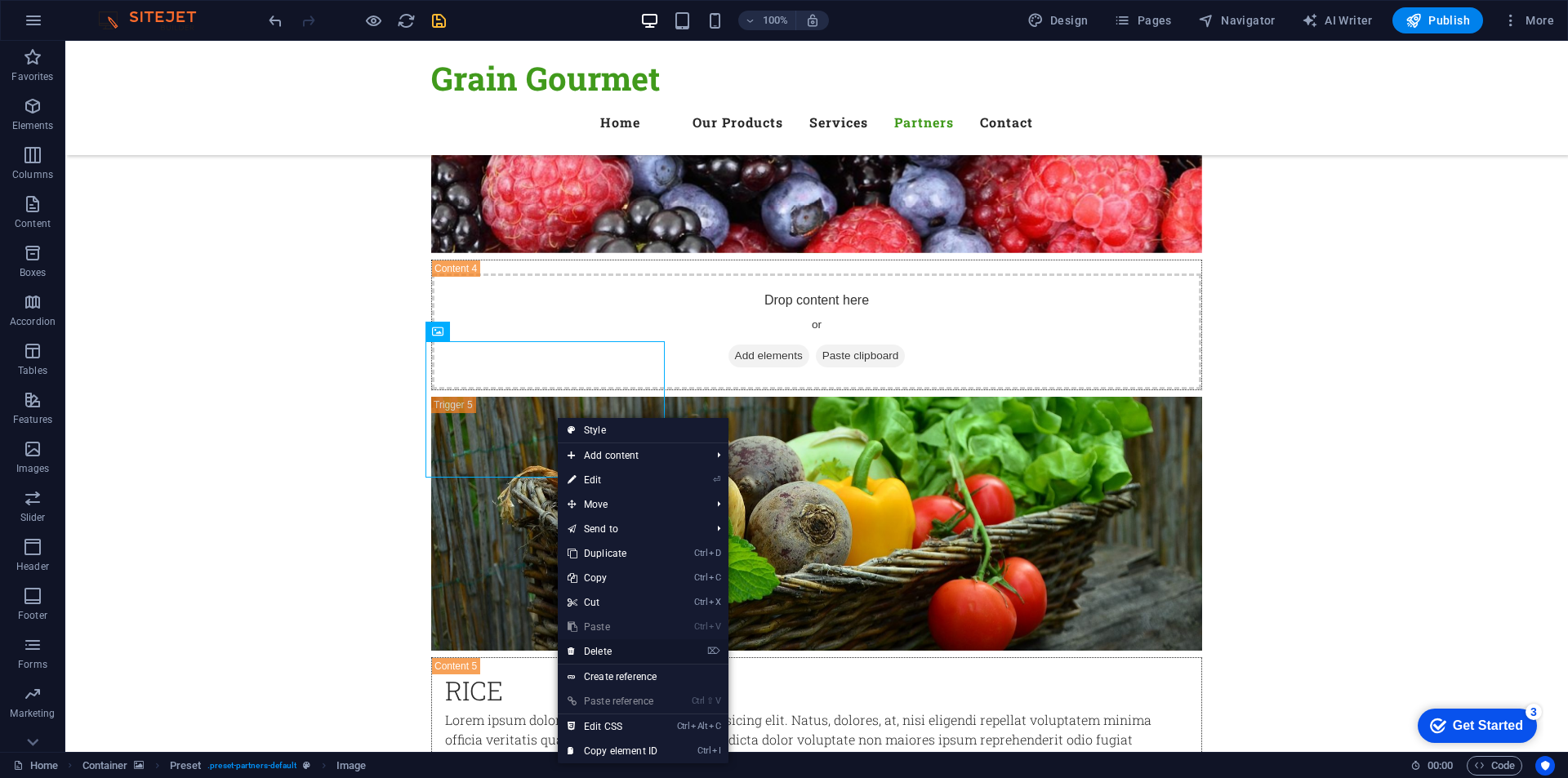
click at [618, 647] on link "⌦ Delete" at bounding box center [613, 651] width 110 height 25
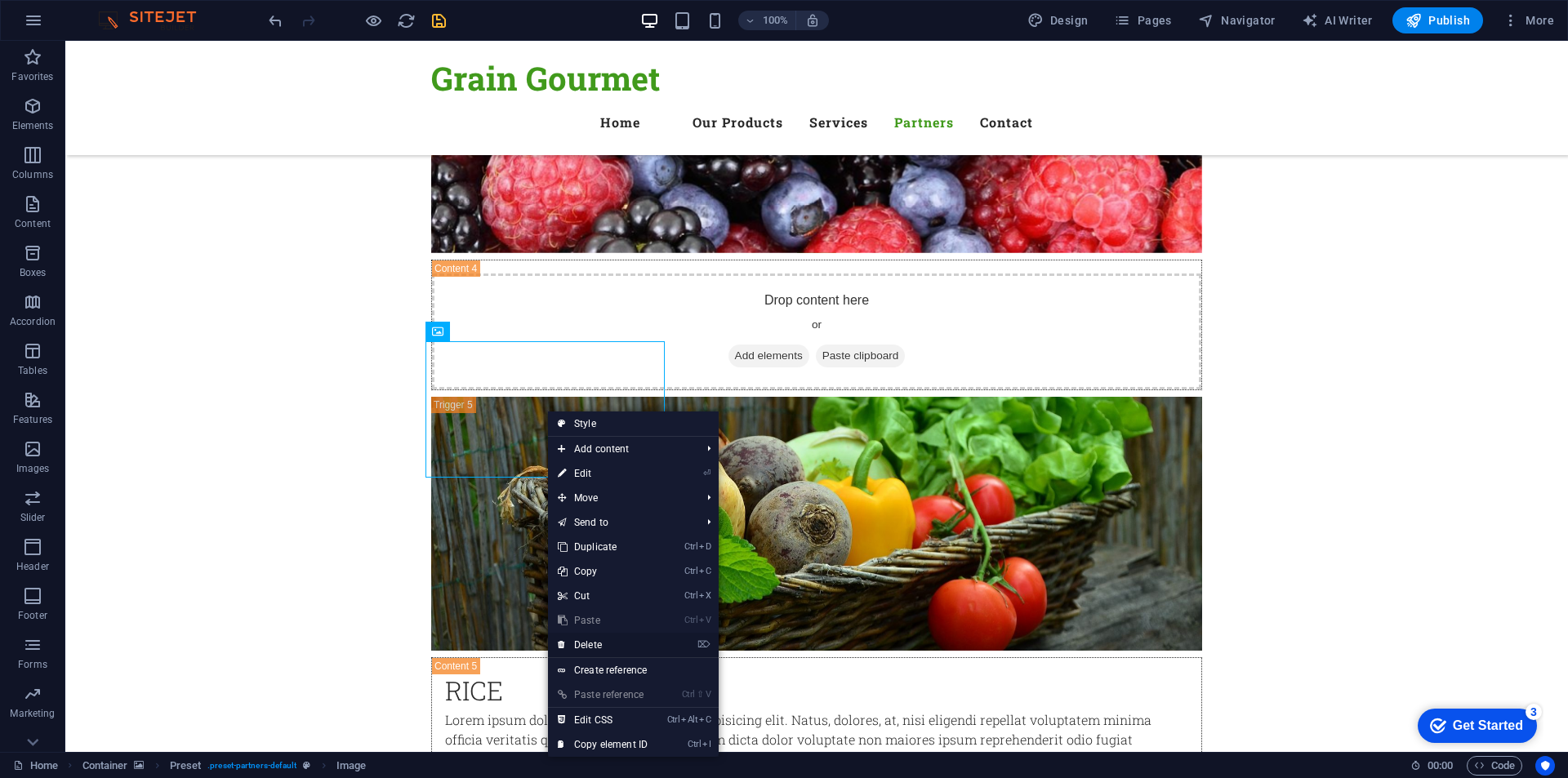
click at [598, 645] on link "⌦ Delete" at bounding box center [603, 645] width 110 height 25
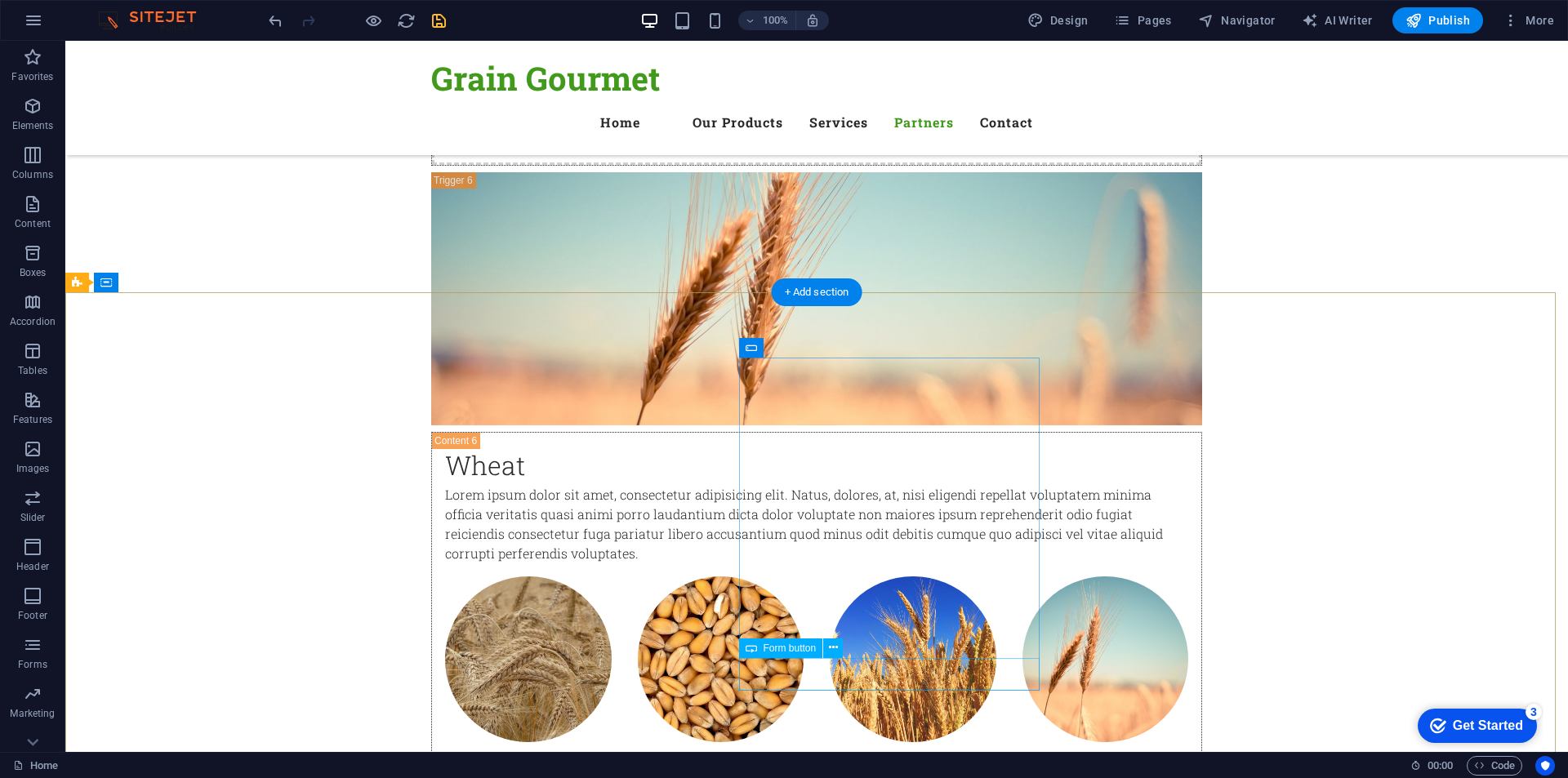
scroll to position [7513, 0]
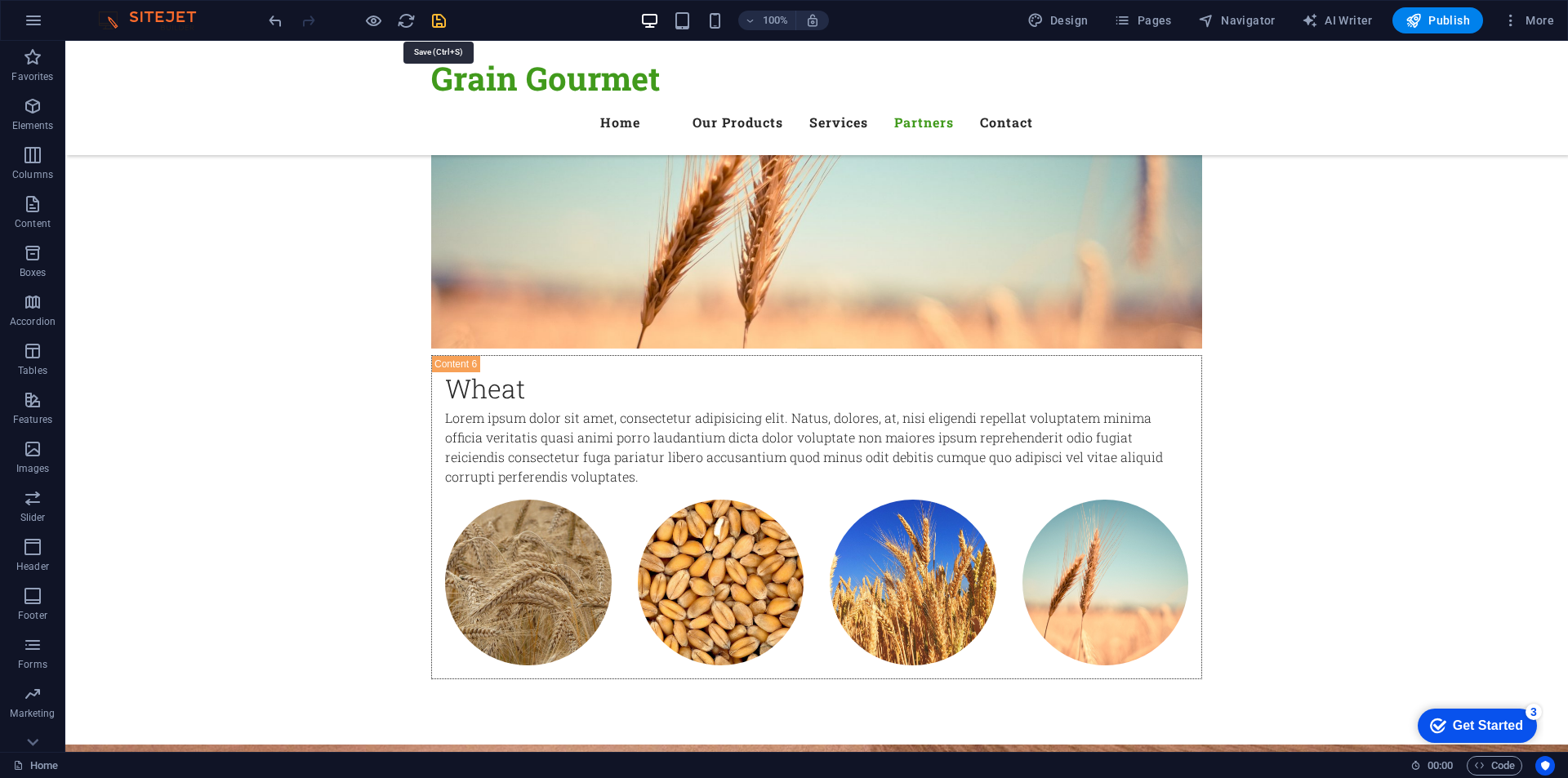
click at [442, 26] on icon "save" at bounding box center [438, 21] width 19 height 19
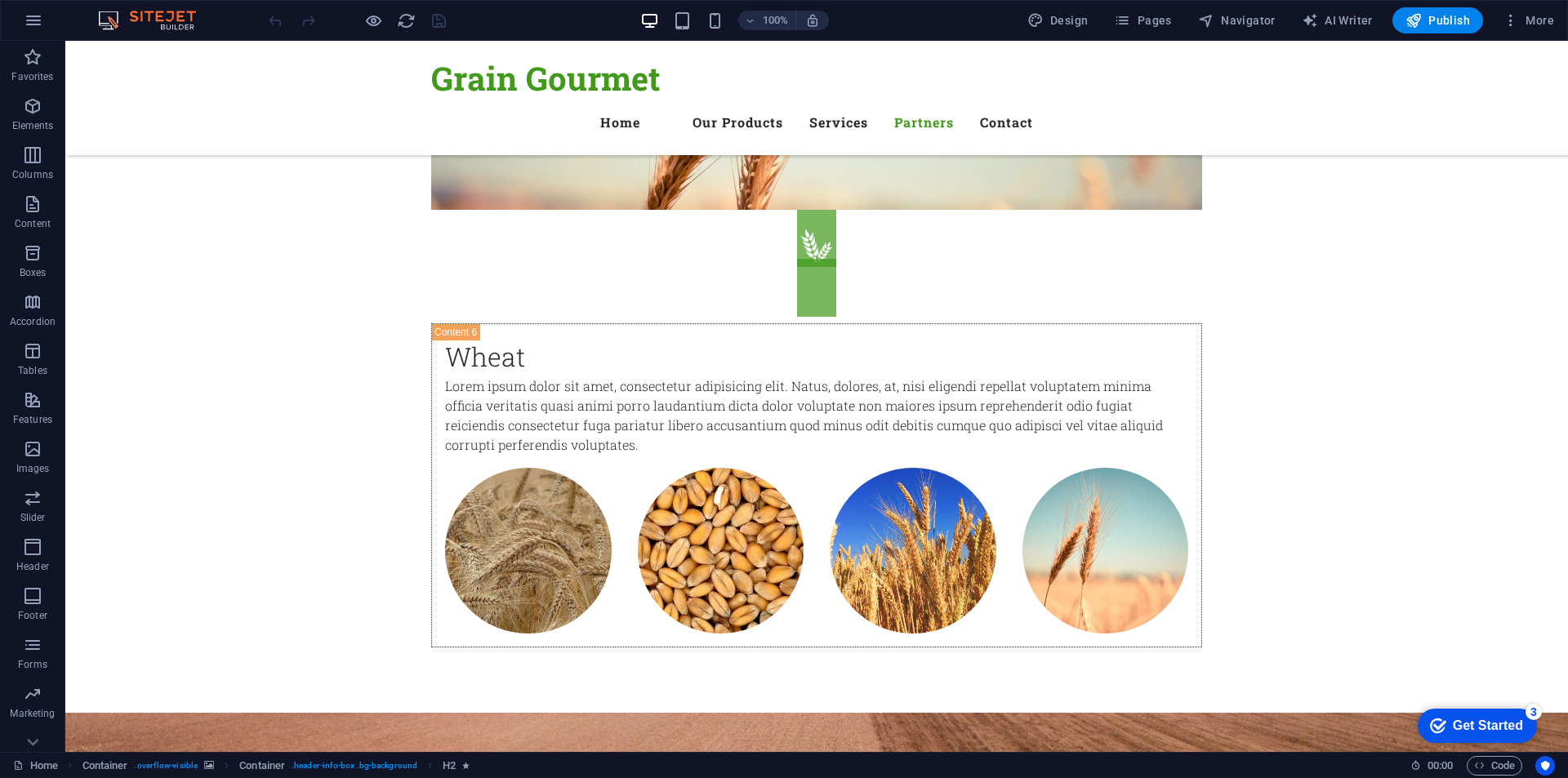
scroll to position [7686, 0]
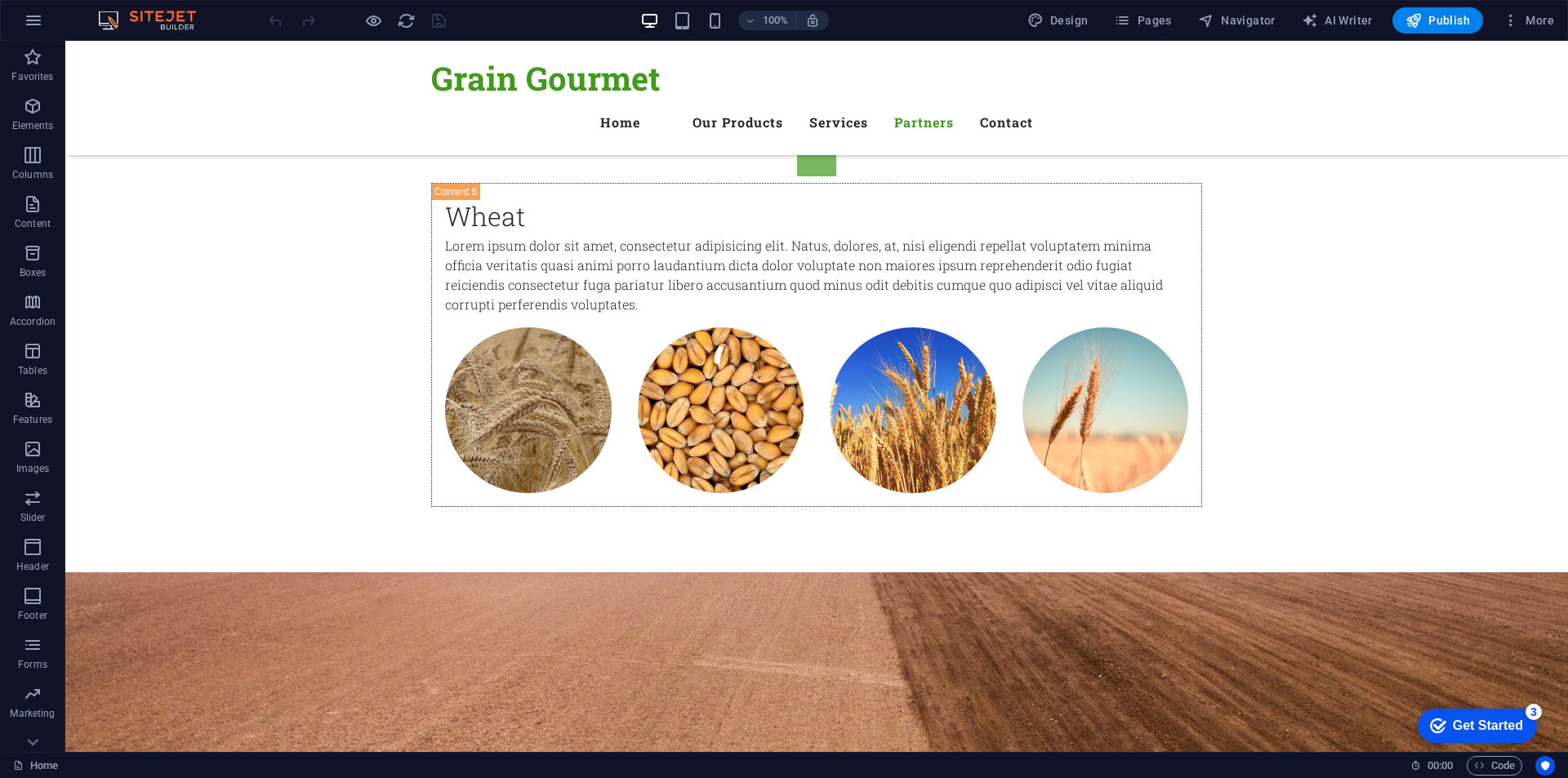
drag, startPoint x: 1562, startPoint y: 77, endPoint x: 134, endPoint y: 41, distance: 1428.5
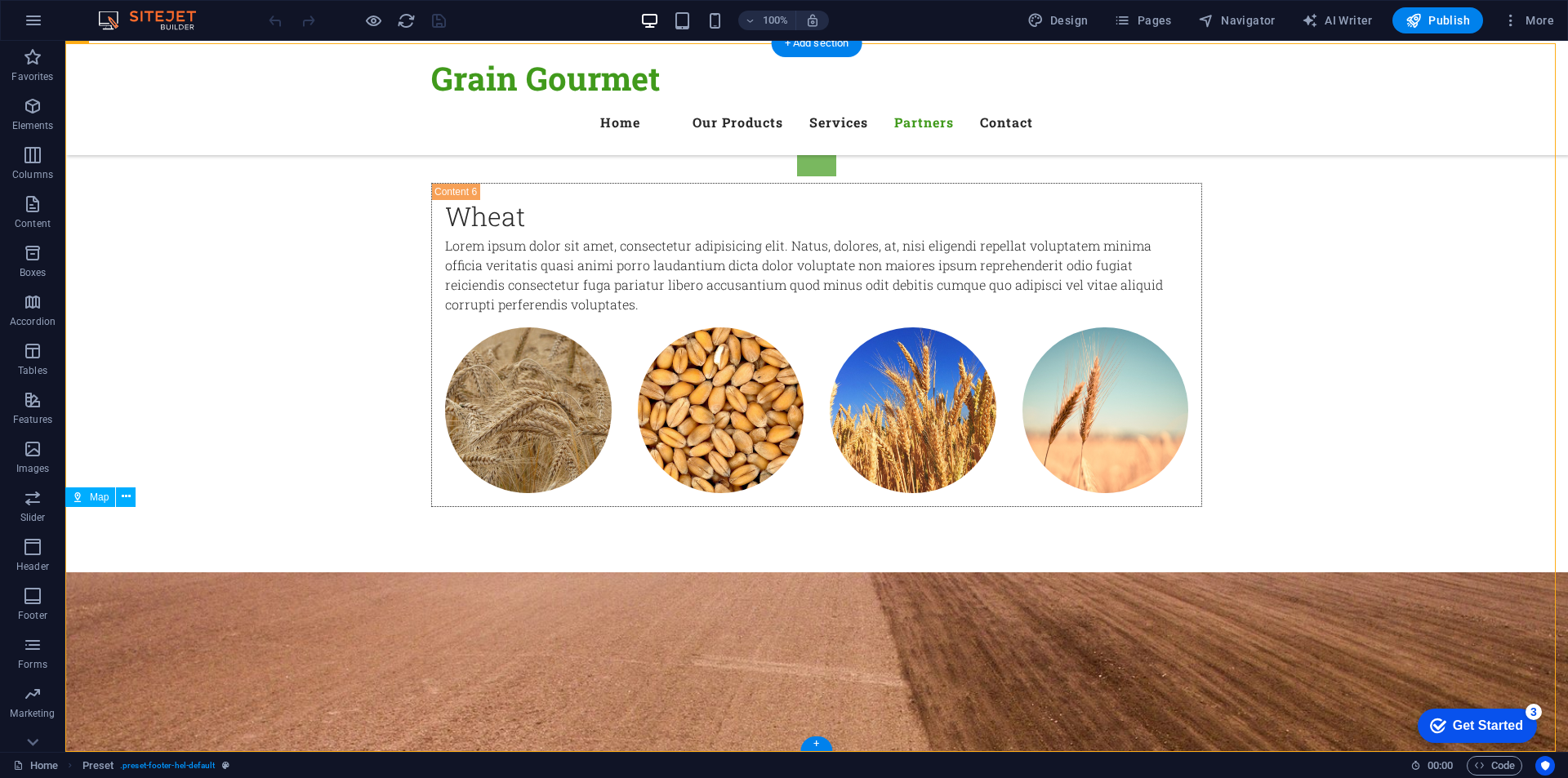
drag, startPoint x: 810, startPoint y: 614, endPoint x: 725, endPoint y: 627, distance: 86.0
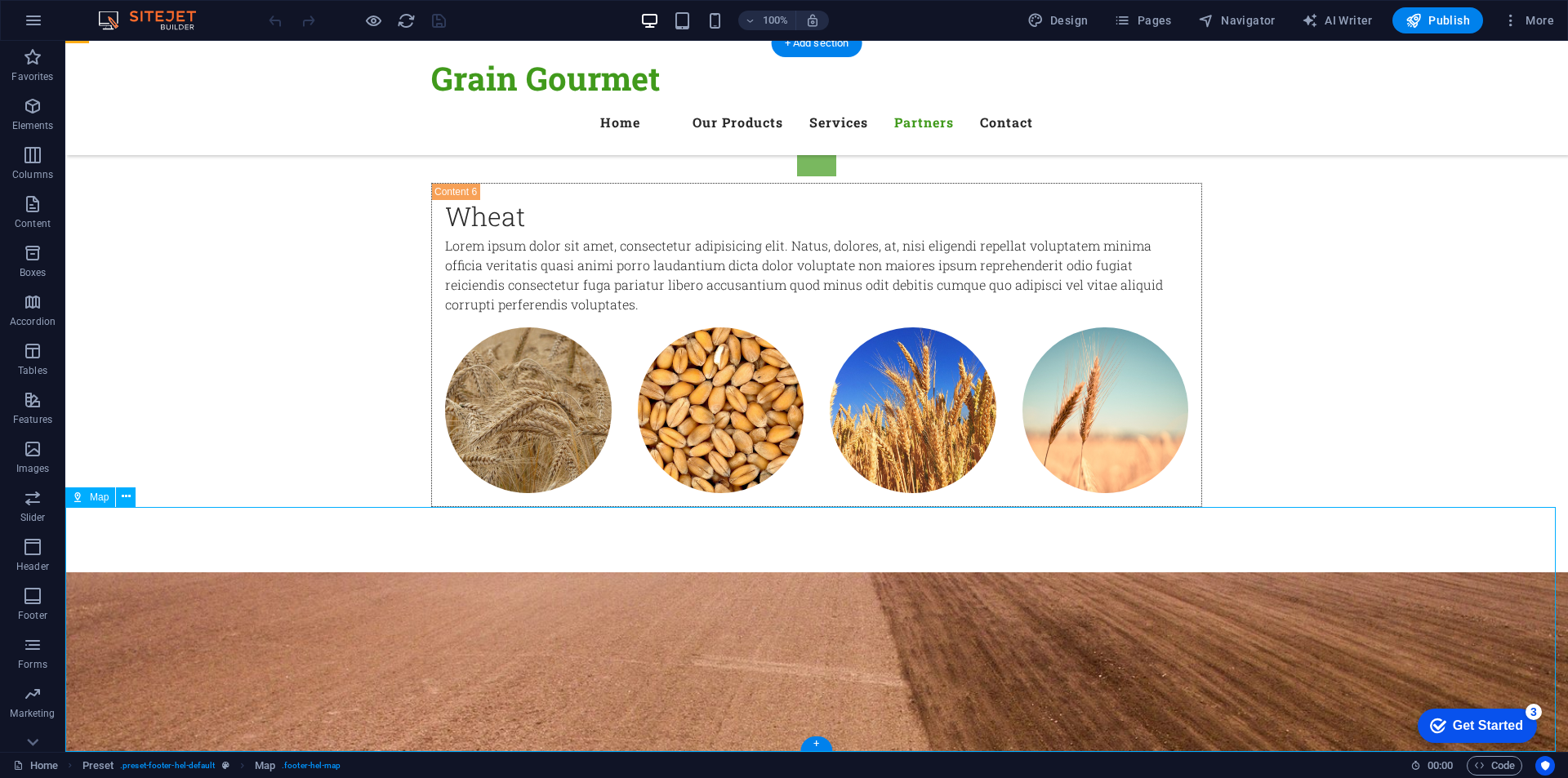
drag, startPoint x: 812, startPoint y: 607, endPoint x: 658, endPoint y: 609, distance: 154.0
drag, startPoint x: 517, startPoint y: 671, endPoint x: 763, endPoint y: 610, distance: 253.5
drag, startPoint x: 752, startPoint y: 664, endPoint x: 771, endPoint y: 607, distance: 60.1
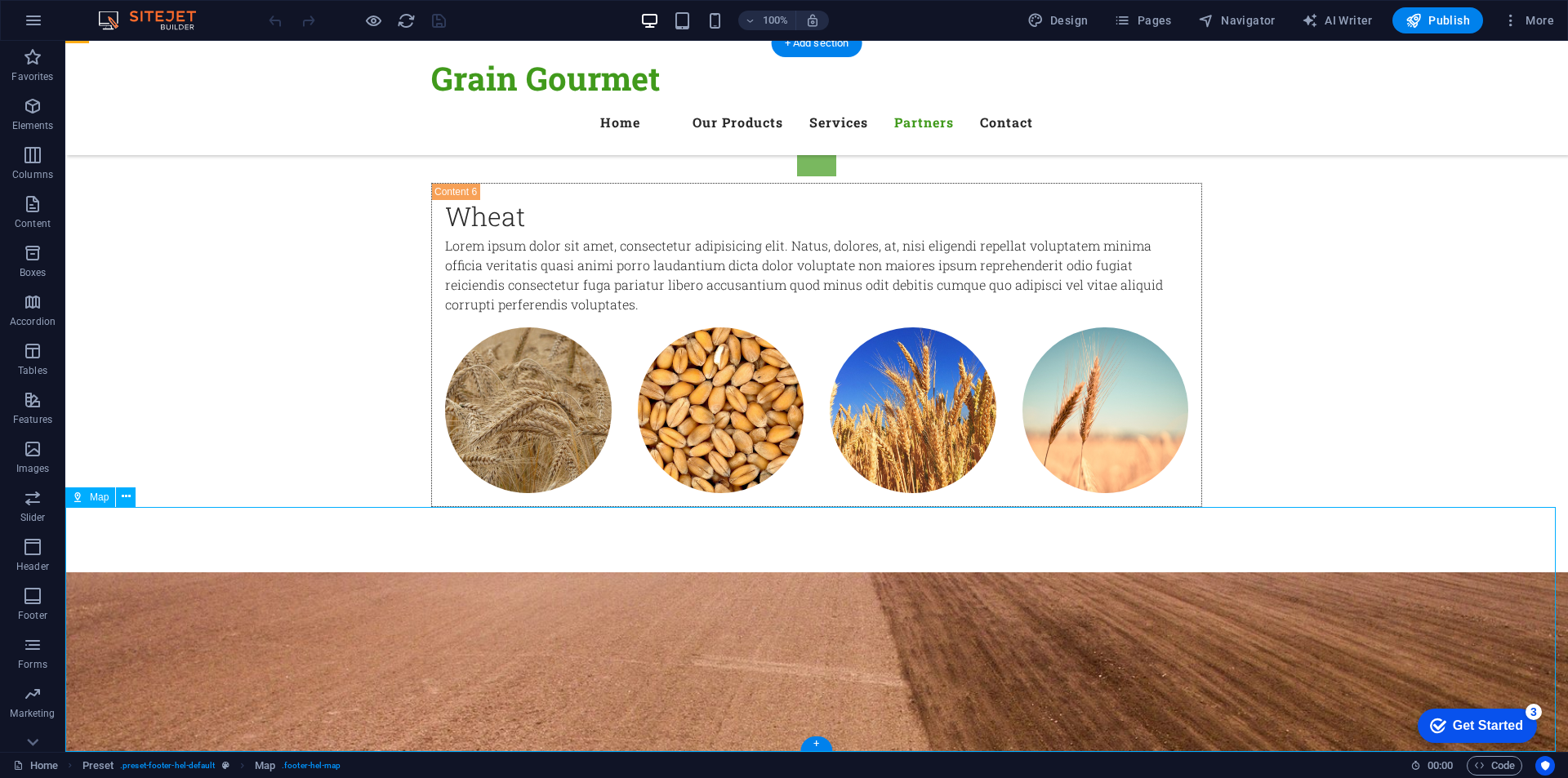
click at [128, 495] on icon at bounding box center [126, 497] width 9 height 17
drag, startPoint x: 677, startPoint y: 631, endPoint x: 780, endPoint y: 605, distance: 106.2
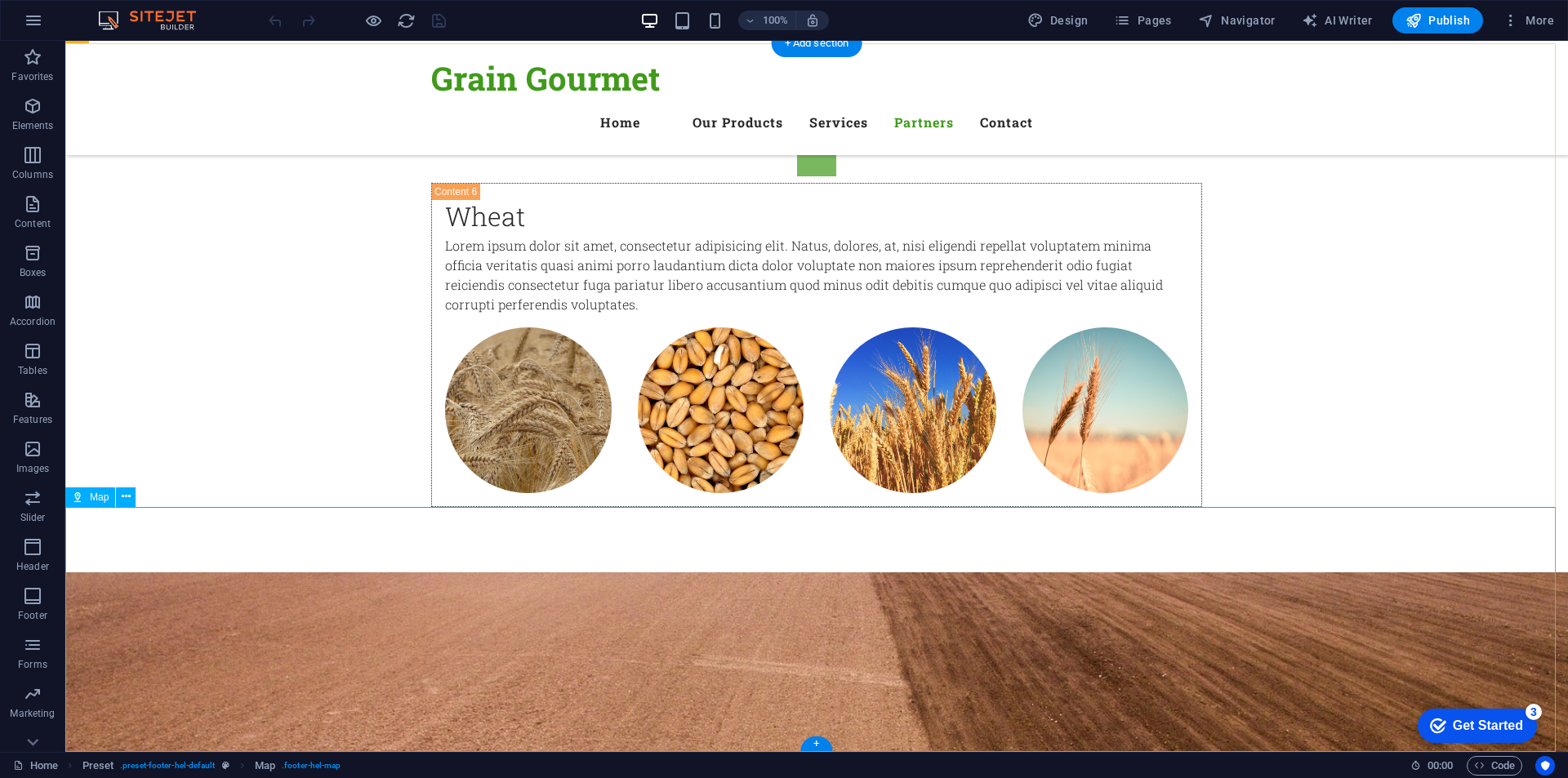
click at [128, 496] on icon at bounding box center [126, 497] width 9 height 17
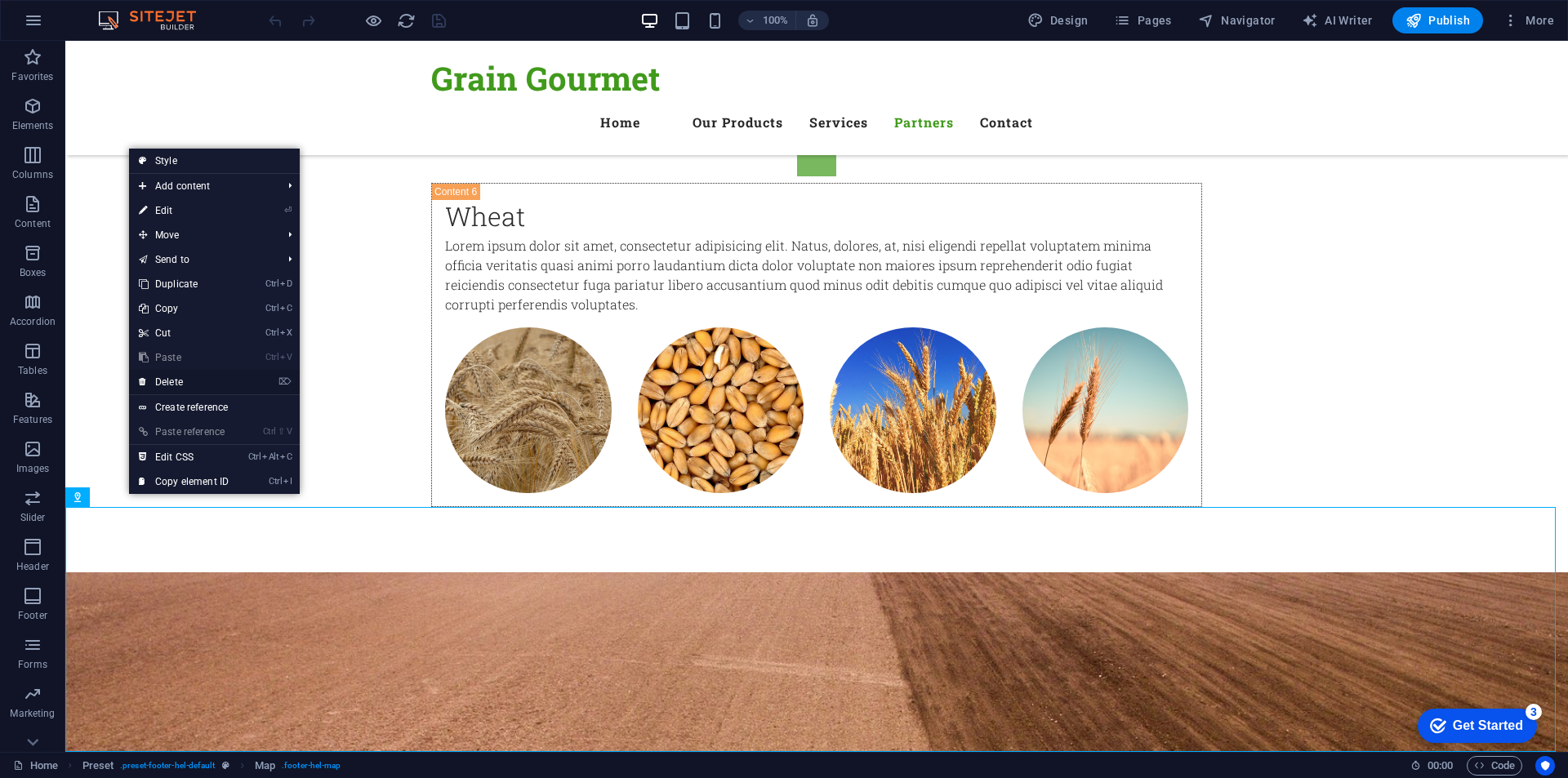
click at [209, 373] on link "⌦ Delete" at bounding box center [184, 382] width 110 height 25
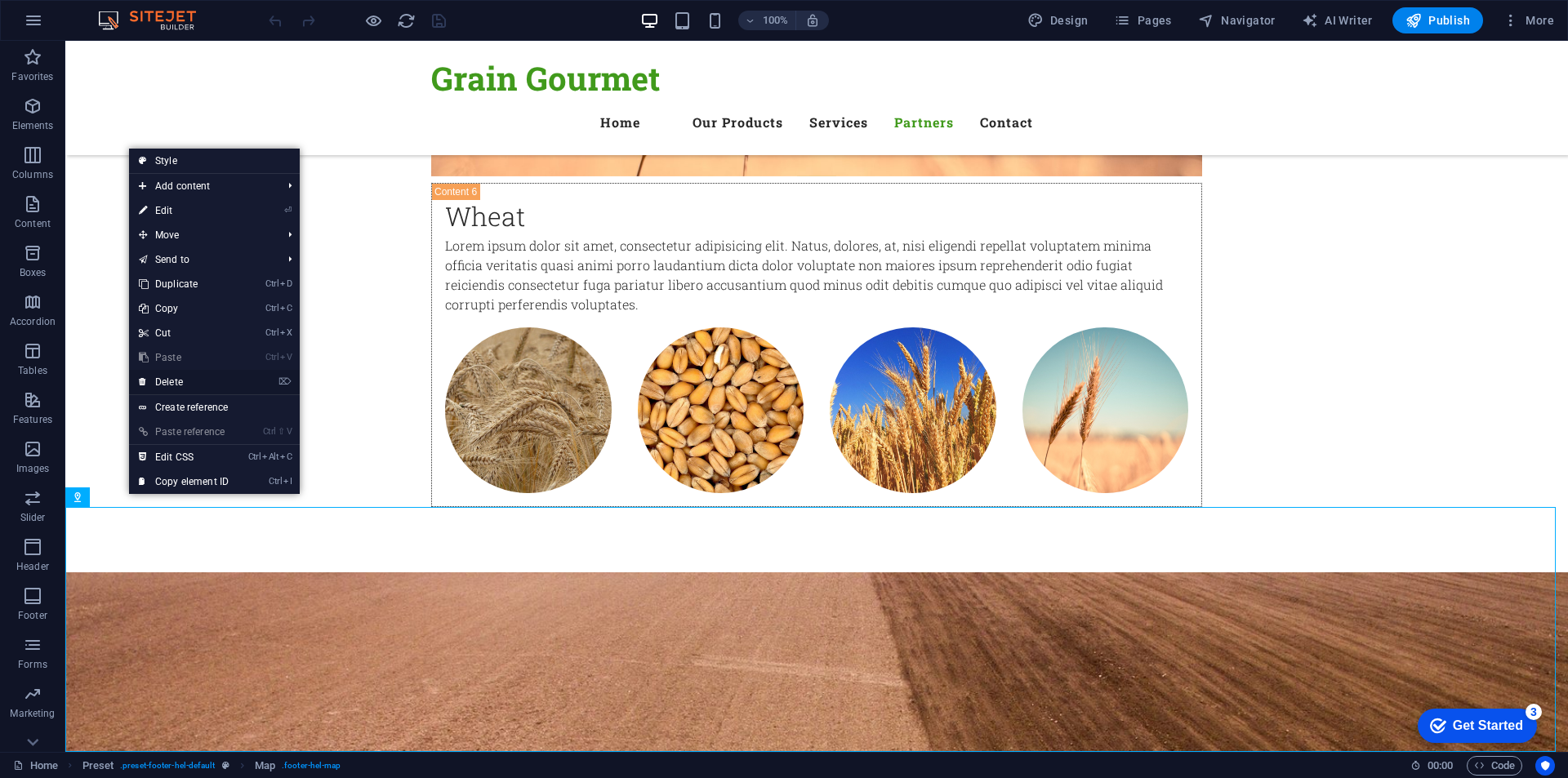
scroll to position [7441, 0]
